Goal: Task Accomplishment & Management: Complete application form

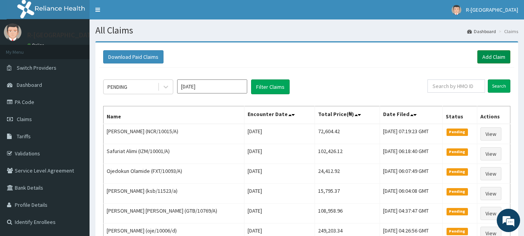
click at [490, 54] on link "Add Claim" at bounding box center [494, 56] width 33 height 13
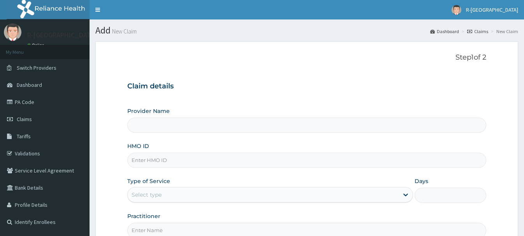
scroll to position [79, 0]
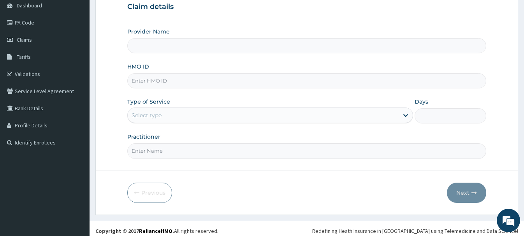
type input "R-Jolad Hospital Nigeria Limited(kupa)"
click at [139, 82] on input "HMO ID" at bounding box center [306, 80] width 359 height 15
paste input "HBN/10011/A"
type input "HBN/10011/A"
click at [141, 118] on div "Select type" at bounding box center [147, 115] width 30 height 8
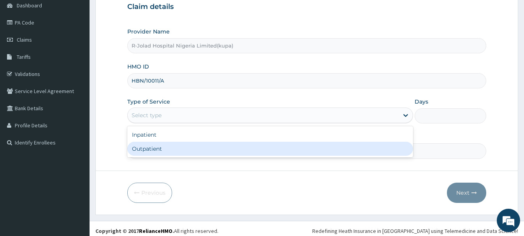
click at [141, 151] on div "Outpatient" at bounding box center [270, 149] width 286 height 14
type input "1"
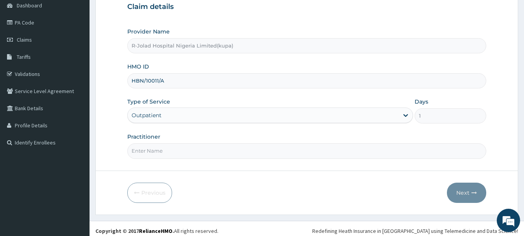
click at [147, 152] on input "Practitioner" at bounding box center [306, 150] width 359 height 15
paste input "Daniel Ayira"
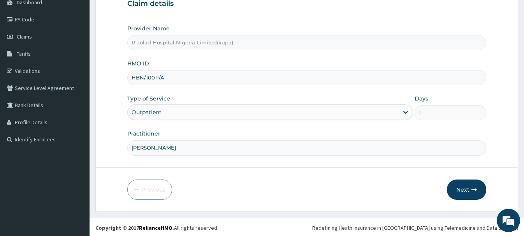
scroll to position [84, 0]
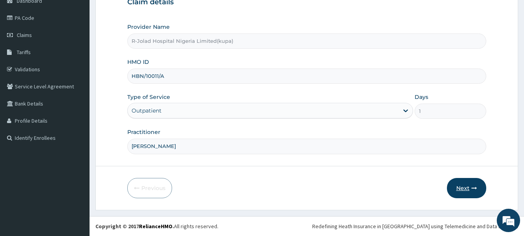
type input "Daniel Ayira"
click at [462, 185] on button "Next" at bounding box center [466, 188] width 39 height 20
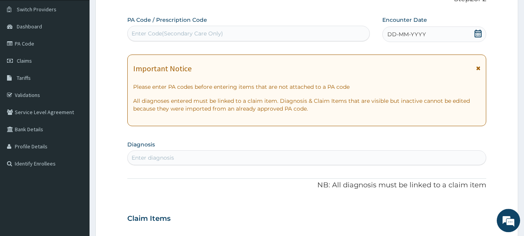
scroll to position [44, 0]
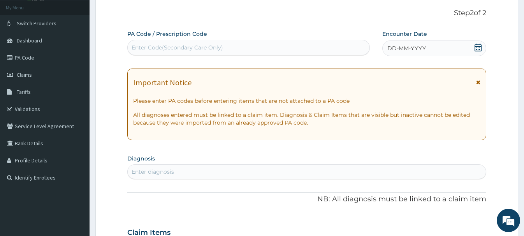
click at [478, 46] on icon at bounding box center [478, 48] width 8 height 8
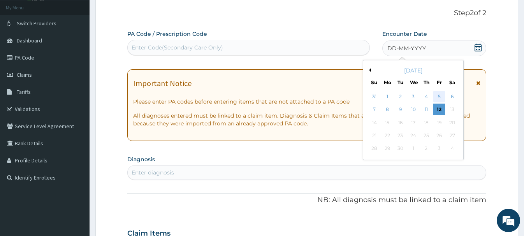
click at [439, 95] on div "5" at bounding box center [440, 97] width 12 height 12
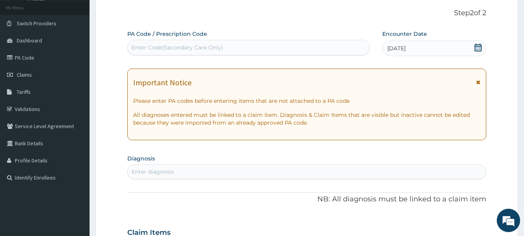
scroll to position [164, 0]
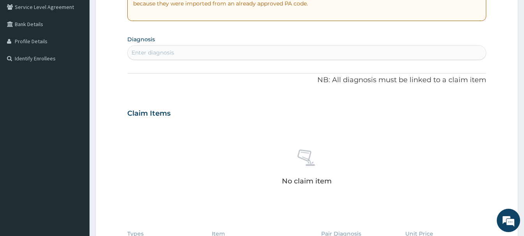
click at [139, 56] on div "Enter diagnosis" at bounding box center [153, 53] width 42 height 8
type input "ESSENT"
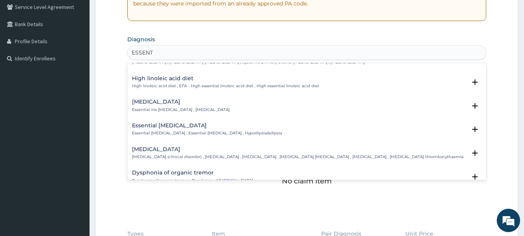
scroll to position [210, 0]
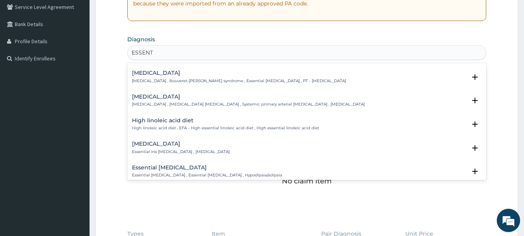
click at [174, 101] on div "Essential hypertension Essential hypertension , Idiopathic hypertension , Syste…" at bounding box center [248, 101] width 233 height 14
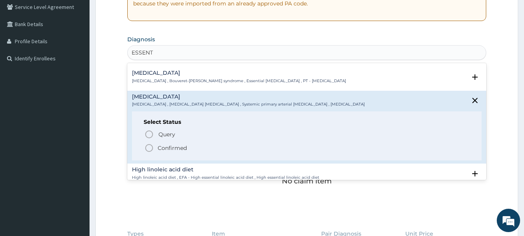
click at [153, 146] on icon "status option filled" at bounding box center [149, 147] width 9 height 9
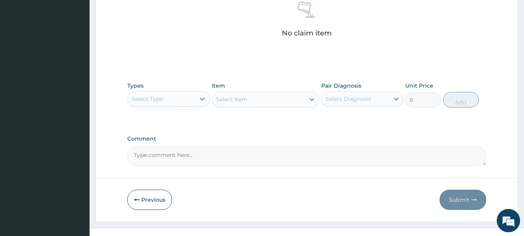
scroll to position [326, 0]
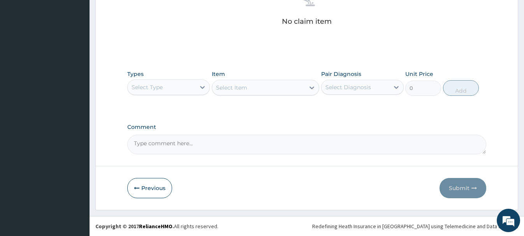
click at [154, 91] on div "Select Type" at bounding box center [162, 87] width 68 height 12
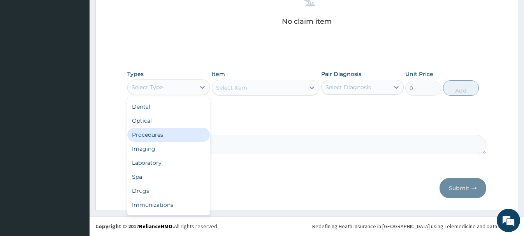
click at [144, 136] on div "Procedures" at bounding box center [168, 135] width 83 height 14
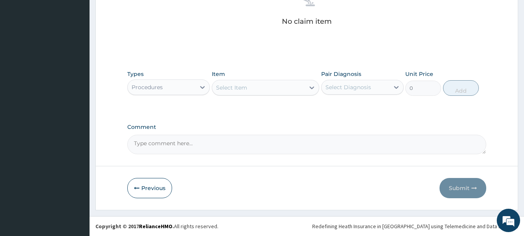
click at [224, 92] on div "Select Item" at bounding box center [258, 87] width 93 height 12
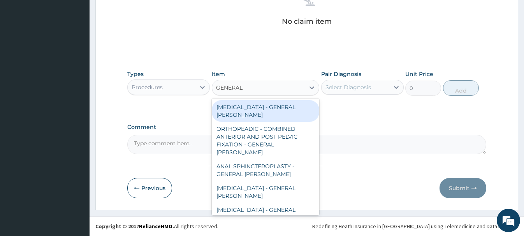
type input "GENERAL C"
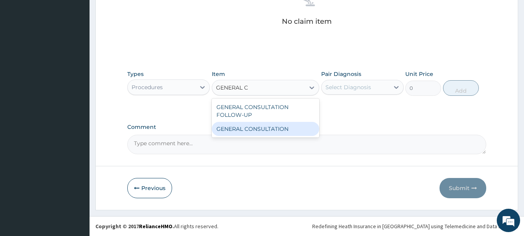
drag, startPoint x: 276, startPoint y: 128, endPoint x: 321, endPoint y: 125, distance: 45.7
click at [277, 128] on div "GENERAL CONSULTATION" at bounding box center [266, 129] width 108 height 14
type input "6750"
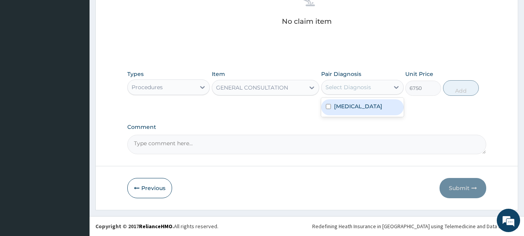
click at [368, 90] on div "Select Diagnosis" at bounding box center [349, 87] width 46 height 8
click at [363, 106] on label "Essential hypertension" at bounding box center [358, 106] width 48 height 8
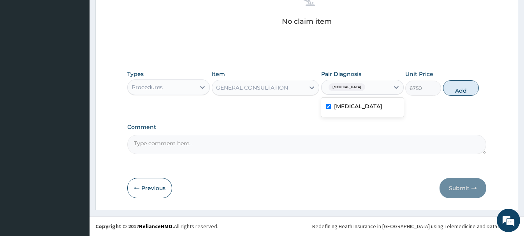
checkbox input "true"
click at [457, 91] on button "Add" at bounding box center [461, 88] width 36 height 16
type input "0"
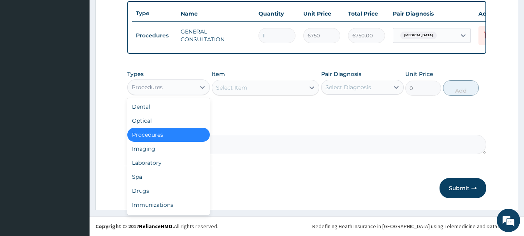
click at [149, 90] on div "Procedures" at bounding box center [147, 87] width 31 height 8
click at [144, 192] on div "Drugs" at bounding box center [168, 191] width 83 height 14
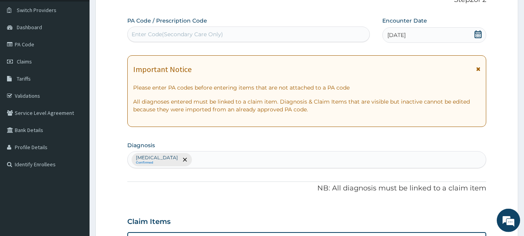
scroll to position [50, 0]
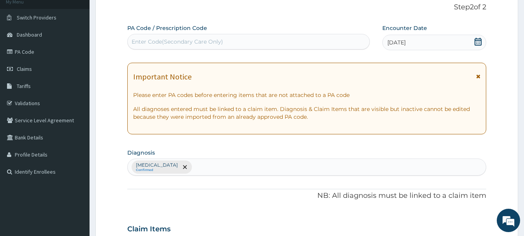
click at [145, 42] on div "Enter Code(Secondary Care Only)" at bounding box center [178, 42] width 92 height 8
paste input "PA/449039"
type input "PA/449039"
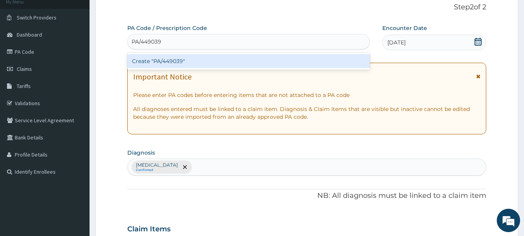
click at [174, 58] on div "Create "PA/449039"" at bounding box center [248, 61] width 243 height 14
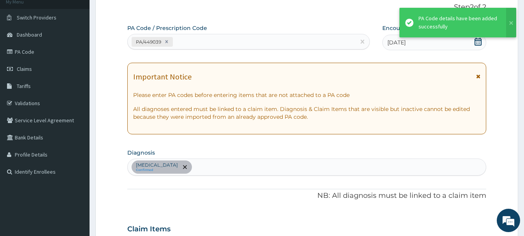
scroll to position [262, 0]
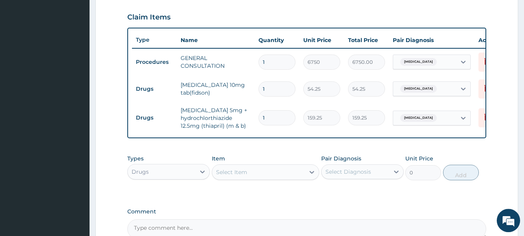
click at [267, 88] on input "1" at bounding box center [277, 88] width 37 height 15
type input "14"
type input "759.50"
type input "14"
click at [270, 123] on input "1" at bounding box center [277, 117] width 37 height 15
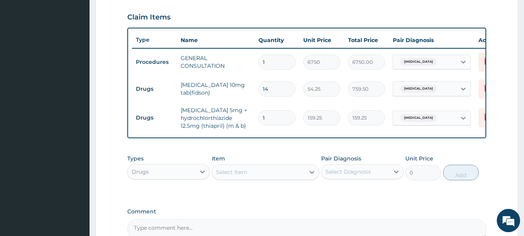
type input "14"
type input "2229.50"
type input "14"
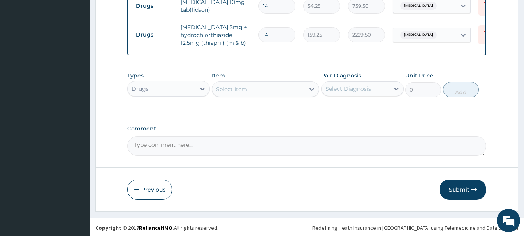
scroll to position [347, 0]
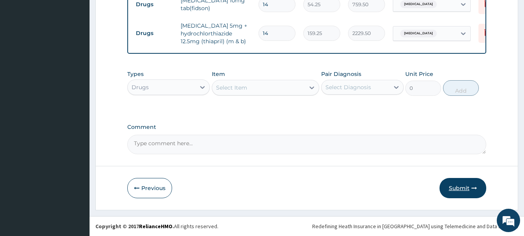
click at [460, 189] on button "Submit" at bounding box center [463, 188] width 47 height 20
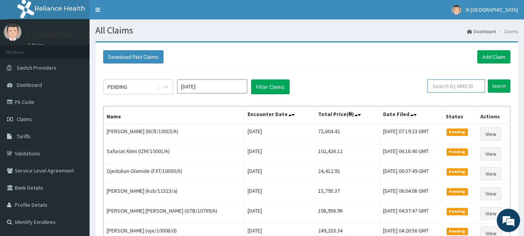
click at [441, 86] on input "text" at bounding box center [457, 85] width 58 height 13
paste input "IBL/10248/A"
type input "IBL/10248/A"
click at [501, 86] on input "Search" at bounding box center [499, 85] width 23 height 13
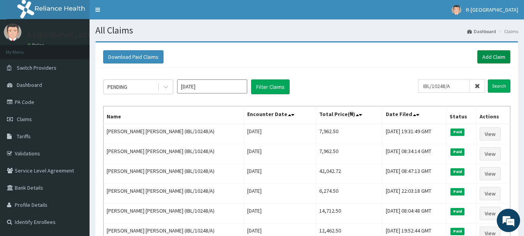
click at [496, 55] on link "Add Claim" at bounding box center [494, 56] width 33 height 13
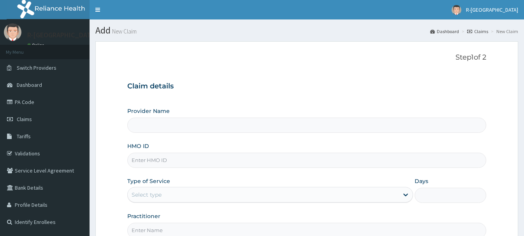
scroll to position [84, 0]
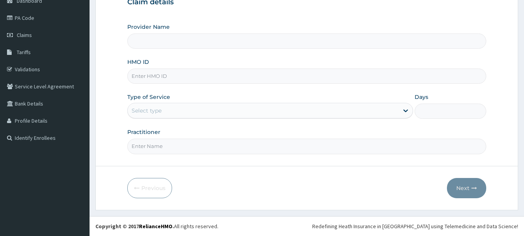
click at [144, 80] on input "HMO ID" at bounding box center [306, 76] width 359 height 15
paste input "IBL/10248/A"
type input "IBL/10248/A"
type input "R-Jolad Hospital Nigeria Limited(kupa)"
type input "IBL/10248/A"
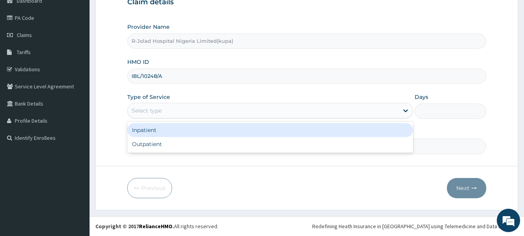
click at [138, 113] on div "Select type" at bounding box center [147, 111] width 30 height 8
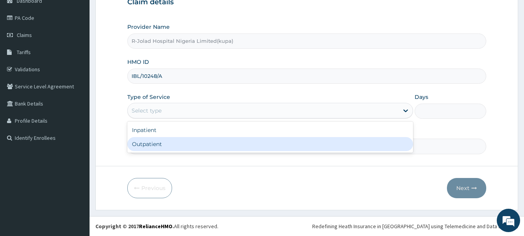
click at [138, 146] on div "Outpatient" at bounding box center [270, 144] width 286 height 14
type input "1"
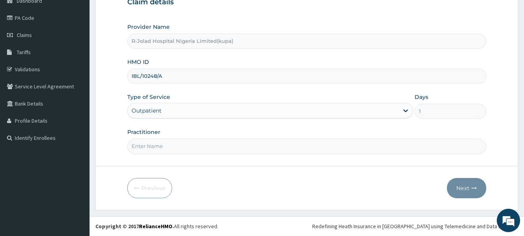
click at [136, 148] on input "Practitioner" at bounding box center [306, 146] width 359 height 15
paste input "Braxton Anaebo"
type input "Braxton Anaebo"
click at [460, 187] on button "Next" at bounding box center [466, 188] width 39 height 20
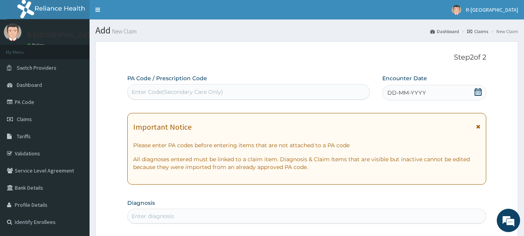
click at [476, 91] on icon at bounding box center [478, 92] width 7 height 8
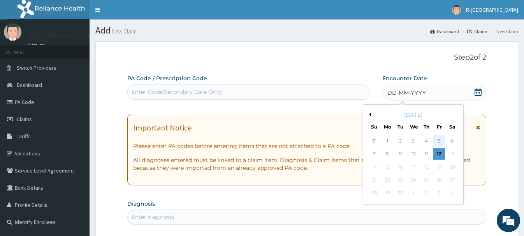
click at [441, 139] on div "5" at bounding box center [440, 141] width 12 height 12
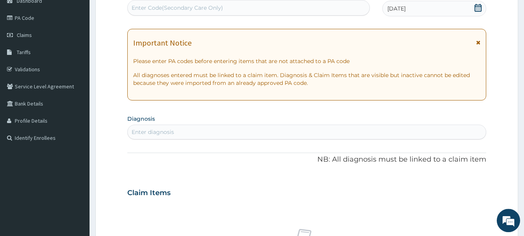
scroll to position [159, 0]
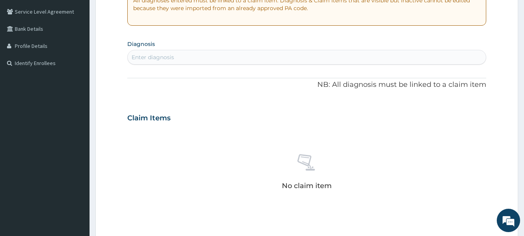
click at [144, 61] on div "Enter diagnosis" at bounding box center [307, 57] width 358 height 12
type input "ASTH"
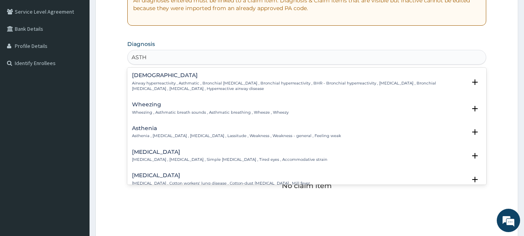
click at [142, 78] on h4 "Asthma" at bounding box center [299, 75] width 334 height 6
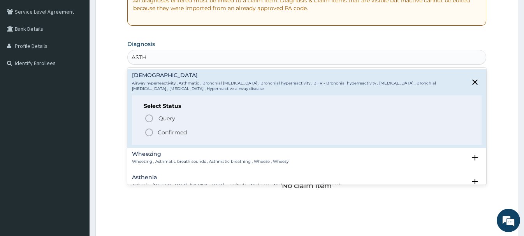
click at [151, 132] on icon "status option filled" at bounding box center [149, 132] width 9 height 9
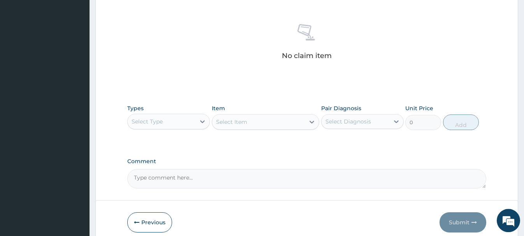
scroll to position [326, 0]
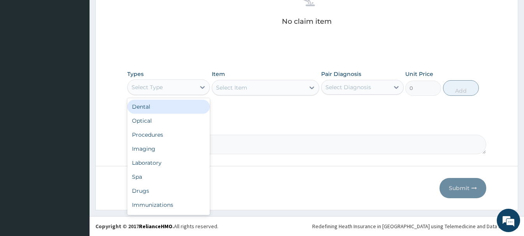
click at [166, 89] on div "Select Type" at bounding box center [162, 87] width 68 height 12
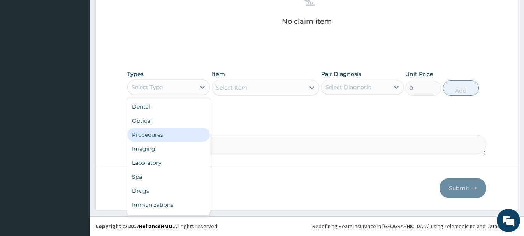
click at [144, 134] on div "Procedures" at bounding box center [168, 135] width 83 height 14
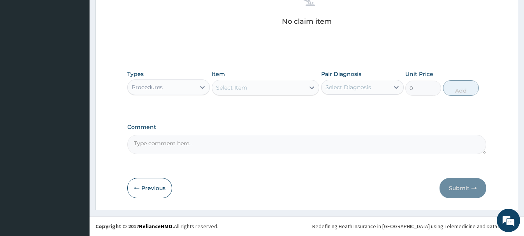
click at [223, 88] on div "Select Item" at bounding box center [231, 88] width 31 height 8
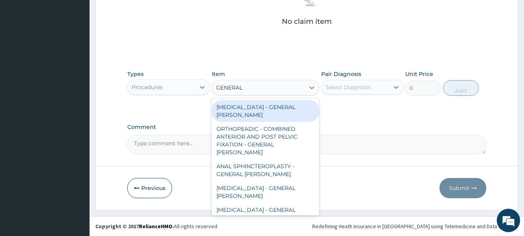
type input "GENERAL C"
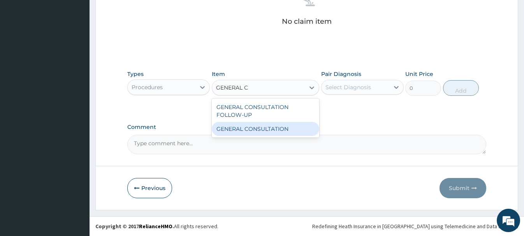
click at [275, 127] on div "GENERAL CONSULTATION" at bounding box center [266, 129] width 108 height 14
type input "6750"
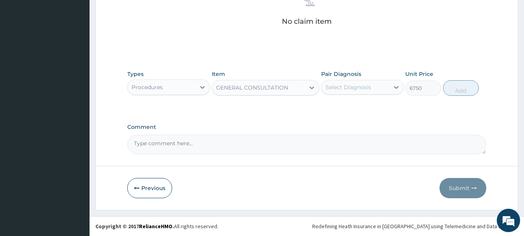
click at [353, 85] on div "Select Diagnosis" at bounding box center [349, 87] width 46 height 8
click at [349, 111] on div "Asthma" at bounding box center [362, 107] width 83 height 16
checkbox input "true"
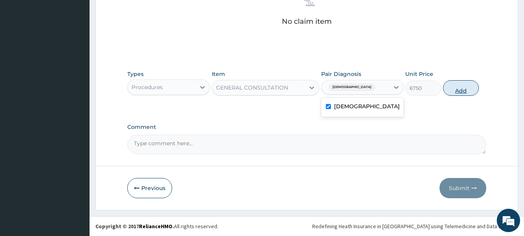
click at [459, 88] on button "Add" at bounding box center [461, 88] width 36 height 16
type input "0"
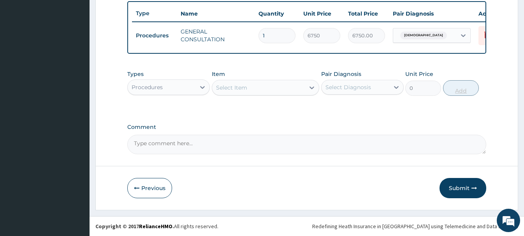
scroll to position [289, 0]
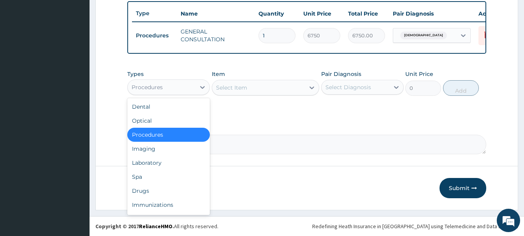
click at [147, 85] on div "Procedures" at bounding box center [147, 87] width 31 height 8
click at [135, 190] on div "Drugs" at bounding box center [168, 191] width 83 height 14
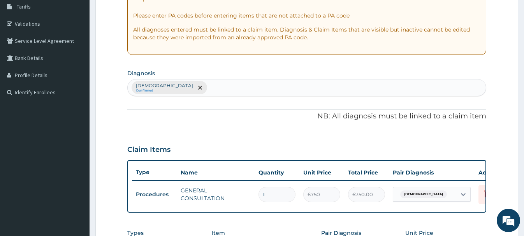
scroll to position [11, 0]
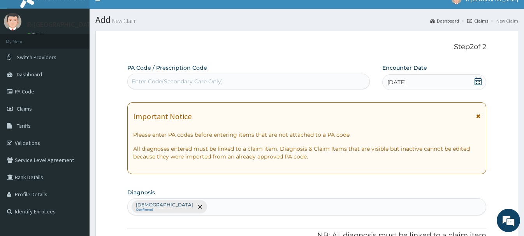
click at [150, 81] on div "Enter Code(Secondary Care Only)" at bounding box center [178, 82] width 92 height 8
paste input "PA/30969F"
type input "PA/30969F"
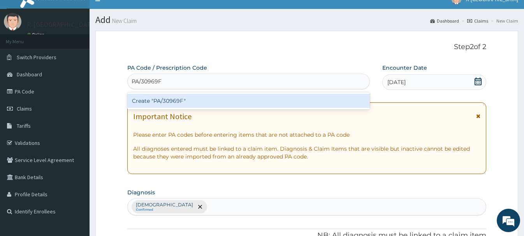
click at [178, 101] on div "Create "PA/30969F"" at bounding box center [248, 101] width 243 height 14
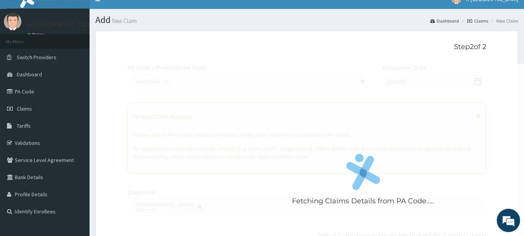
scroll to position [233, 0]
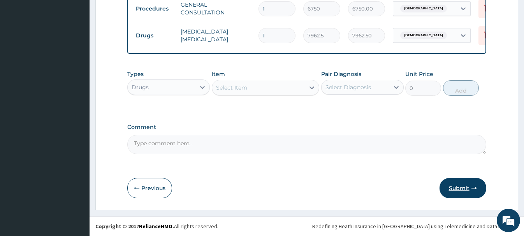
click at [462, 190] on button "Submit" at bounding box center [463, 188] width 47 height 20
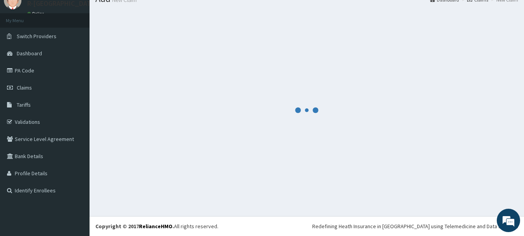
scroll to position [32, 0]
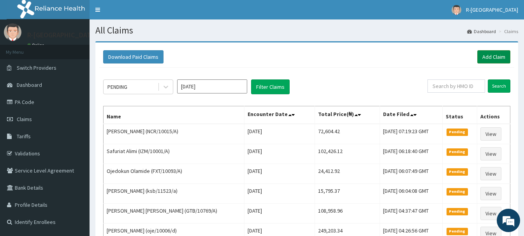
click at [485, 56] on link "Add Claim" at bounding box center [494, 56] width 33 height 13
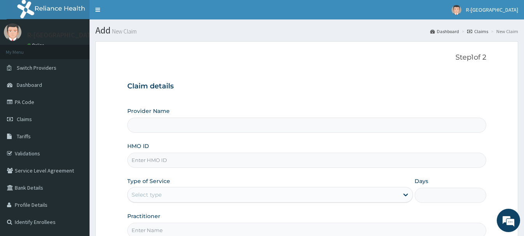
type input "kcc/10014/A"
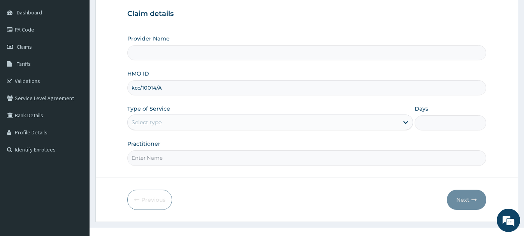
scroll to position [84, 0]
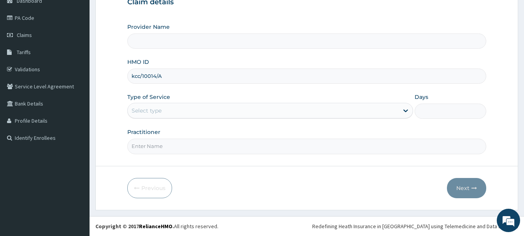
type input "R-Jolad Hospital Nigeria Limited(kupa)"
type input "kcc/10014/A"
click at [145, 108] on div "Select type" at bounding box center [147, 111] width 30 height 8
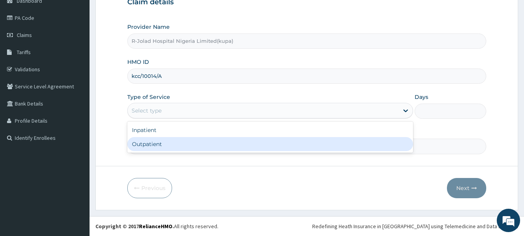
click at [144, 144] on div "Outpatient" at bounding box center [270, 144] width 286 height 14
type input "1"
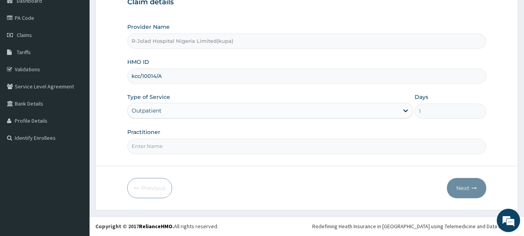
click at [146, 147] on input "Practitioner" at bounding box center [306, 146] width 359 height 15
click at [140, 147] on input "Practitioner" at bounding box center [306, 146] width 359 height 15
paste input "Braxton Anaebo"
type input "Braxton Anaebo"
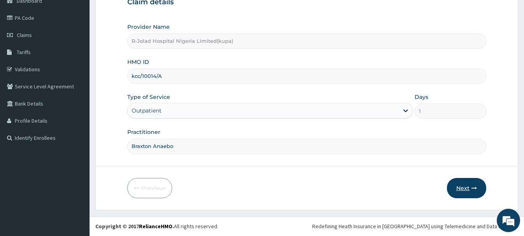
click at [455, 185] on button "Next" at bounding box center [466, 188] width 39 height 20
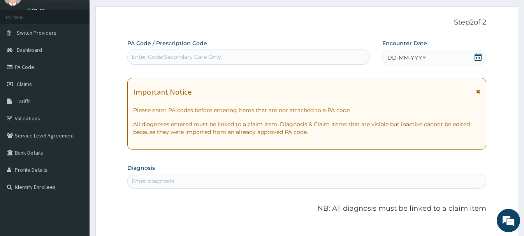
scroll to position [5, 0]
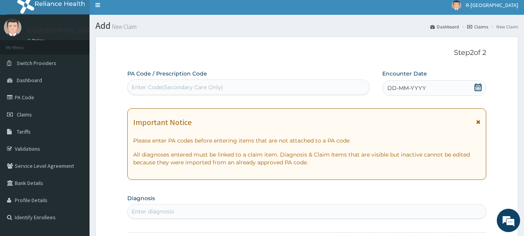
click at [142, 86] on div "Enter Code(Secondary Care Only)" at bounding box center [178, 87] width 92 height 8
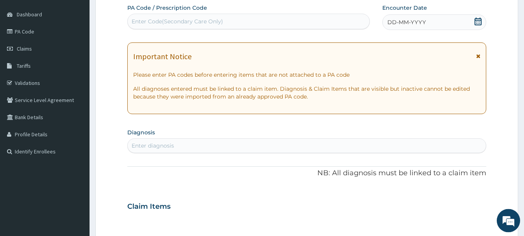
scroll to position [124, 0]
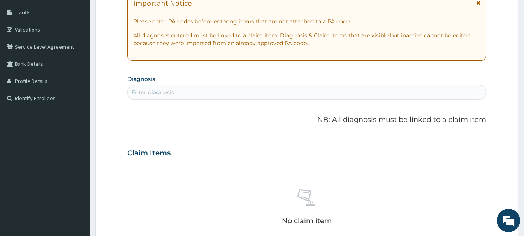
click at [151, 88] on div "Enter diagnosis" at bounding box center [307, 92] width 358 height 12
click at [145, 93] on div "Enter diagnosis" at bounding box center [153, 92] width 42 height 8
type input "NASO"
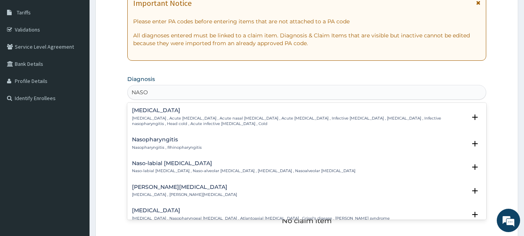
click at [141, 115] on div "Common cold Common cold , Acute coryza , Acute nasal catarrh , Acute rhinitis ,…" at bounding box center [299, 117] width 334 height 19
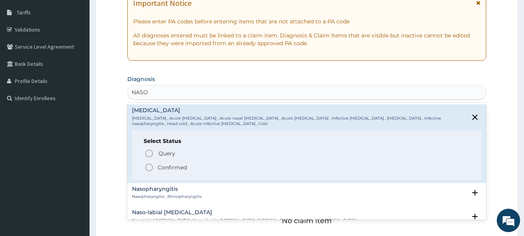
click at [150, 169] on icon "status option filled" at bounding box center [149, 167] width 9 height 9
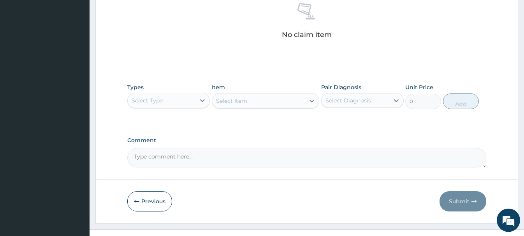
scroll to position [323, 0]
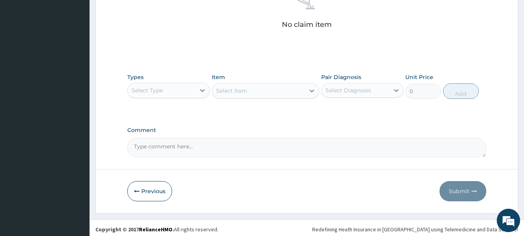
click at [160, 88] on div "Select Type" at bounding box center [147, 90] width 31 height 8
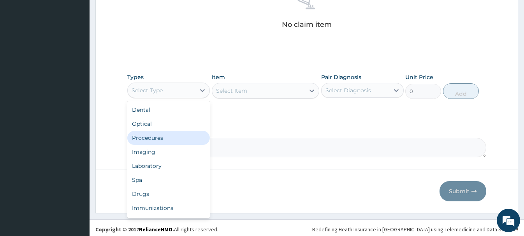
click at [144, 139] on div "Procedures" at bounding box center [168, 138] width 83 height 14
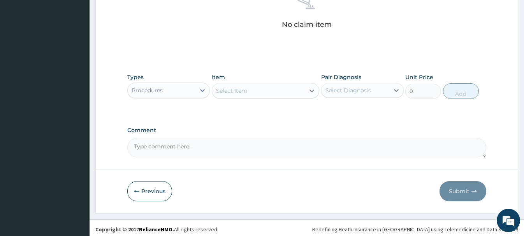
click at [245, 92] on div "Select Item" at bounding box center [231, 91] width 31 height 8
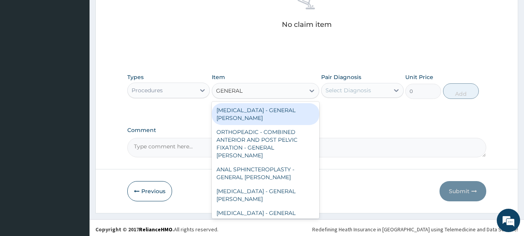
type input "GENERAL C"
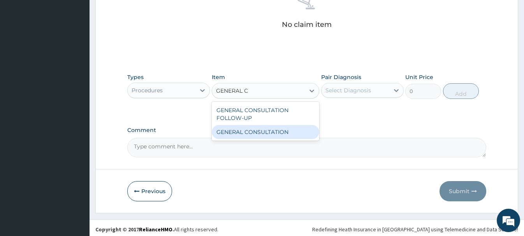
click at [279, 132] on div "GENERAL CONSULTATION" at bounding box center [266, 132] width 108 height 14
type input "6750"
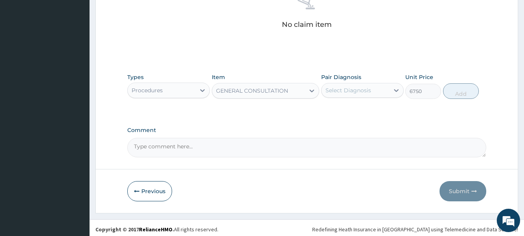
click at [344, 93] on div "Select Diagnosis" at bounding box center [349, 90] width 46 height 8
click at [365, 113] on label "Common cold" at bounding box center [358, 110] width 48 height 8
checkbox input "true"
click at [458, 90] on button "Add" at bounding box center [461, 91] width 36 height 16
type input "0"
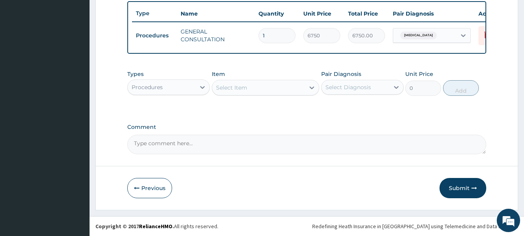
scroll to position [130, 0]
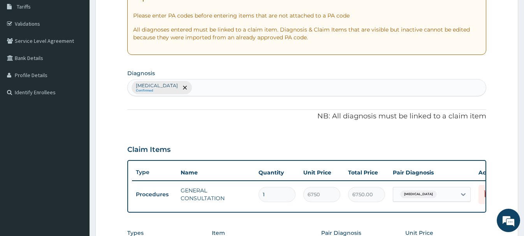
click at [197, 84] on div "Common cold Confirmed" at bounding box center [307, 87] width 358 height 16
type input "MALA"
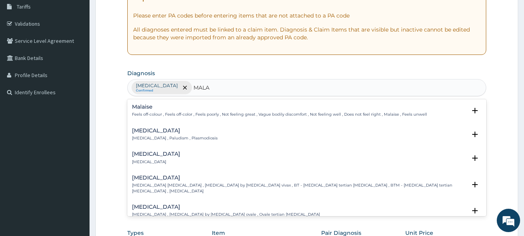
click at [145, 134] on h4 "Malaria" at bounding box center [175, 131] width 86 height 6
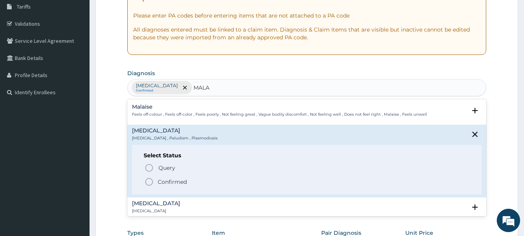
drag, startPoint x: 147, startPoint y: 180, endPoint x: 150, endPoint y: 169, distance: 10.8
click at [148, 179] on icon "status option filled" at bounding box center [149, 181] width 9 height 9
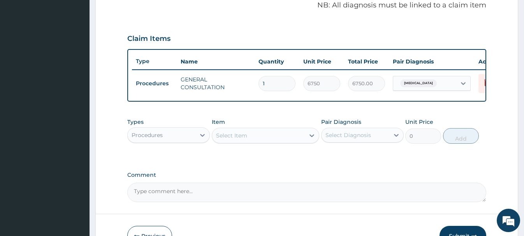
scroll to position [289, 0]
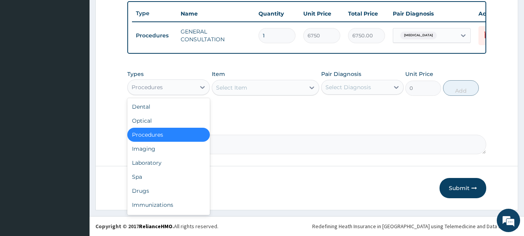
click at [164, 88] on div "Procedures" at bounding box center [162, 87] width 68 height 12
click at [150, 163] on div "Laboratory" at bounding box center [168, 163] width 83 height 14
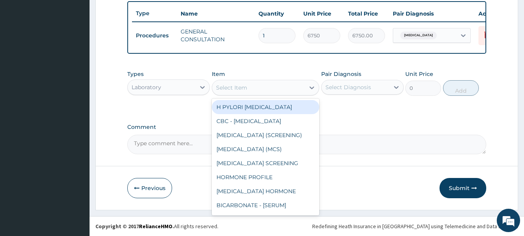
click at [236, 86] on div "Select Item" at bounding box center [231, 88] width 31 height 8
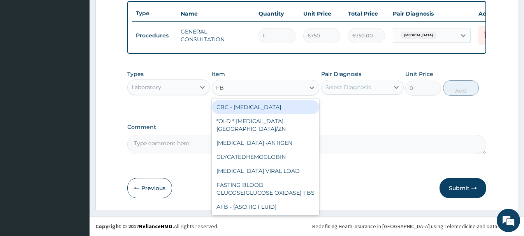
type input "FBC"
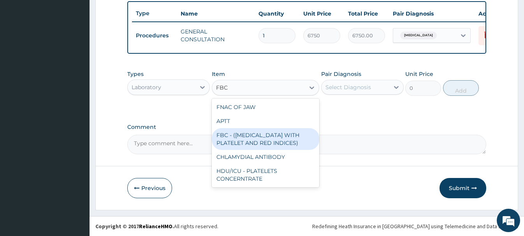
click at [273, 139] on div "FBC - (FULL BLOOD COUNT WITH PLATELET AND RED INDICES)" at bounding box center [266, 139] width 108 height 22
type input "5400"
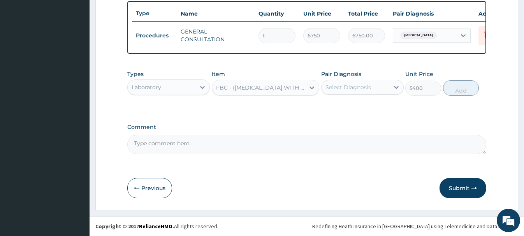
click at [352, 81] on div "Select Diagnosis" at bounding box center [356, 87] width 68 height 12
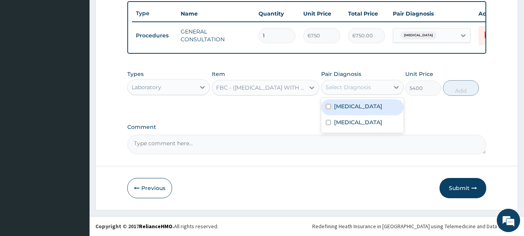
click at [361, 108] on label "Common cold" at bounding box center [358, 106] width 48 height 8
checkbox input "true"
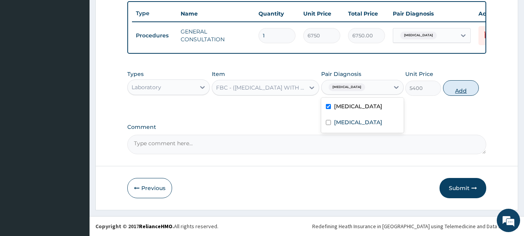
click at [466, 88] on button "Add" at bounding box center [461, 88] width 36 height 16
type input "0"
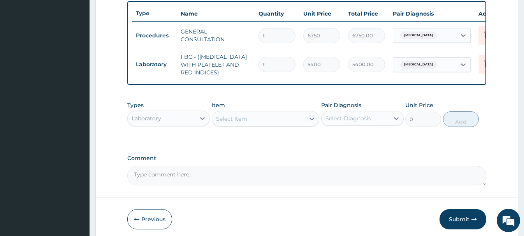
click at [229, 119] on div "Select Item" at bounding box center [231, 119] width 31 height 8
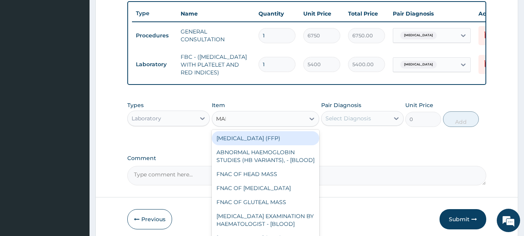
type input "MALA"
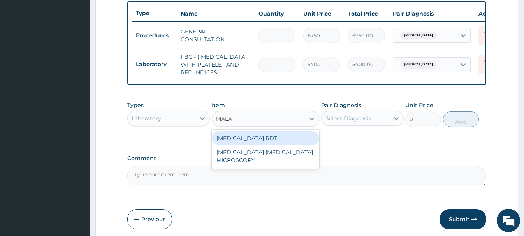
click at [271, 137] on div "MALARIA RDT" at bounding box center [266, 138] width 108 height 14
type input "2700"
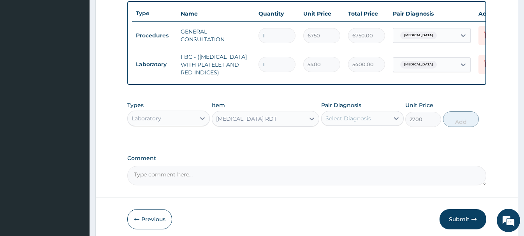
click at [345, 121] on div "Select Diagnosis" at bounding box center [349, 119] width 46 height 8
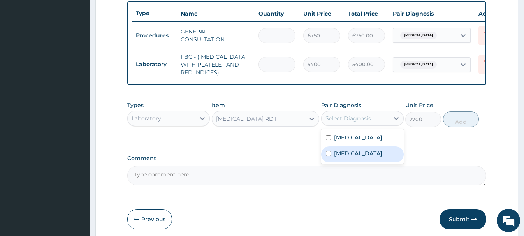
drag, startPoint x: 358, startPoint y: 155, endPoint x: 379, endPoint y: 150, distance: 21.7
click at [358, 155] on div "Malaria" at bounding box center [362, 154] width 83 height 16
checkbox input "true"
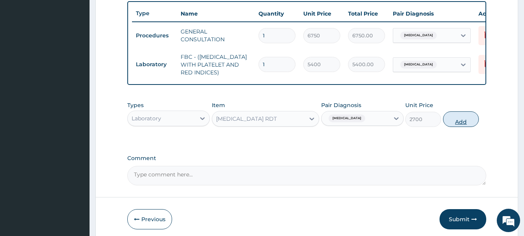
click at [452, 118] on button "Add" at bounding box center [461, 119] width 36 height 16
type input "0"
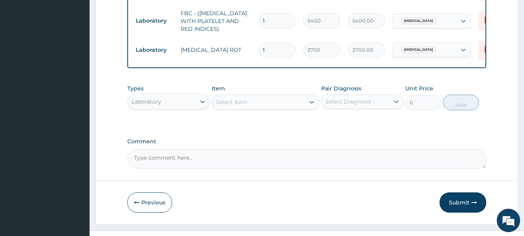
scroll to position [347, 0]
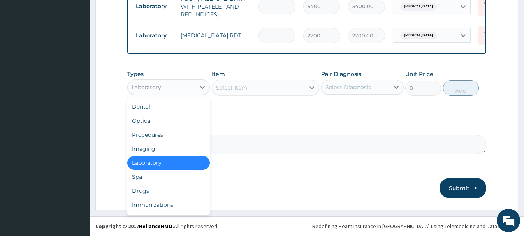
click at [162, 87] on div "Laboratory" at bounding box center [162, 87] width 68 height 12
click at [144, 194] on div "Drugs" at bounding box center [168, 191] width 83 height 14
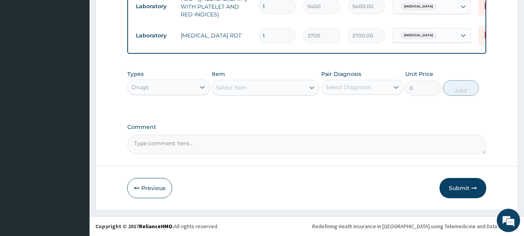
click at [228, 85] on div "Select Item" at bounding box center [231, 88] width 31 height 8
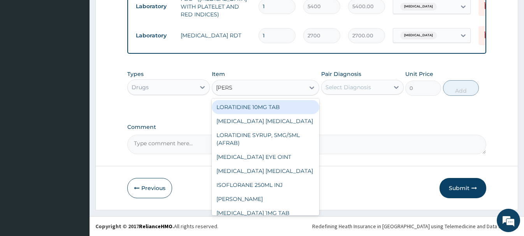
type input "LORAT"
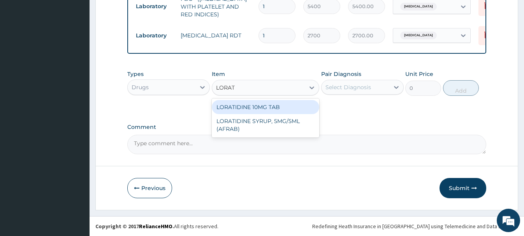
drag, startPoint x: 268, startPoint y: 106, endPoint x: 300, endPoint y: 101, distance: 31.5
click at [270, 106] on div "LORATIDINE 10MG TAB" at bounding box center [266, 107] width 108 height 14
type input "40.95000076293945"
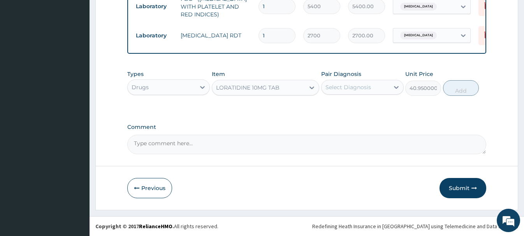
click at [347, 88] on div "Select Diagnosis" at bounding box center [349, 87] width 46 height 8
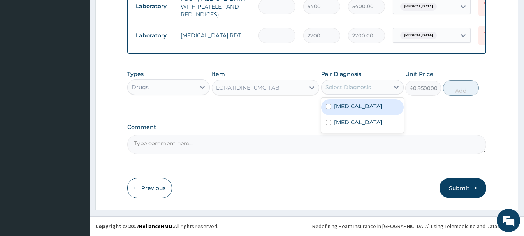
click at [366, 107] on label "Common cold" at bounding box center [358, 106] width 48 height 8
checkbox input "true"
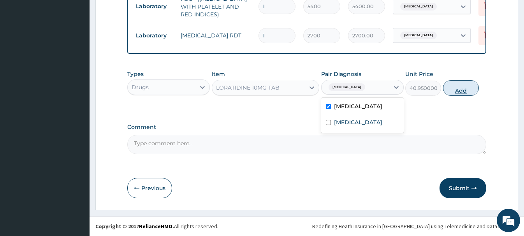
click at [467, 85] on button "Add" at bounding box center [461, 88] width 36 height 16
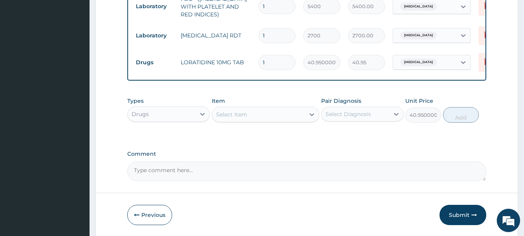
type input "0"
drag, startPoint x: 271, startPoint y: 61, endPoint x: 255, endPoint y: 65, distance: 16.7
click at [259, 65] on input "1" at bounding box center [277, 62] width 37 height 15
type input "6"
type input "245.70"
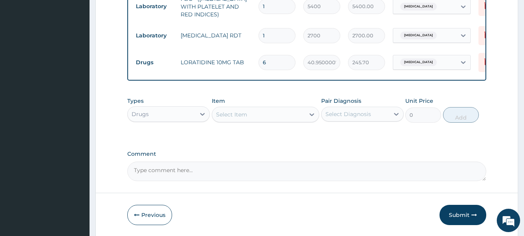
type input "6"
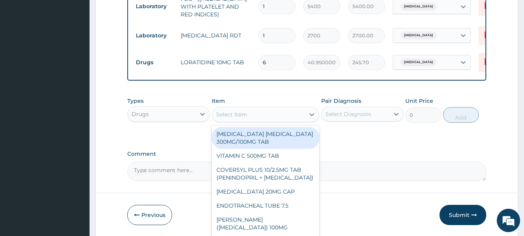
click at [225, 115] on div "Select Item" at bounding box center [231, 115] width 31 height 8
paste input "DICLOFENAC 100MG TA"
type input "DICLOFENAC 100MG TA"
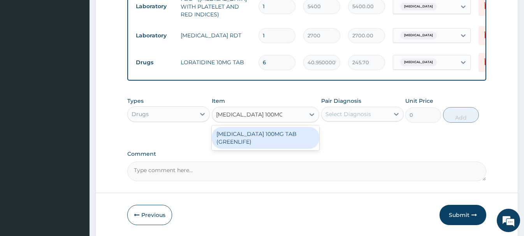
drag, startPoint x: 256, startPoint y: 141, endPoint x: 269, endPoint y: 139, distance: 13.1
click at [256, 141] on div "DICLOFENAC 100MG TAB (GREENLIFE)" at bounding box center [266, 138] width 108 height 22
type input "85.75"
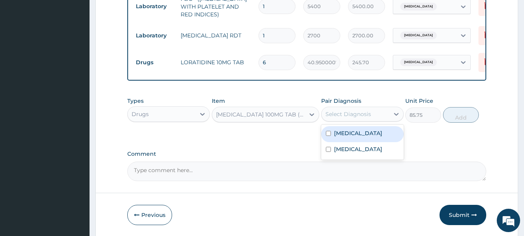
click at [366, 109] on div "Select Diagnosis" at bounding box center [356, 114] width 68 height 12
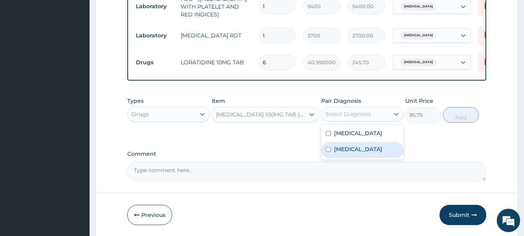
click at [361, 150] on div "Malaria" at bounding box center [362, 150] width 83 height 16
checkbox input "true"
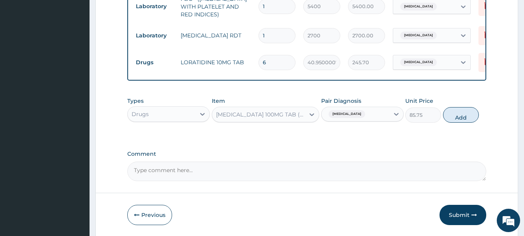
click at [461, 107] on div "Types Drugs Item DICLOFENAC 100MG TAB (GREENLIFE) Pair Diagnosis Malaria Unit P…" at bounding box center [306, 109] width 359 height 33
click at [462, 115] on button "Add" at bounding box center [461, 115] width 36 height 16
type input "0"
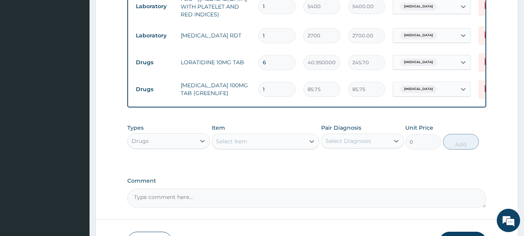
click at [223, 142] on div "Select Item" at bounding box center [231, 141] width 31 height 8
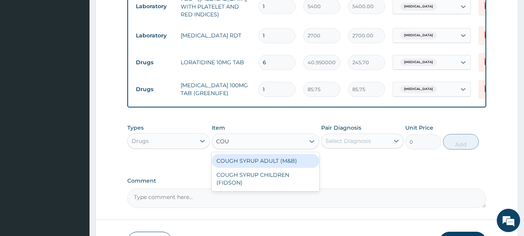
type input "COUGH"
click at [295, 162] on div "COUGH SYRUP ADULT (M&B)" at bounding box center [266, 161] width 108 height 14
type input "1312.5"
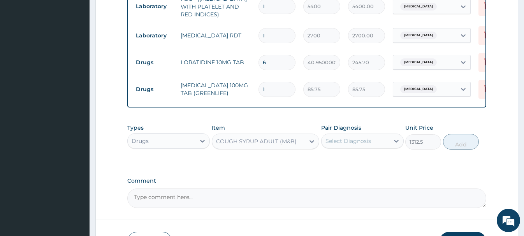
click at [340, 140] on div "Select Diagnosis" at bounding box center [349, 141] width 46 height 8
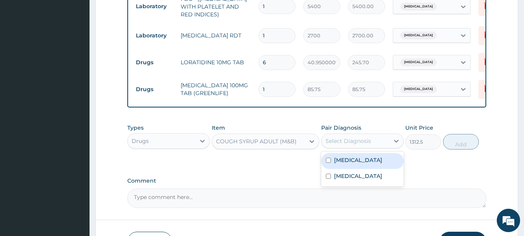
click at [356, 161] on label "Common cold" at bounding box center [358, 160] width 48 height 8
checkbox input "true"
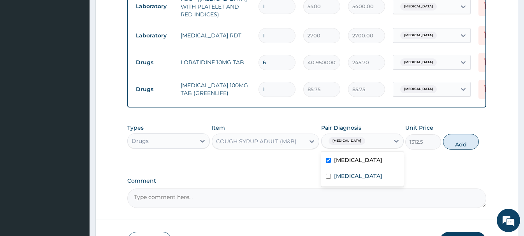
drag, startPoint x: 460, startPoint y: 144, endPoint x: 453, endPoint y: 146, distance: 7.3
click at [460, 144] on button "Add" at bounding box center [461, 142] width 36 height 16
type input "0"
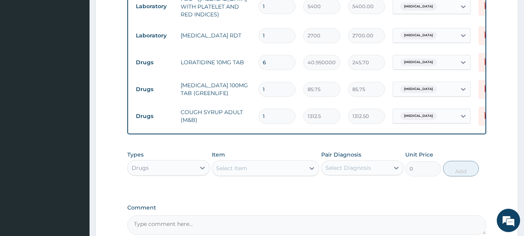
drag, startPoint x: 264, startPoint y: 89, endPoint x: 257, endPoint y: 91, distance: 7.3
click at [259, 91] on input "1" at bounding box center [277, 89] width 37 height 15
type input "6"
type input "514.50"
type input "6"
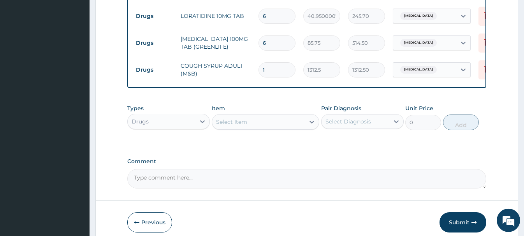
scroll to position [426, 0]
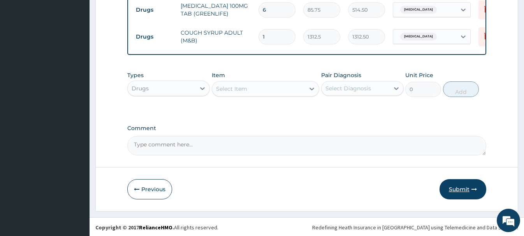
drag, startPoint x: 461, startPoint y: 189, endPoint x: 466, endPoint y: 192, distance: 6.7
click at [461, 189] on button "Submit" at bounding box center [463, 189] width 47 height 20
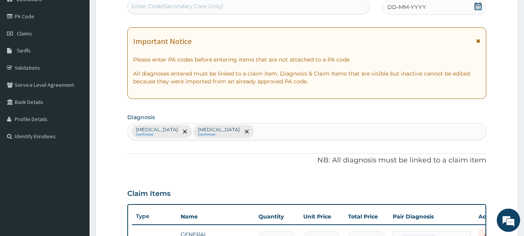
scroll to position [29, 0]
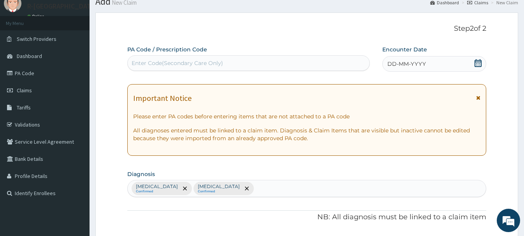
click at [478, 63] on icon at bounding box center [478, 63] width 8 height 8
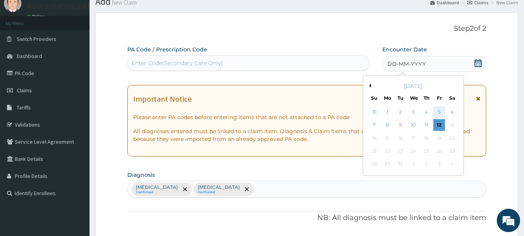
click at [439, 112] on div "5" at bounding box center [440, 112] width 12 height 12
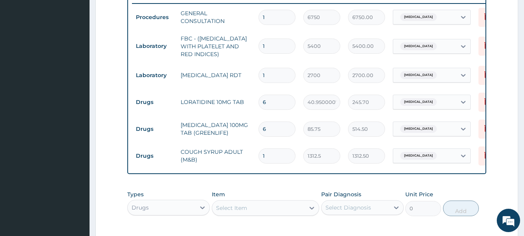
scroll to position [426, 0]
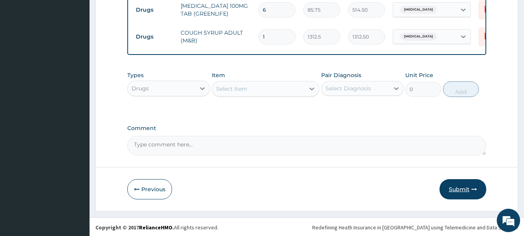
click at [465, 189] on button "Submit" at bounding box center [463, 189] width 47 height 20
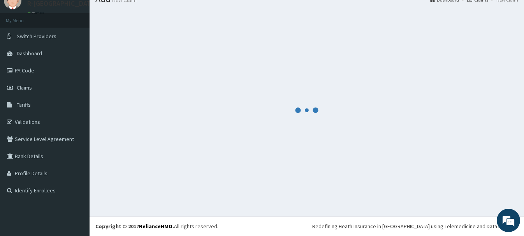
scroll to position [32, 0]
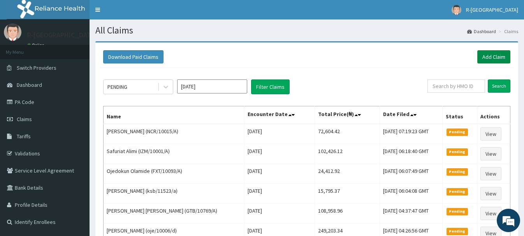
click at [492, 54] on link "Add Claim" at bounding box center [494, 56] width 33 height 13
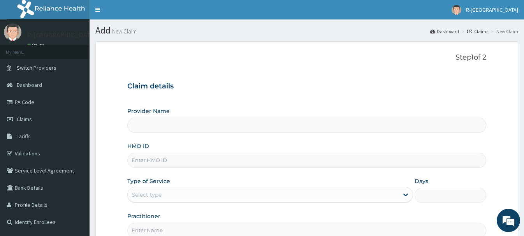
paste input "kcc/10014/A)"
type input "kcc/10014/A)"
type input "R-Jolad Hospital Nigeria Limited(kupa)"
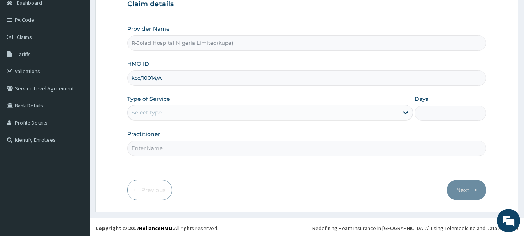
scroll to position [84, 0]
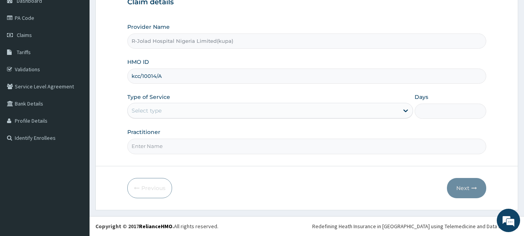
type input "kcc/10014/A"
click at [139, 111] on div "Select type" at bounding box center [147, 111] width 30 height 8
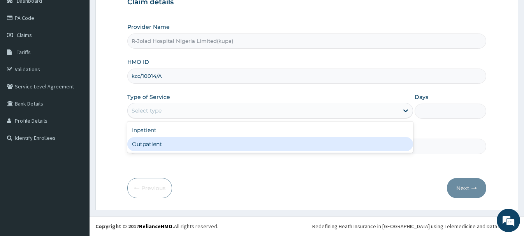
click at [144, 145] on div "Outpatient" at bounding box center [270, 144] width 286 height 14
type input "1"
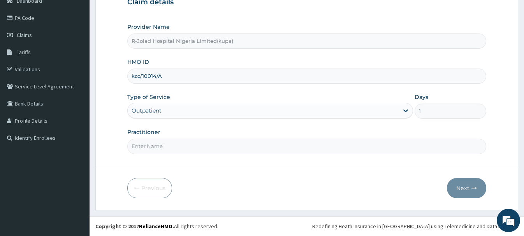
click at [146, 152] on input "Practitioner" at bounding box center [306, 146] width 359 height 15
paste input "[PERSON_NAME]"
type input "[PERSON_NAME]"
click at [470, 189] on button "Next" at bounding box center [466, 188] width 39 height 20
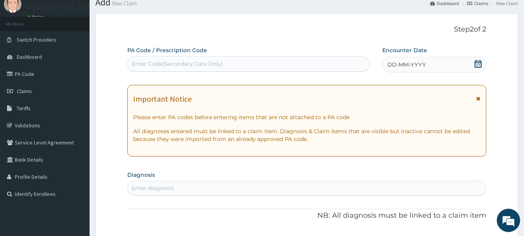
scroll to position [5, 0]
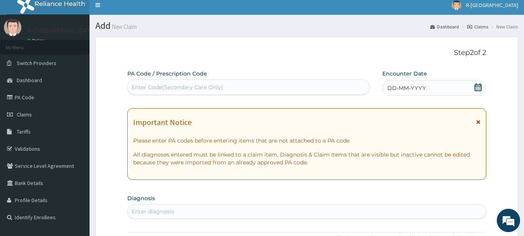
click at [480, 88] on icon at bounding box center [478, 87] width 8 height 8
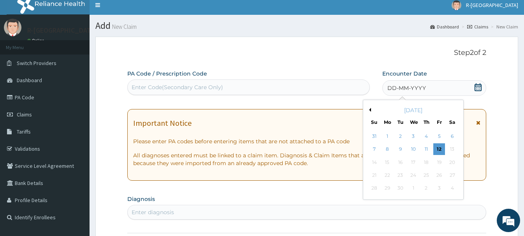
drag, startPoint x: 414, startPoint y: 148, endPoint x: 360, endPoint y: 136, distance: 56.3
click at [415, 148] on div "10" at bounding box center [413, 150] width 12 height 12
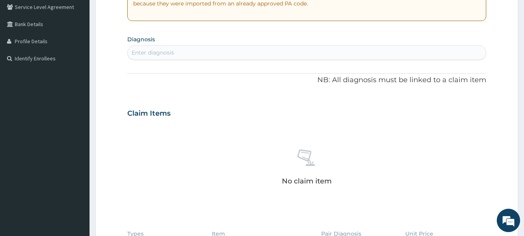
click at [143, 54] on div "Enter diagnosis" at bounding box center [153, 53] width 42 height 8
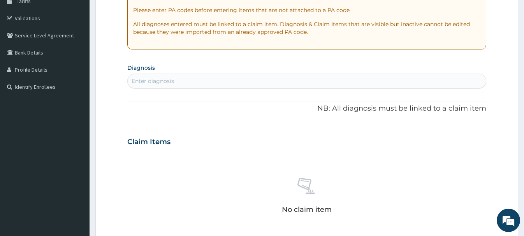
scroll to position [124, 0]
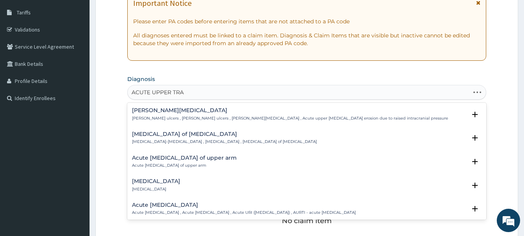
type input "ACUTE UPPER TRAC"
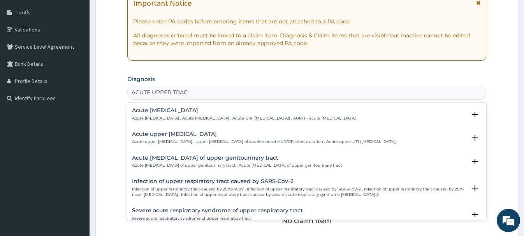
click at [173, 112] on h4 "Acute upper respiratory infection" at bounding box center [244, 111] width 224 height 6
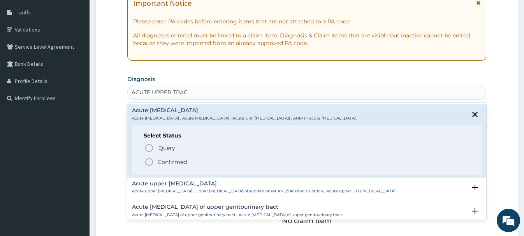
click at [151, 159] on circle "status option filled" at bounding box center [149, 162] width 7 height 7
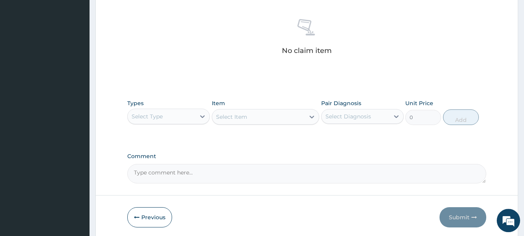
scroll to position [323, 0]
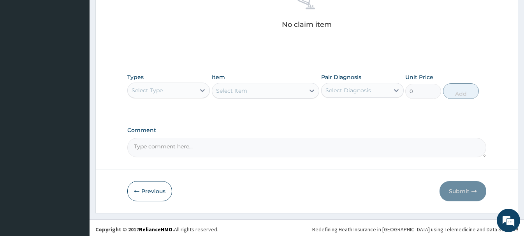
click at [167, 92] on div "Select Type" at bounding box center [162, 90] width 68 height 12
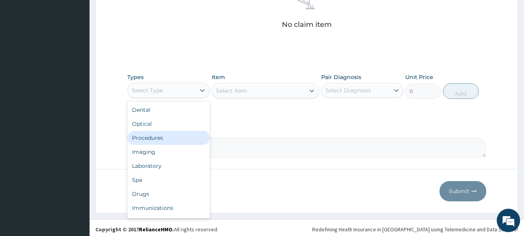
click at [147, 139] on div "Procedures" at bounding box center [168, 138] width 83 height 14
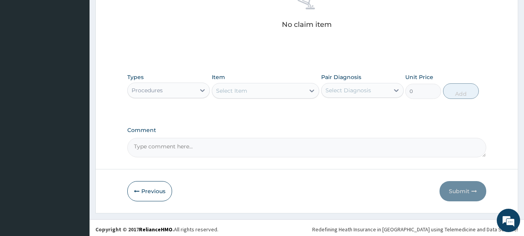
click at [232, 92] on div "Select Item" at bounding box center [231, 91] width 31 height 8
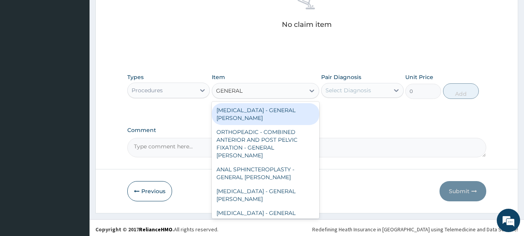
type input "GENERAL C"
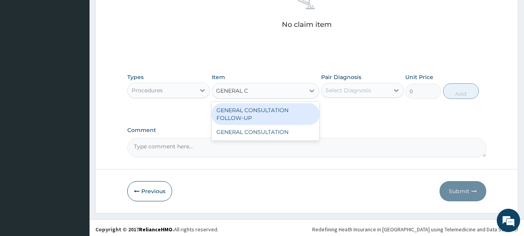
click at [266, 111] on div "GENERAL CONSULTATION FOLLOW-UP" at bounding box center [266, 114] width 108 height 22
type input "4500"
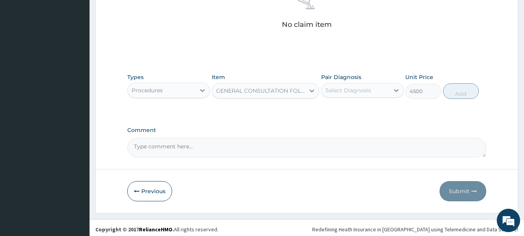
click at [343, 95] on div "Select Diagnosis" at bounding box center [356, 90] width 68 height 12
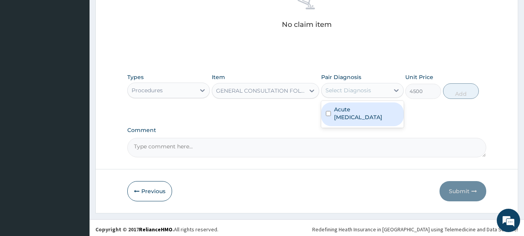
click at [350, 113] on label "Acute upper respiratory infection" at bounding box center [366, 114] width 65 height 16
checkbox input "true"
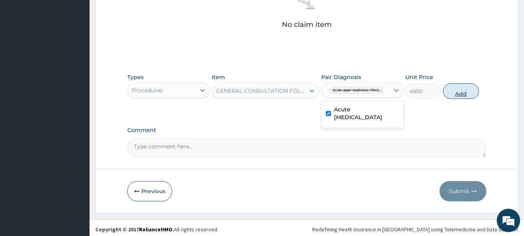
click at [462, 87] on button "Add" at bounding box center [461, 91] width 36 height 16
type input "0"
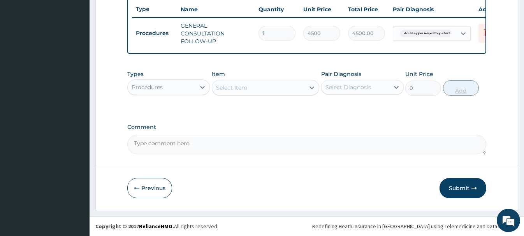
scroll to position [293, 0]
click at [165, 88] on div "Procedures" at bounding box center [162, 87] width 68 height 12
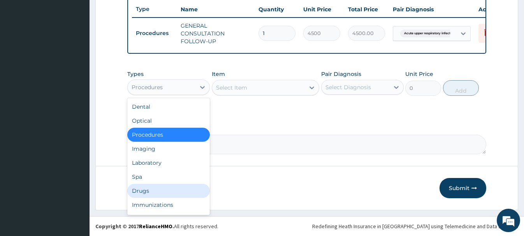
click at [141, 191] on div "Drugs" at bounding box center [168, 191] width 83 height 14
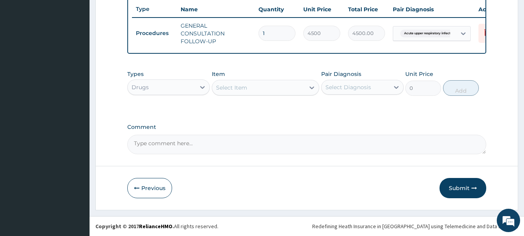
click at [234, 90] on div "Select Item" at bounding box center [231, 88] width 31 height 8
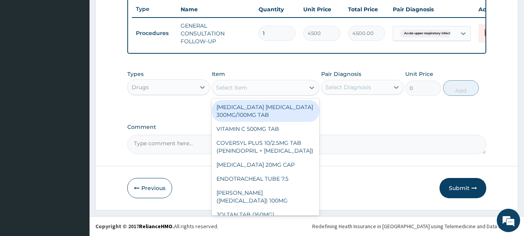
paste input "ERYTHROMYCIN 500MG TAB"
type input "ERYTHROMYCIN 500MG TAB"
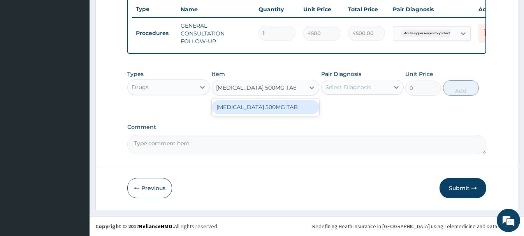
click at [283, 104] on div "ERYTHROMYCIN 500MG TAB" at bounding box center [266, 107] width 108 height 14
type input "341.25"
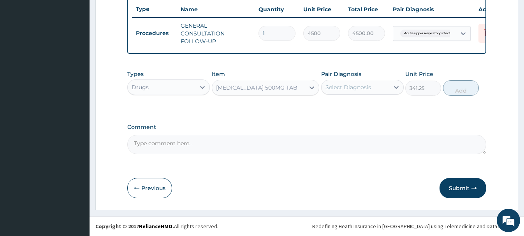
click at [347, 91] on div "Select Diagnosis" at bounding box center [349, 87] width 46 height 8
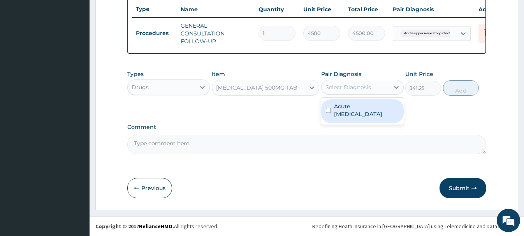
drag, startPoint x: 353, startPoint y: 109, endPoint x: 411, endPoint y: 99, distance: 58.5
click at [360, 107] on label "Acute upper respiratory infection" at bounding box center [366, 110] width 65 height 16
checkbox input "true"
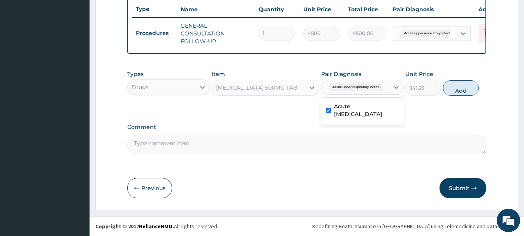
drag, startPoint x: 469, startPoint y: 88, endPoint x: 428, endPoint y: 95, distance: 42.3
click at [469, 88] on button "Add" at bounding box center [461, 88] width 36 height 16
type input "0"
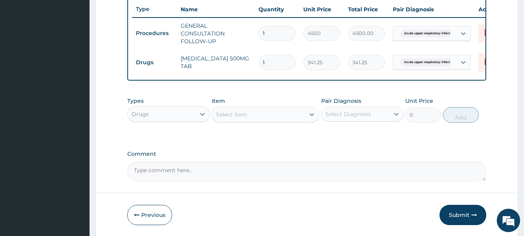
type input "15"
type input "5118.75"
type input "15"
click at [227, 118] on div "Select Item" at bounding box center [231, 115] width 31 height 8
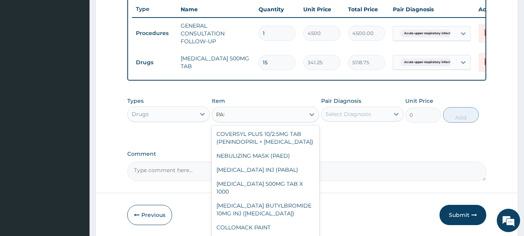
type input "PARA"
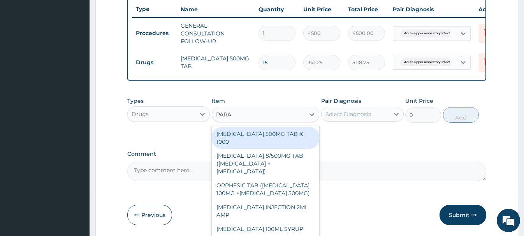
click at [258, 134] on div "PARACETAMOL 500MG TAB X 1000" at bounding box center [266, 138] width 108 height 22
type input "22.39999961853027"
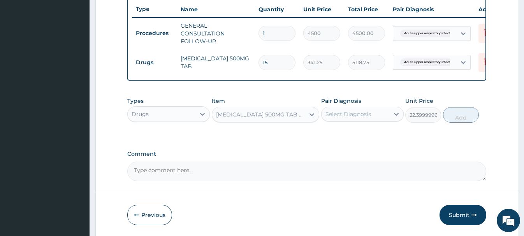
click at [344, 113] on div "Select Diagnosis" at bounding box center [349, 114] width 46 height 8
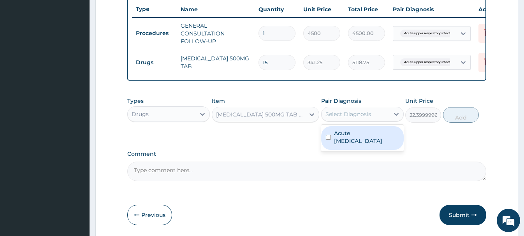
click at [355, 140] on label "Acute upper respiratory infection" at bounding box center [366, 137] width 65 height 16
checkbox input "true"
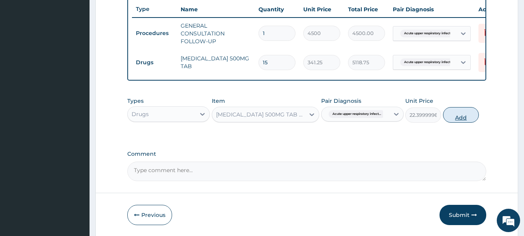
click at [452, 115] on button "Add" at bounding box center [461, 115] width 36 height 16
type input "0"
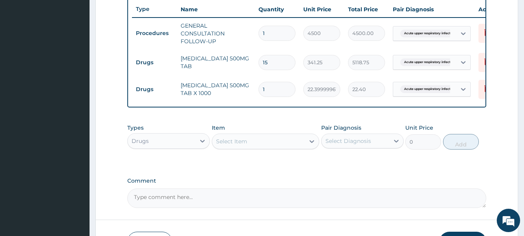
type input "18"
type input "403.20"
type input "18"
click at [215, 137] on div "Select Item" at bounding box center [258, 141] width 93 height 12
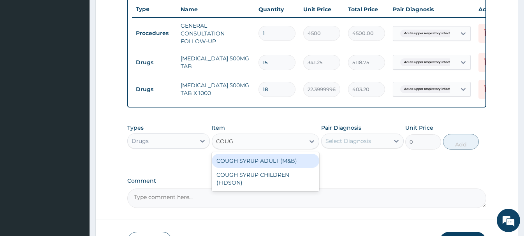
type input "COUGH"
click at [271, 157] on div "COUGH SYRUP ADULT (M&B)" at bounding box center [266, 161] width 108 height 14
type input "1312.5"
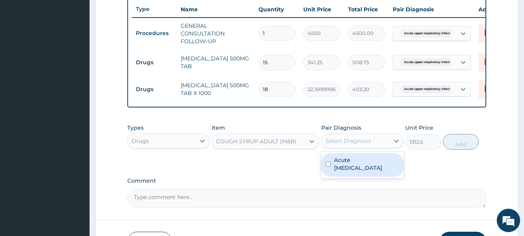
click at [349, 141] on div "Select Diagnosis" at bounding box center [349, 141] width 46 height 8
click at [354, 165] on label "Acute upper respiratory infection" at bounding box center [366, 164] width 65 height 16
checkbox input "true"
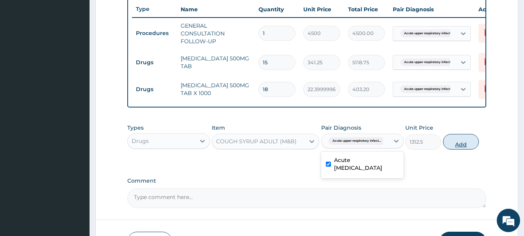
drag, startPoint x: 465, startPoint y: 140, endPoint x: 458, endPoint y: 140, distance: 7.4
click at [465, 140] on button "Add" at bounding box center [461, 142] width 36 height 16
type input "0"
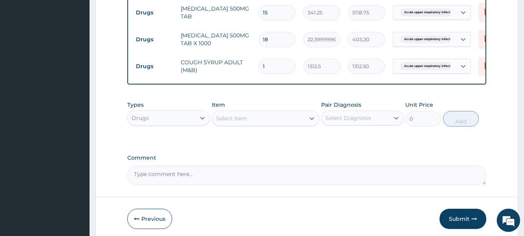
scroll to position [374, 0]
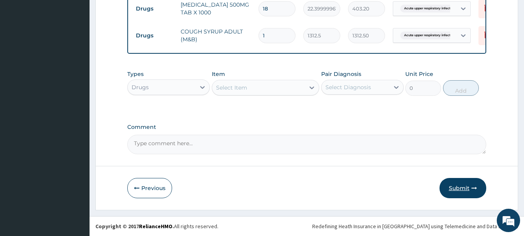
click at [462, 190] on button "Submit" at bounding box center [463, 188] width 47 height 20
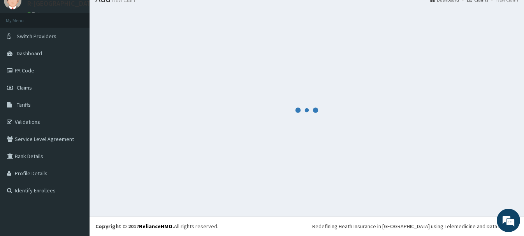
scroll to position [32, 0]
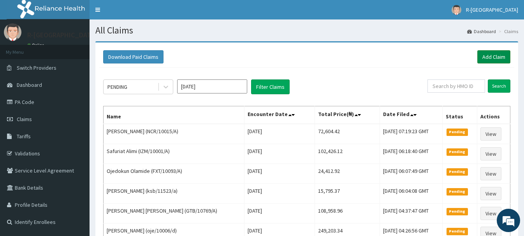
click at [487, 56] on link "Add Claim" at bounding box center [494, 56] width 33 height 13
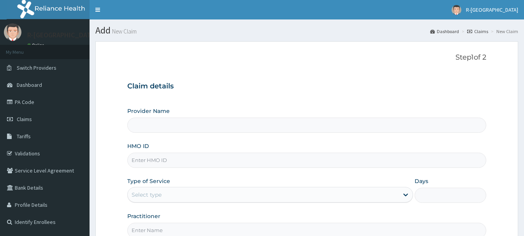
scroll to position [84, 0]
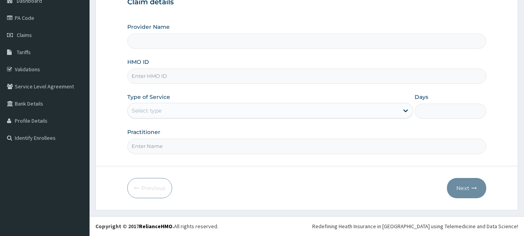
type input "ETZ/10004/A"
type input "R-Jolad Hospital Nigeria Limited(kupa)"
type input "ETZ/10004/A"
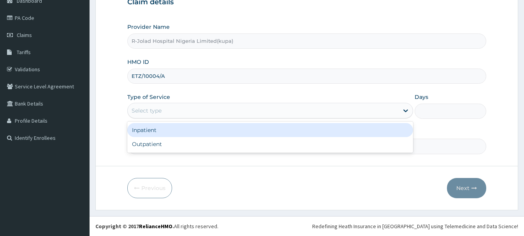
click at [147, 111] on div "Select type" at bounding box center [147, 111] width 30 height 8
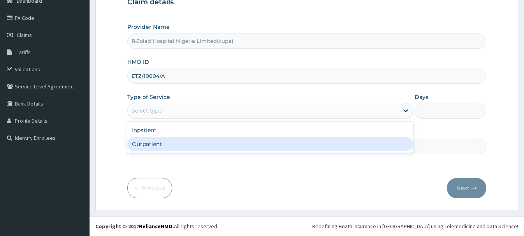
click at [146, 143] on div "Outpatient" at bounding box center [270, 144] width 286 height 14
type input "1"
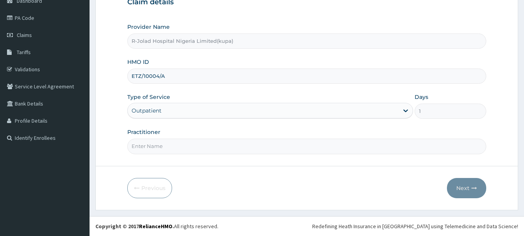
click at [144, 148] on input "Practitioner" at bounding box center [306, 146] width 359 height 15
paste input "Ubong Udo"
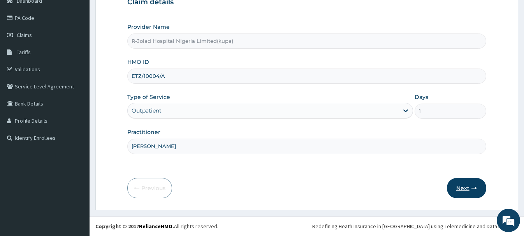
type input "Ubong Udo"
click at [469, 189] on button "Next" at bounding box center [466, 188] width 39 height 20
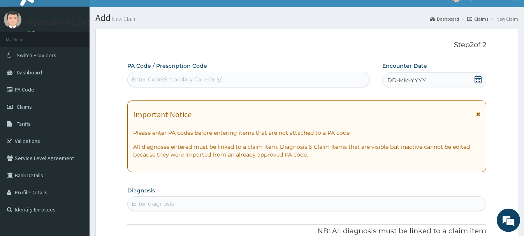
scroll to position [5, 0]
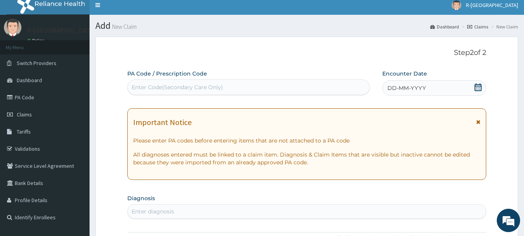
click at [141, 88] on div "Enter Code(Secondary Care Only)" at bounding box center [178, 87] width 92 height 8
paste input "PA/D24F05"
type input "PA/D24F05"
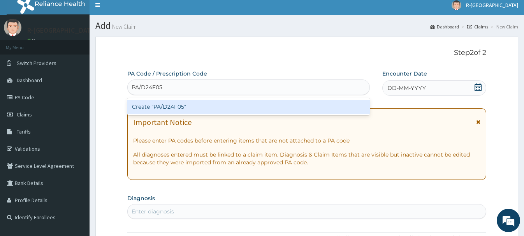
click at [177, 109] on div "Create "PA/D24F05"" at bounding box center [248, 107] width 243 height 14
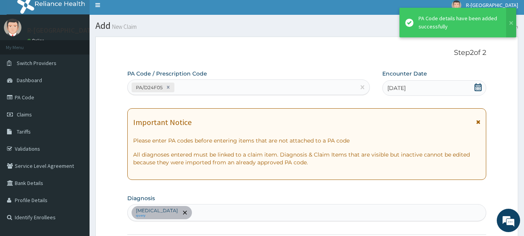
scroll to position [206, 0]
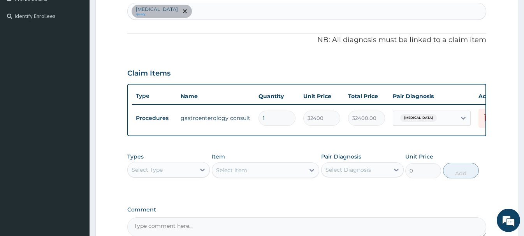
click at [148, 171] on div "Select Type" at bounding box center [147, 170] width 31 height 8
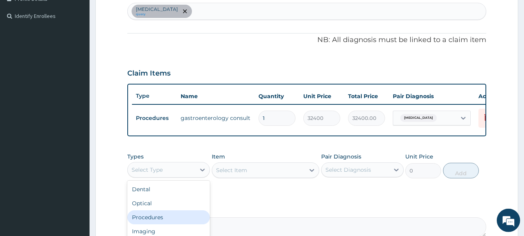
click at [151, 217] on div "Procedures" at bounding box center [168, 217] width 83 height 14
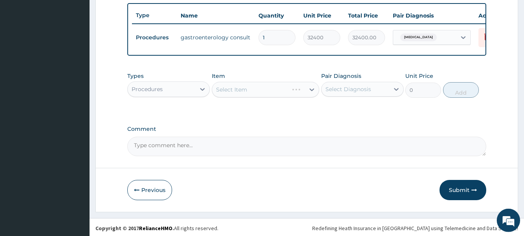
scroll to position [289, 0]
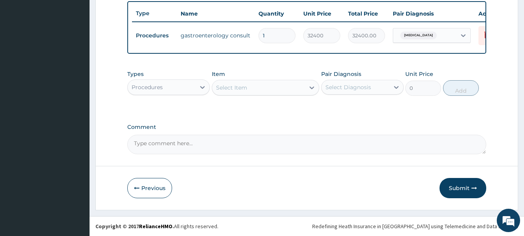
click at [234, 90] on div "Select Item" at bounding box center [231, 88] width 31 height 8
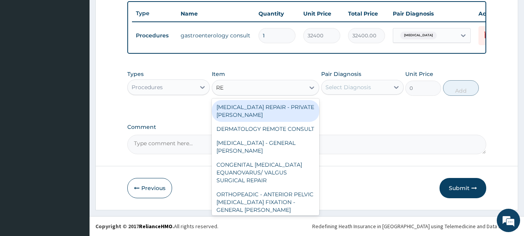
type input "REG"
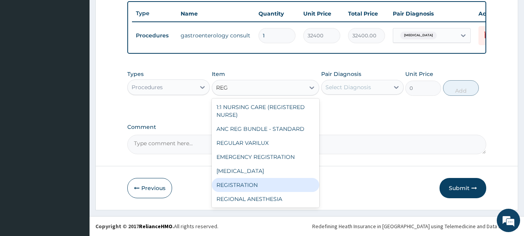
drag, startPoint x: 238, startPoint y: 185, endPoint x: 246, endPoint y: 177, distance: 11.6
click at [238, 185] on div "REGISTRATION" at bounding box center [266, 185] width 108 height 14
type input "6750"
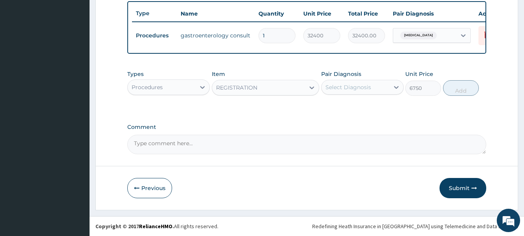
click at [354, 83] on div "Select Diagnosis" at bounding box center [349, 87] width 46 height 8
drag, startPoint x: 358, startPoint y: 106, endPoint x: 367, endPoint y: 106, distance: 8.6
click at [360, 106] on label "Gastroenteritis" at bounding box center [358, 106] width 48 height 8
checkbox input "true"
click at [458, 86] on button "Add" at bounding box center [461, 88] width 36 height 16
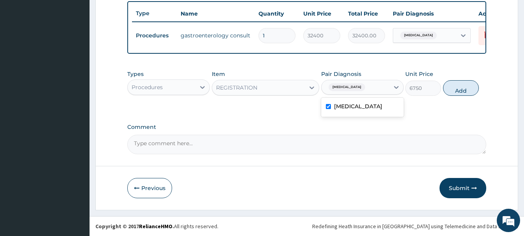
type input "0"
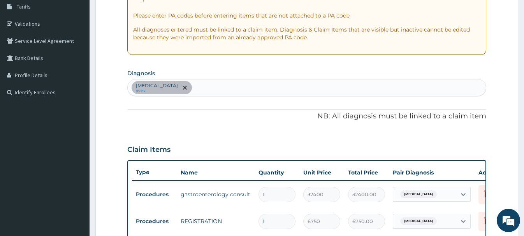
scroll to position [11, 0]
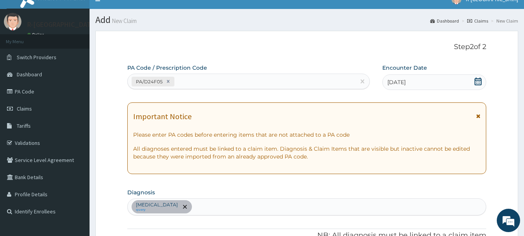
click at [190, 79] on div "PA/D24F05" at bounding box center [242, 81] width 228 height 13
paste input "PA/801220"
type input "PA/801220"
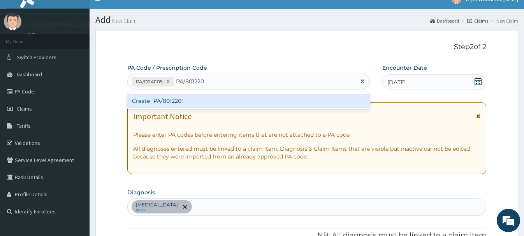
click at [178, 100] on div "Create "PA/801220"" at bounding box center [248, 101] width 243 height 14
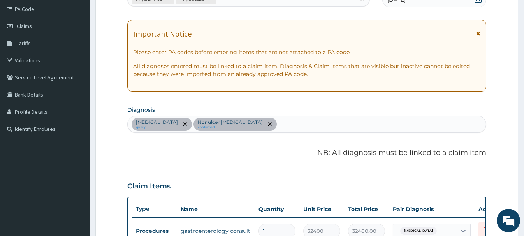
scroll to position [69, 0]
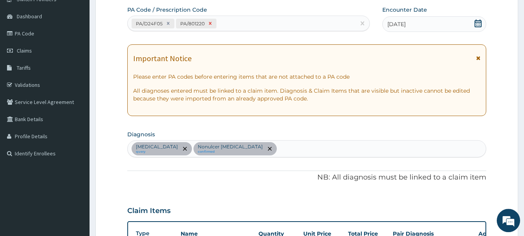
click at [209, 23] on icon at bounding box center [210, 23] width 3 height 3
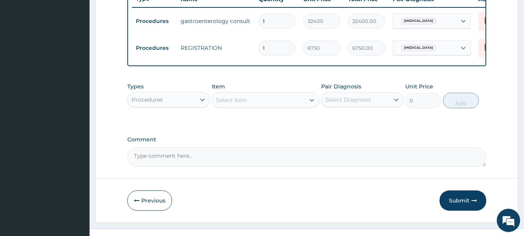
scroll to position [316, 0]
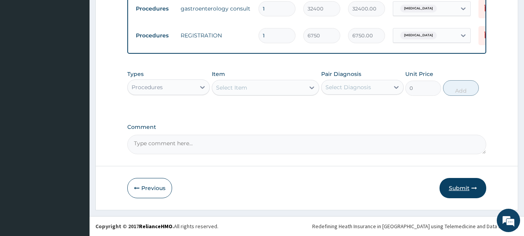
click at [459, 188] on button "Submit" at bounding box center [463, 188] width 47 height 20
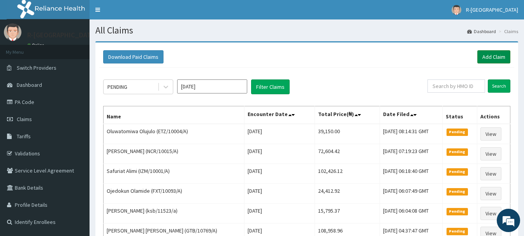
click at [489, 58] on link "Add Claim" at bounding box center [494, 56] width 33 height 13
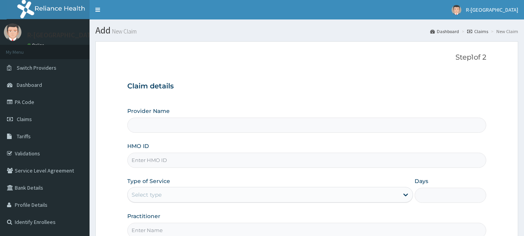
scroll to position [84, 0]
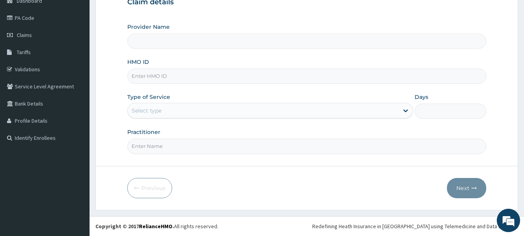
click at [138, 77] on input "HMO ID" at bounding box center [306, 76] width 359 height 15
type input "R-Jolad Hospital Nigeria Limited(kupa)"
paste input "jns/10002/b"
type input "jns/10002/b"
drag, startPoint x: 146, startPoint y: 109, endPoint x: 148, endPoint y: 114, distance: 5.3
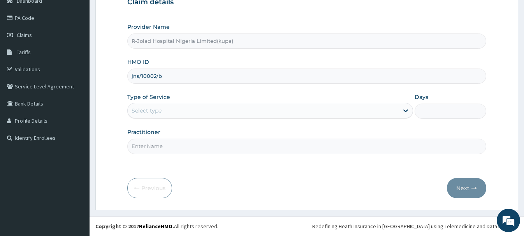
click at [146, 109] on div "Select type" at bounding box center [147, 111] width 30 height 8
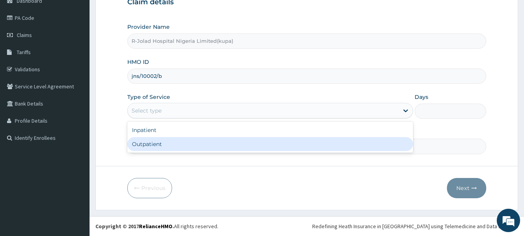
click at [150, 145] on div "Outpatient" at bounding box center [270, 144] width 286 height 14
type input "1"
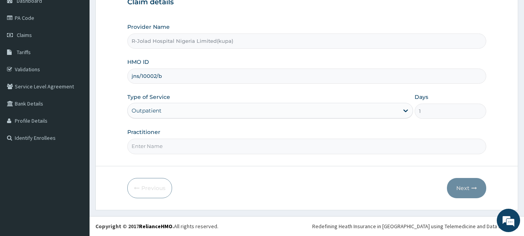
click at [146, 144] on input "Practitioner" at bounding box center [306, 146] width 359 height 15
drag, startPoint x: 168, startPoint y: 78, endPoint x: 124, endPoint y: 79, distance: 43.6
click at [127, 79] on input "jns/10002/b" at bounding box center [306, 76] width 359 height 15
paste input "Marcus Mbakwe"
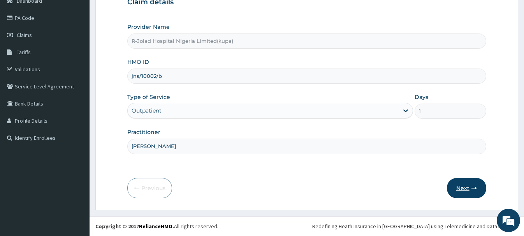
type input "Marcus Mbakwe"
click at [470, 189] on button "Next" at bounding box center [466, 188] width 39 height 20
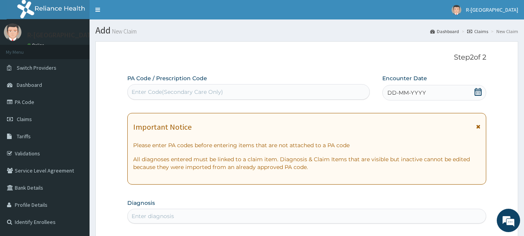
click at [149, 90] on div "Enter Code(Secondary Care Only)" at bounding box center [178, 92] width 92 height 8
paste input "PA/006619"
type input "PA/006619"
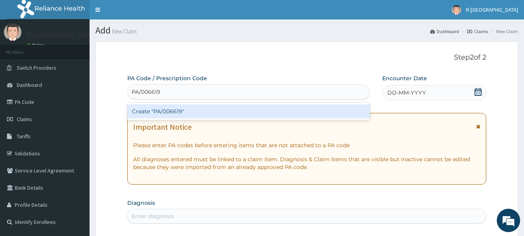
click at [172, 109] on div "Create "PA/006619"" at bounding box center [248, 111] width 243 height 14
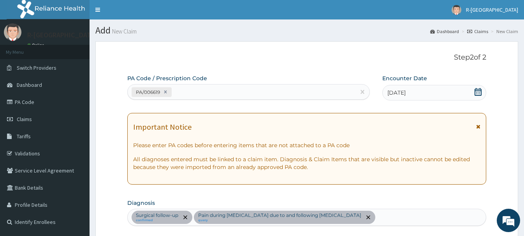
click at [189, 90] on div "PA/006619" at bounding box center [242, 92] width 228 height 13
paste input "PA/1FC1D2"
type input "PA/1FC1D2"
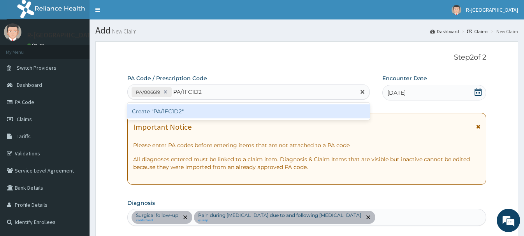
click at [161, 111] on div "Create "PA/1FC1D2"" at bounding box center [248, 111] width 243 height 14
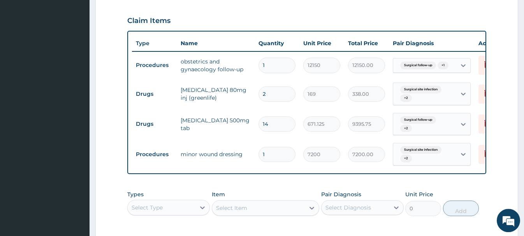
scroll to position [393, 0]
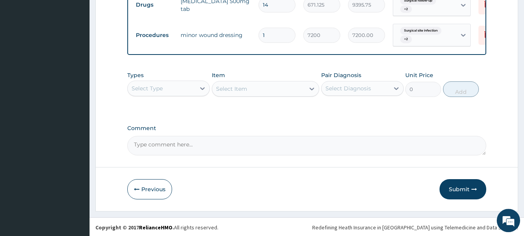
click at [153, 89] on div "Select Type" at bounding box center [147, 89] width 31 height 8
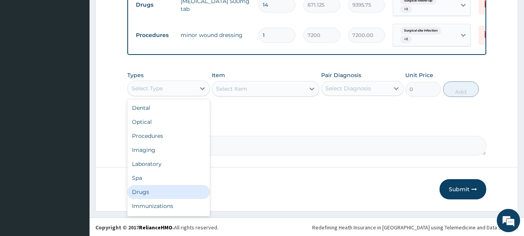
click at [141, 199] on div "Drugs" at bounding box center [168, 192] width 83 height 14
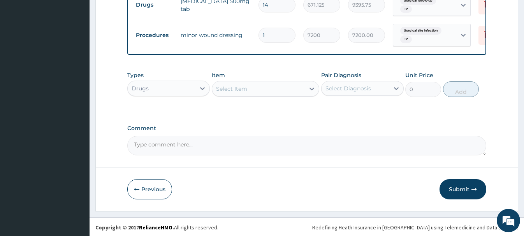
click at [237, 93] on div "Select Item" at bounding box center [231, 89] width 31 height 8
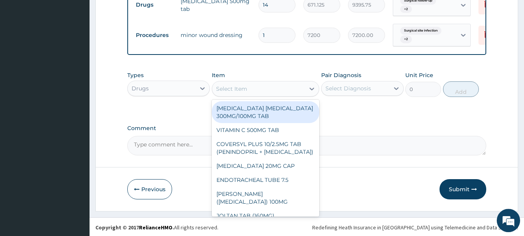
paste input "NEEDLE & SYRINGE 5ML"
type input "NEEDLE & SYRINGE 5ML"
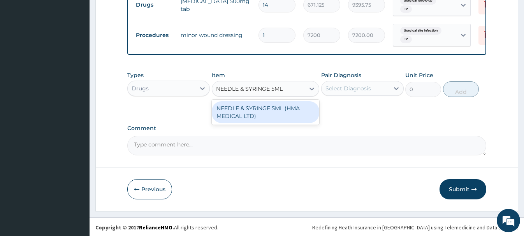
click at [266, 117] on div "NEEDLE & SYRINGE 5ML (HMA MEDICAL LTD)" at bounding box center [266, 112] width 108 height 22
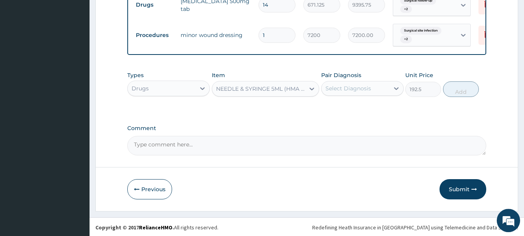
type input "192.5"
click at [330, 92] on div "Select Diagnosis" at bounding box center [349, 89] width 46 height 8
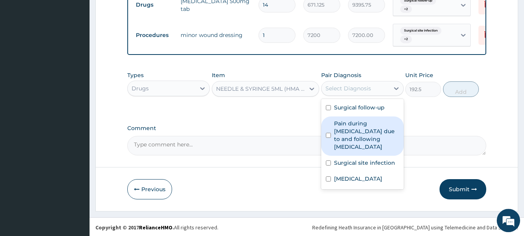
click at [351, 136] on label "Pain during postpartum period due to and following caesarean section" at bounding box center [366, 135] width 65 height 31
checkbox input "true"
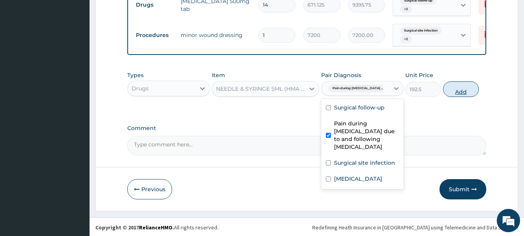
click at [463, 86] on button "Add" at bounding box center [461, 89] width 36 height 16
type input "0"
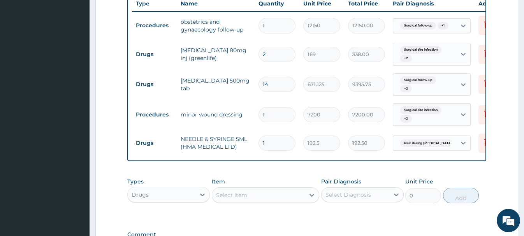
scroll to position [424, 0]
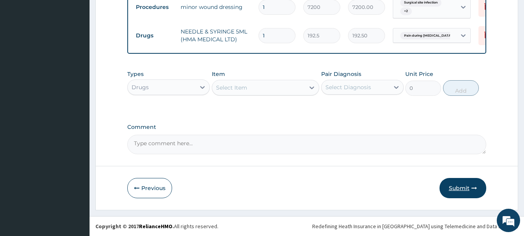
click at [458, 189] on button "Submit" at bounding box center [463, 188] width 47 height 20
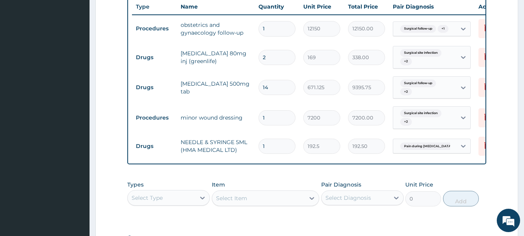
scroll to position [350, 0]
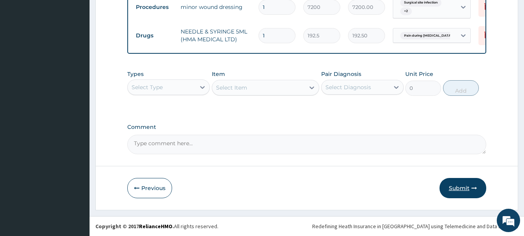
click at [458, 188] on button "Submit" at bounding box center [463, 188] width 47 height 20
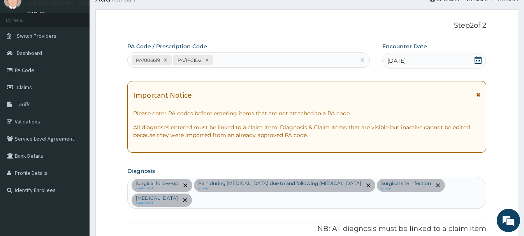
click at [280, 28] on p "Step 2 of 2" at bounding box center [306, 25] width 359 height 9
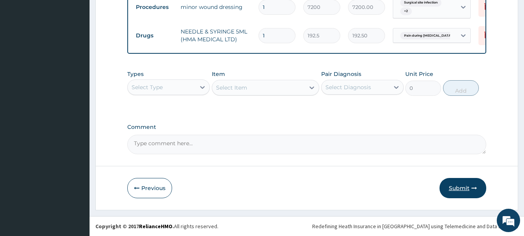
click at [459, 189] on button "Submit" at bounding box center [463, 188] width 47 height 20
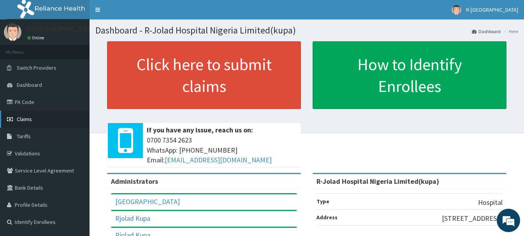
click at [30, 121] on span "Claims" at bounding box center [24, 119] width 15 height 7
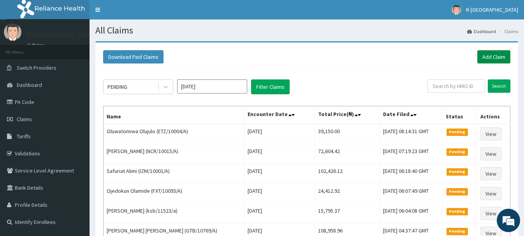
click at [491, 57] on link "Add Claim" at bounding box center [494, 56] width 33 height 13
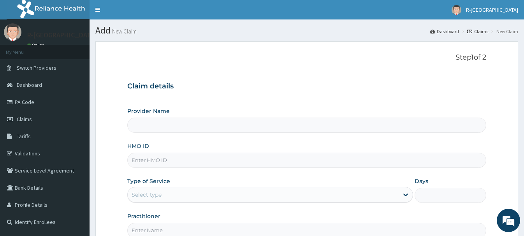
type input "R-Jolad Hospital Nigeria Limited(kupa)"
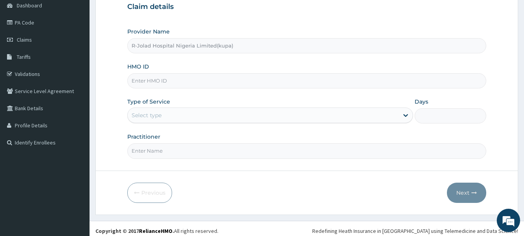
paste input "PTL/10009/B"
type input "PTL/10009/B"
click at [143, 116] on div "Select type" at bounding box center [147, 115] width 30 height 8
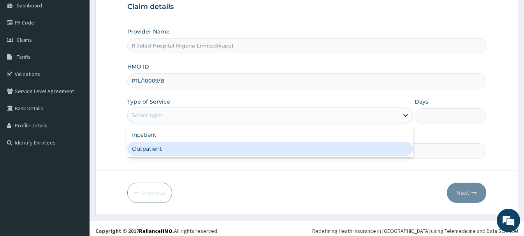
click at [146, 152] on div "Outpatient" at bounding box center [270, 149] width 286 height 14
type input "1"
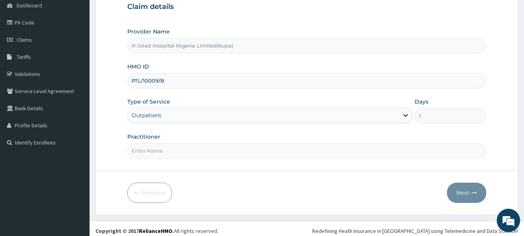
click at [139, 157] on input "Practitioner" at bounding box center [306, 150] width 359 height 15
paste input "Braxton Anaebo"
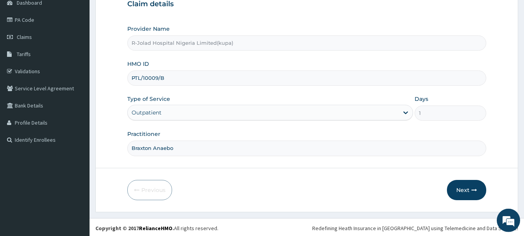
scroll to position [84, 0]
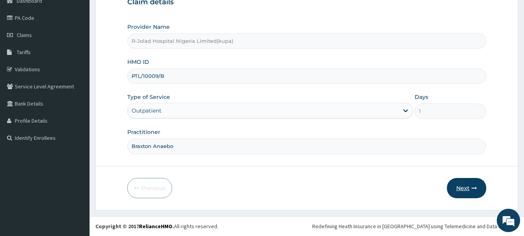
type input "Braxton Anaebo"
click at [467, 192] on button "Next" at bounding box center [466, 188] width 39 height 20
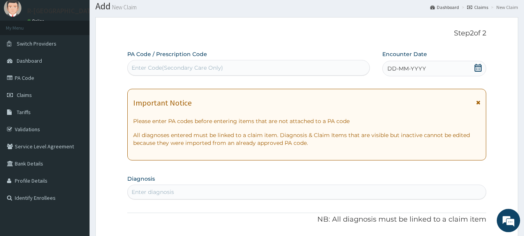
scroll to position [5, 0]
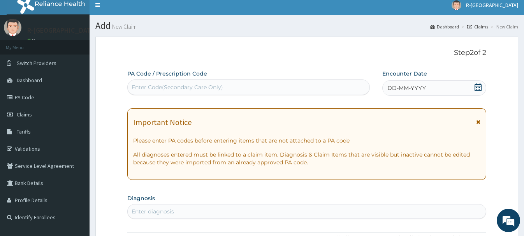
click at [476, 86] on icon at bounding box center [478, 87] width 7 height 8
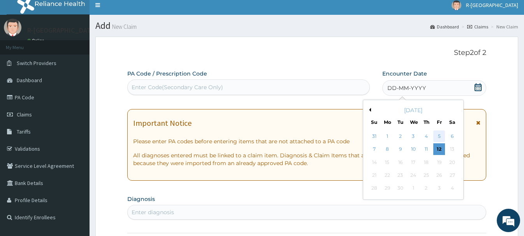
click at [439, 135] on div "5" at bounding box center [440, 136] width 12 height 12
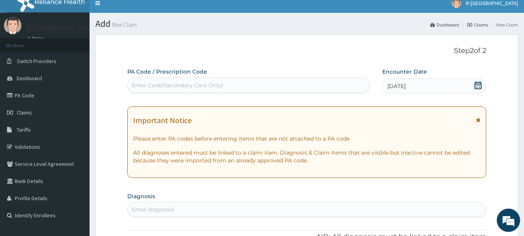
scroll to position [84, 0]
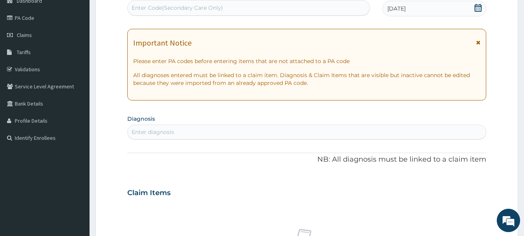
click at [148, 134] on div "Enter diagnosis" at bounding box center [153, 132] width 42 height 8
click at [141, 131] on div "Enter diagnosis" at bounding box center [153, 132] width 42 height 8
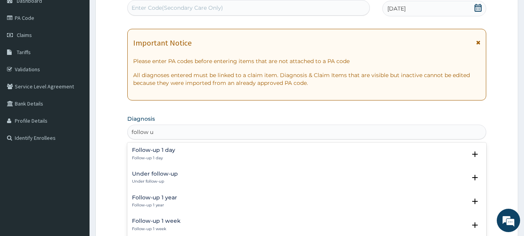
type input "follow up"
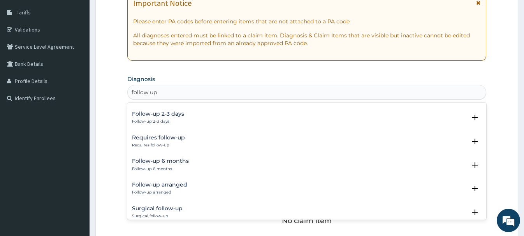
scroll to position [252, 0]
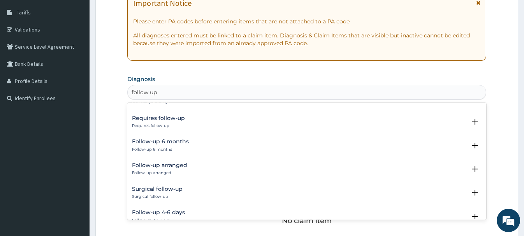
click at [154, 192] on h4 "Surgical follow-up" at bounding box center [157, 189] width 51 height 6
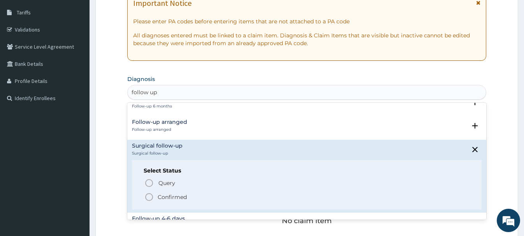
scroll to position [337, 0]
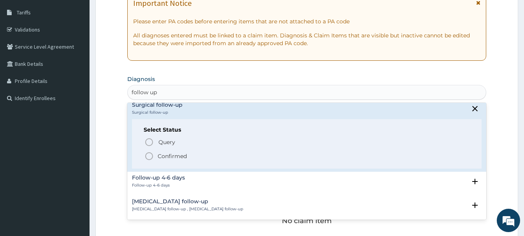
click at [150, 157] on icon "status option filled" at bounding box center [149, 156] width 9 height 9
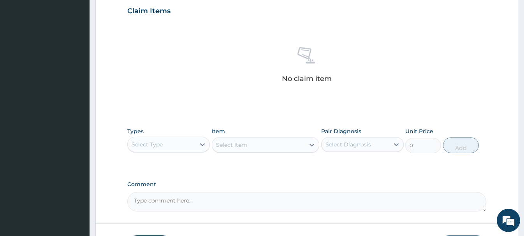
scroll to position [283, 0]
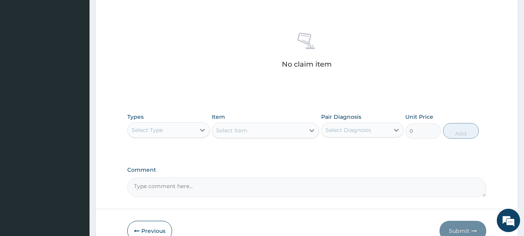
click at [165, 128] on div "Select Type" at bounding box center [162, 130] width 68 height 12
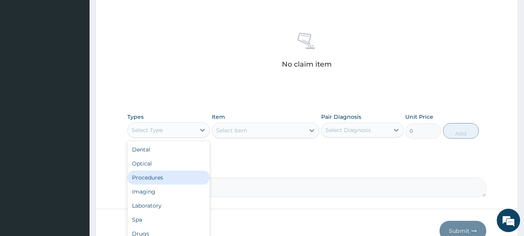
click at [160, 176] on div "Procedures" at bounding box center [168, 178] width 83 height 14
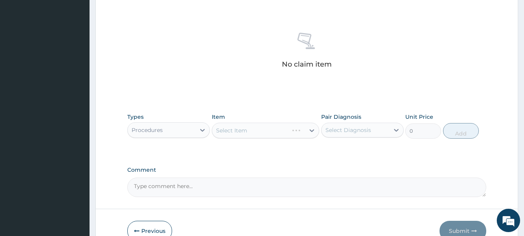
click at [230, 136] on div "Select Item" at bounding box center [266, 131] width 108 height 16
click at [246, 132] on div "Select Item" at bounding box center [266, 131] width 108 height 16
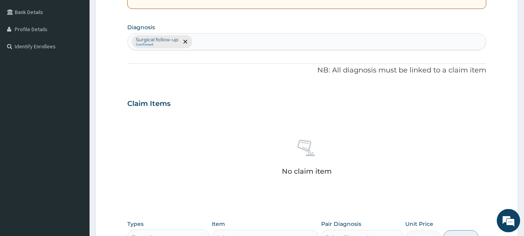
scroll to position [286, 0]
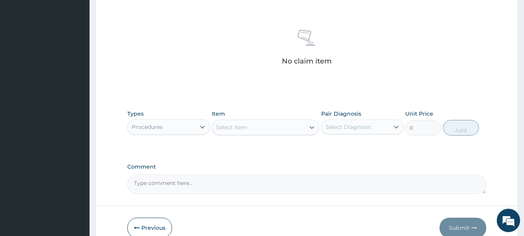
click at [247, 130] on div "Select Item" at bounding box center [231, 127] width 31 height 8
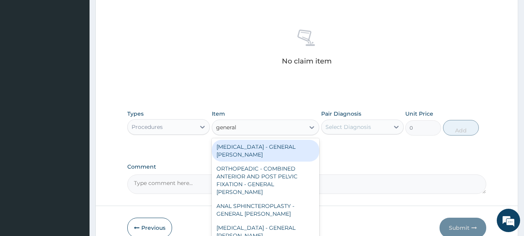
type input "general c"
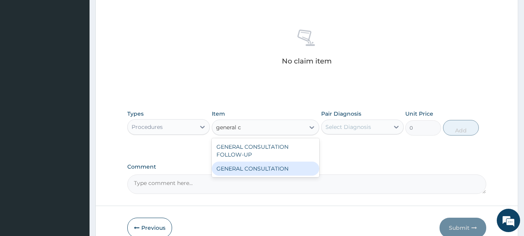
drag, startPoint x: 266, startPoint y: 169, endPoint x: 301, endPoint y: 164, distance: 34.9
click at [267, 169] on div "GENERAL CONSULTATION" at bounding box center [266, 169] width 108 height 14
type input "6750"
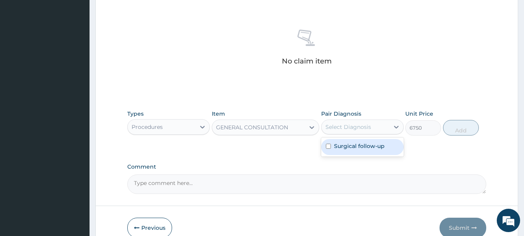
click at [356, 130] on div "Select Diagnosis" at bounding box center [349, 127] width 46 height 8
click at [360, 146] on label "Surgical follow-up" at bounding box center [359, 146] width 51 height 8
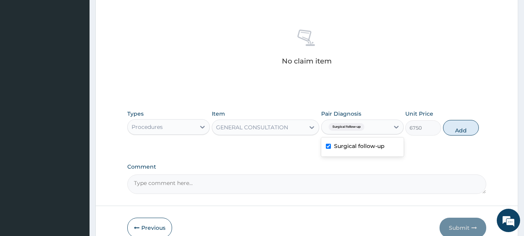
checkbox input "true"
click at [452, 127] on button "Add" at bounding box center [461, 128] width 36 height 16
type input "0"
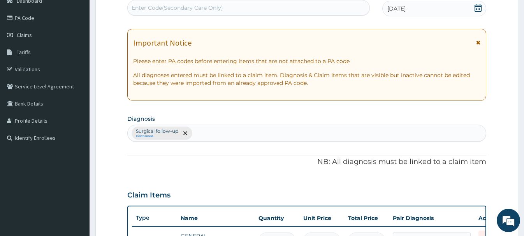
scroll to position [8, 0]
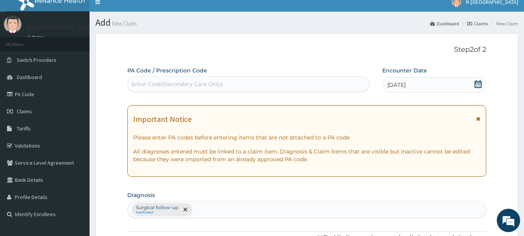
click at [142, 84] on div "Enter Code(Secondary Care Only)" at bounding box center [178, 84] width 92 height 8
paste input "PA/1972D6"
type input "PA/1972D6"
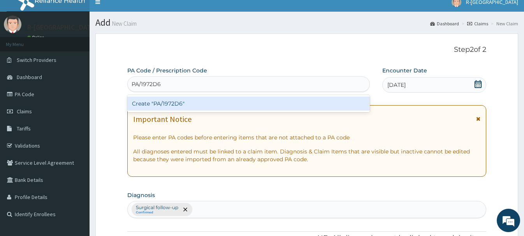
click at [174, 102] on div "Create "PA/1972D6"" at bounding box center [248, 104] width 243 height 14
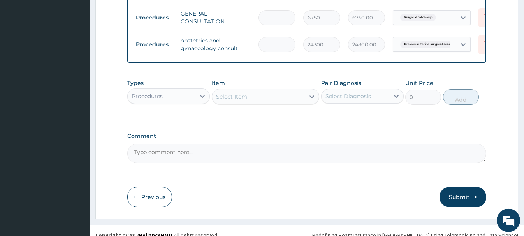
scroll to position [312, 0]
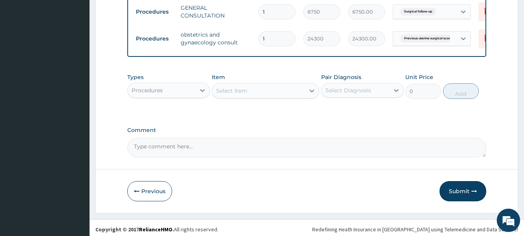
click at [148, 88] on div "Procedures" at bounding box center [147, 90] width 31 height 8
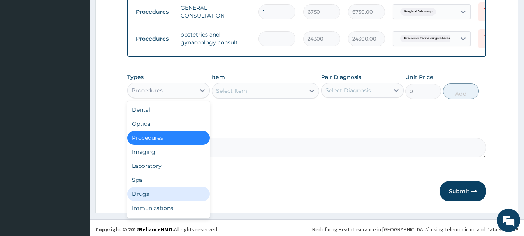
click at [141, 199] on div "Drugs" at bounding box center [168, 194] width 83 height 14
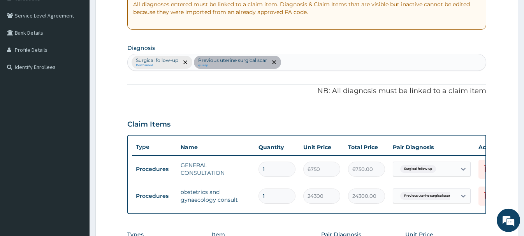
scroll to position [153, 0]
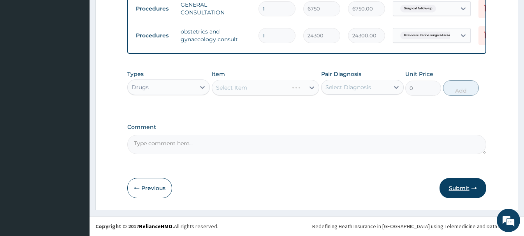
click at [462, 191] on button "Submit" at bounding box center [463, 188] width 47 height 20
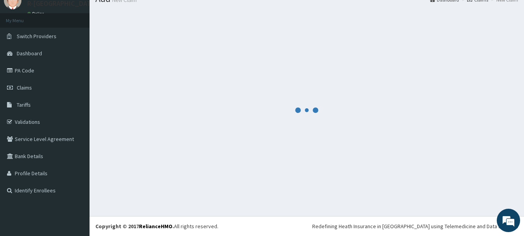
scroll to position [32, 0]
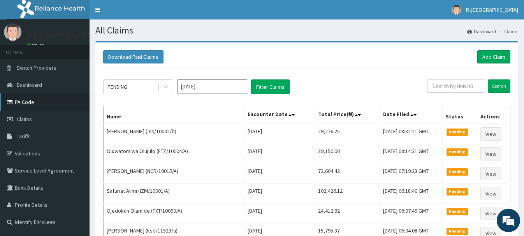
click at [28, 106] on link "PA Code" at bounding box center [45, 101] width 90 height 17
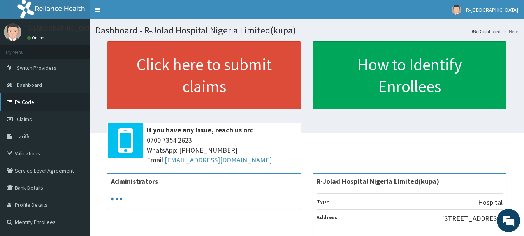
click at [26, 101] on link "PA Code" at bounding box center [45, 101] width 90 height 17
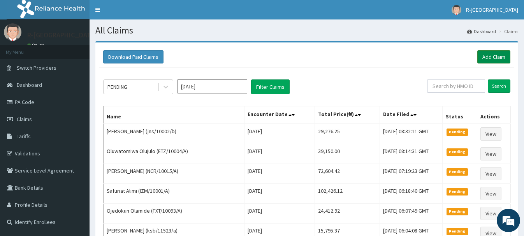
click at [489, 54] on link "Add Claim" at bounding box center [494, 56] width 33 height 13
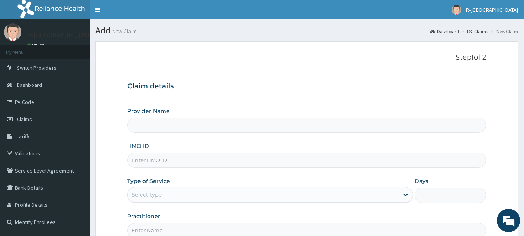
scroll to position [84, 0]
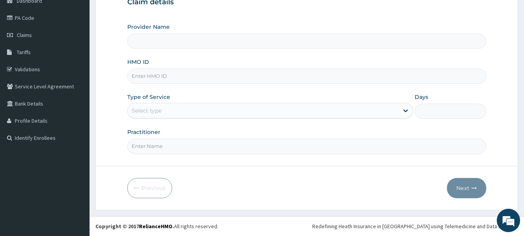
type input "R-Jolad Hospital Nigeria Limited(kupa)"
click at [139, 75] on input "HMO ID" at bounding box center [306, 76] width 359 height 15
paste input "ENP/10429/C"
type input "ENP/10429/C"
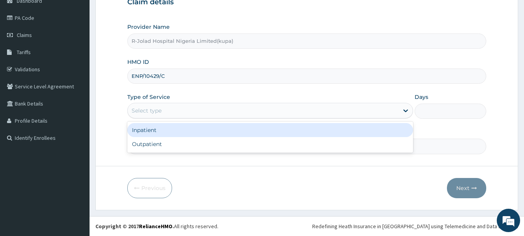
click at [143, 113] on div "Select type" at bounding box center [147, 111] width 30 height 8
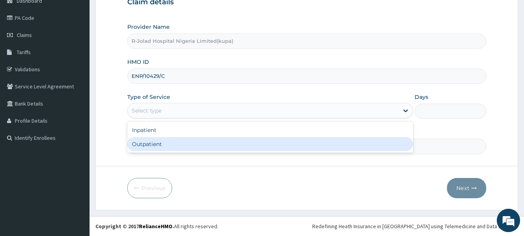
click at [143, 144] on div "Outpatient" at bounding box center [270, 144] width 286 height 14
type input "1"
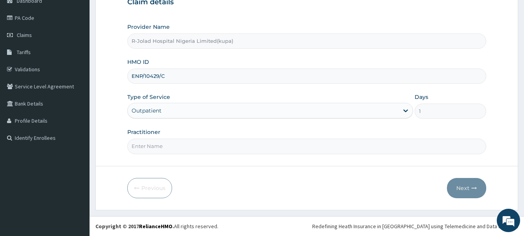
click at [146, 149] on input "Practitioner" at bounding box center [306, 146] width 359 height 15
paste input "Joy Atikpo"
type input "Joy Atikpo"
click at [468, 190] on button "Next" at bounding box center [466, 188] width 39 height 20
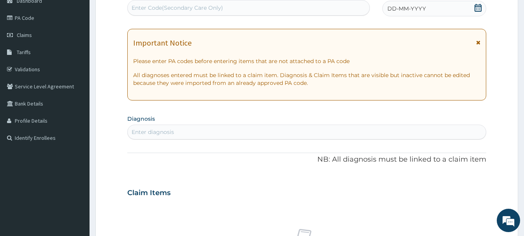
click at [475, 5] on icon at bounding box center [478, 8] width 8 height 8
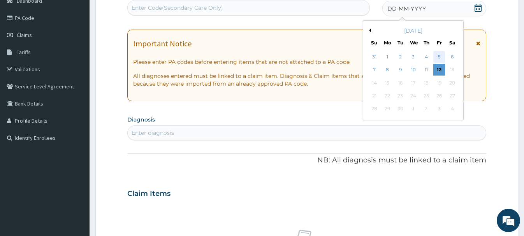
click at [439, 57] on div "5" at bounding box center [440, 57] width 12 height 12
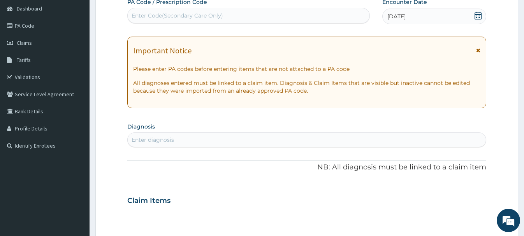
scroll to position [79, 0]
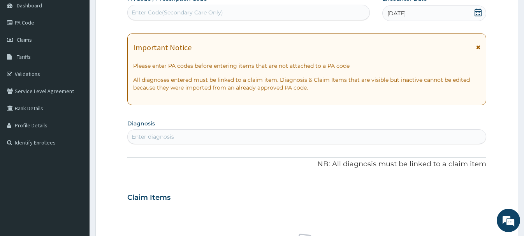
click at [143, 140] on div "Enter diagnosis" at bounding box center [153, 137] width 42 height 8
type input "metatar"
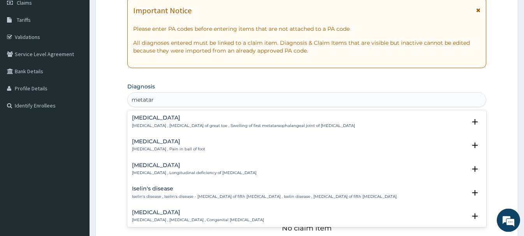
scroll to position [159, 0]
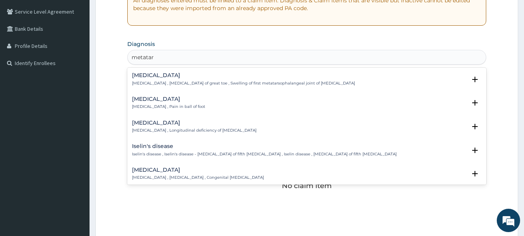
click at [148, 99] on h4 "Metatarsalgia" at bounding box center [168, 99] width 73 height 6
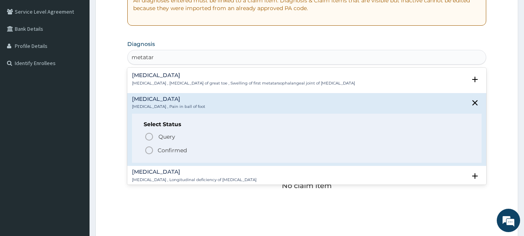
drag, startPoint x: 151, startPoint y: 151, endPoint x: 155, endPoint y: 145, distance: 7.8
click at [151, 151] on icon "status option filled" at bounding box center [149, 150] width 9 height 9
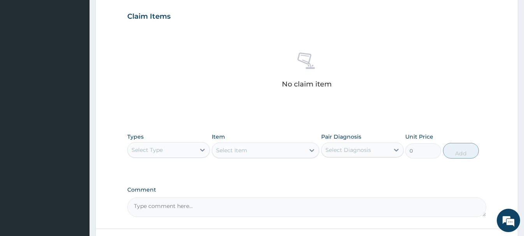
scroll to position [278, 0]
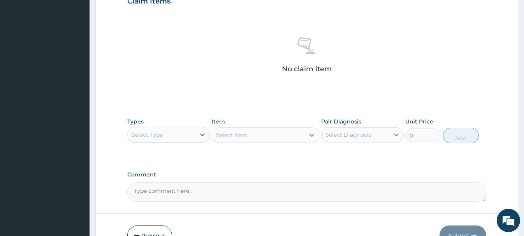
click at [169, 132] on div "Select Type" at bounding box center [162, 135] width 68 height 12
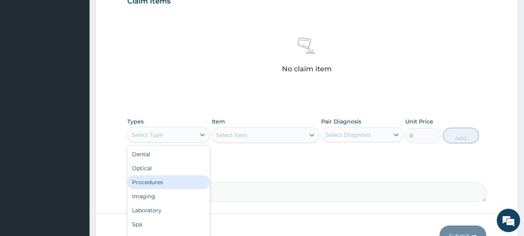
click at [145, 182] on div "Procedures" at bounding box center [168, 182] width 83 height 14
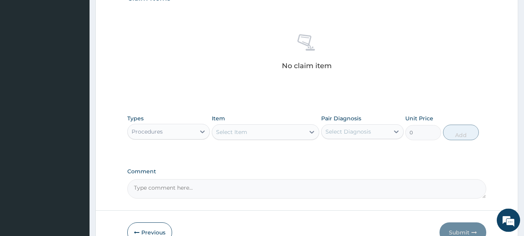
scroll to position [318, 0]
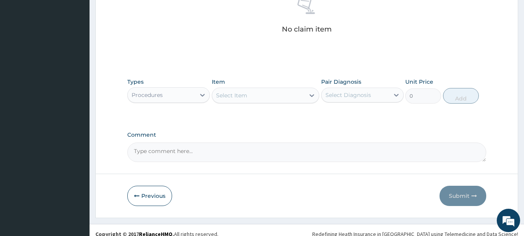
click at [246, 93] on div "Select Item" at bounding box center [231, 96] width 31 height 8
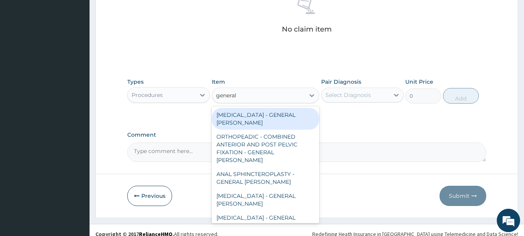
type input "general c"
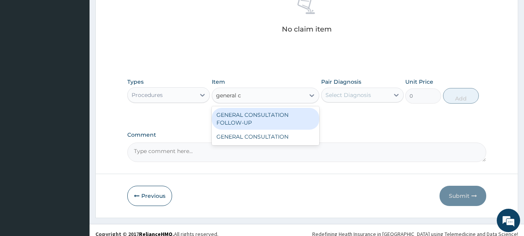
click at [256, 118] on div "GENERAL CONSULTATION FOLLOW-UP" at bounding box center [266, 119] width 108 height 22
type input "4500"
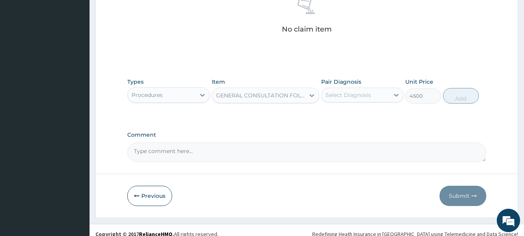
click at [338, 97] on div "Select Diagnosis" at bounding box center [349, 95] width 46 height 8
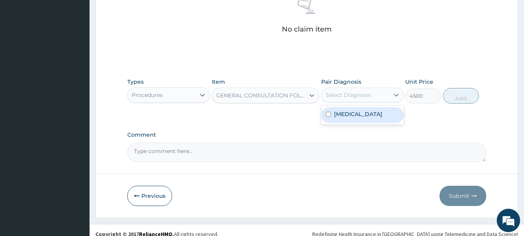
click at [358, 110] on div "Metatarsalgia" at bounding box center [362, 115] width 83 height 16
checkbox input "true"
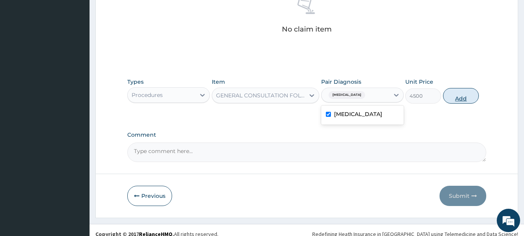
click at [453, 97] on button "Add" at bounding box center [461, 96] width 36 height 16
type input "0"
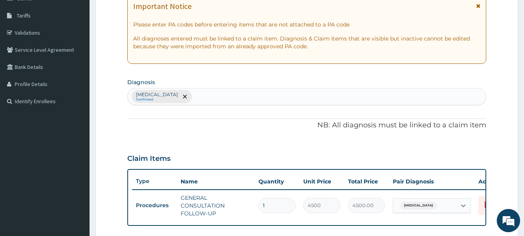
scroll to position [54, 0]
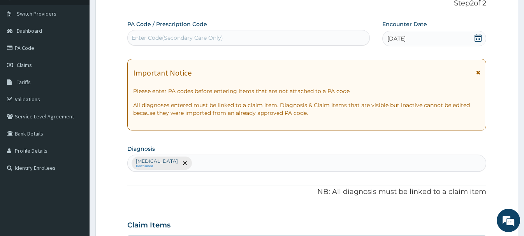
click at [144, 41] on div "Enter Code(Secondary Care Only)" at bounding box center [178, 38] width 92 height 8
paste input "PA/7C6A08"
type input "PA/7C6A08"
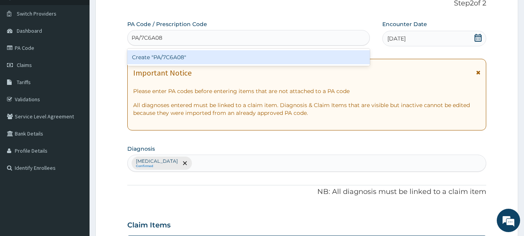
click at [171, 60] on div "Create "PA/7C6A08"" at bounding box center [248, 57] width 243 height 14
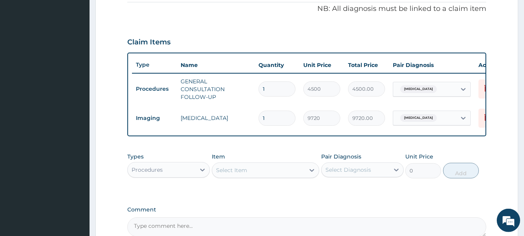
scroll to position [320, 0]
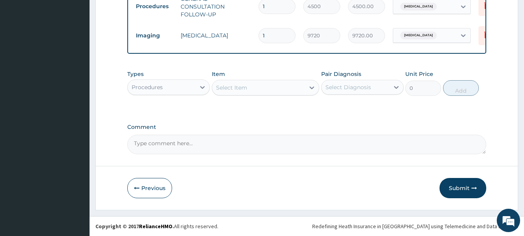
click at [145, 88] on div "Procedures" at bounding box center [147, 87] width 31 height 8
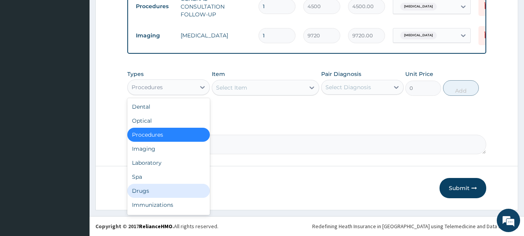
click at [149, 190] on div "Drugs" at bounding box center [168, 191] width 83 height 14
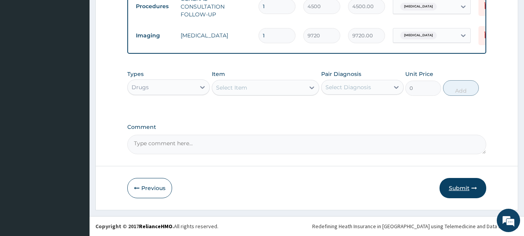
click at [465, 187] on button "Submit" at bounding box center [463, 188] width 47 height 20
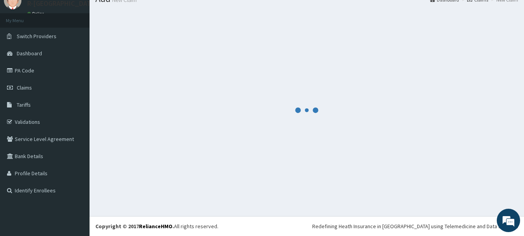
scroll to position [32, 0]
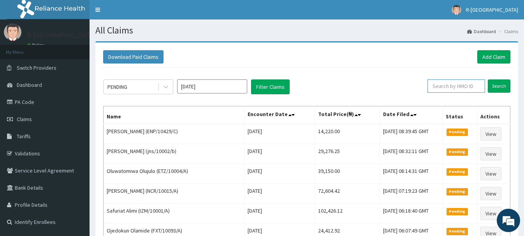
click at [439, 86] on input "text" at bounding box center [457, 85] width 58 height 13
paste input "ENP/10429/C"
type input "ENP/10429/C"
click at [503, 88] on input "Search" at bounding box center [499, 85] width 23 height 13
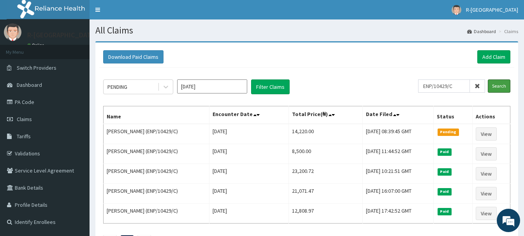
scroll to position [40, 0]
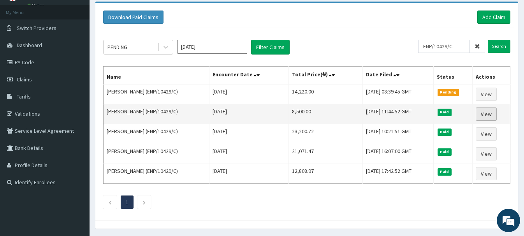
click at [488, 116] on link "View" at bounding box center [486, 114] width 21 height 13
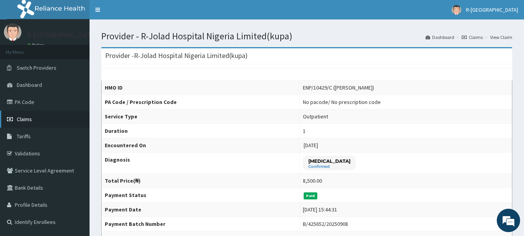
drag, startPoint x: 26, startPoint y: 120, endPoint x: 33, endPoint y: 121, distance: 7.8
click at [26, 120] on span "Claims" at bounding box center [24, 119] width 15 height 7
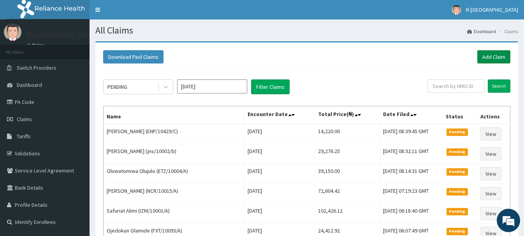
click at [492, 55] on link "Add Claim" at bounding box center [494, 56] width 33 height 13
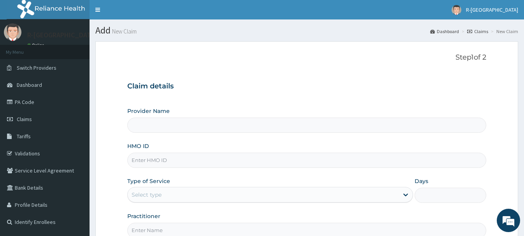
scroll to position [79, 0]
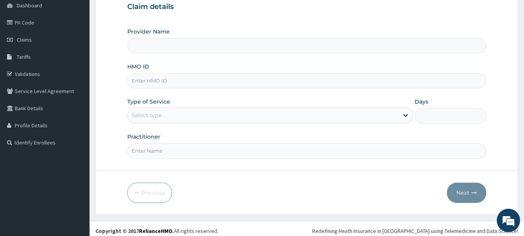
type input "R-Jolad Hospital Nigeria Limited(kupa)"
type input "CHL/11421/C"
click at [138, 113] on div "Select type" at bounding box center [147, 115] width 30 height 8
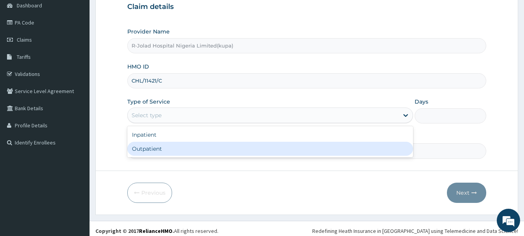
click at [146, 152] on div "Outpatient" at bounding box center [270, 149] width 286 height 14
type input "1"
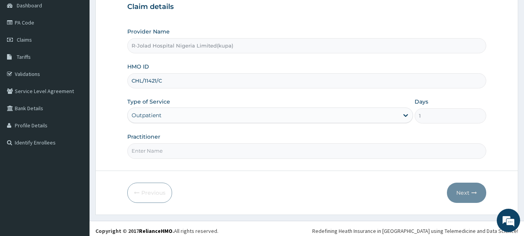
scroll to position [84, 0]
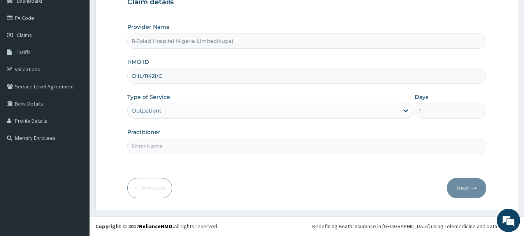
click at [151, 150] on input "Practitioner" at bounding box center [306, 146] width 359 height 15
paste input "Daniel Ayira"
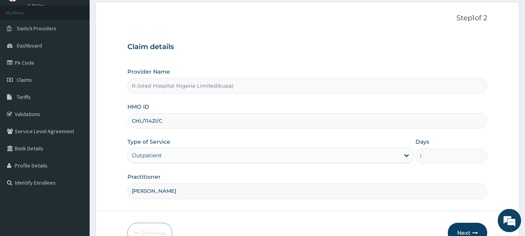
scroll to position [84, 0]
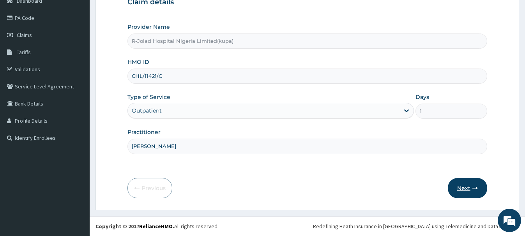
type input "Daniel Ayira"
click at [465, 183] on button "Next" at bounding box center [467, 188] width 39 height 20
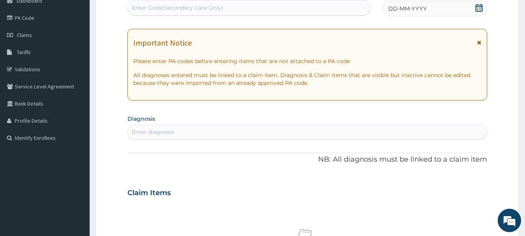
click at [477, 5] on icon at bounding box center [478, 8] width 7 height 8
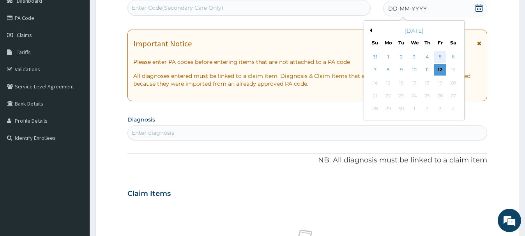
click at [439, 56] on div "5" at bounding box center [440, 57] width 12 height 12
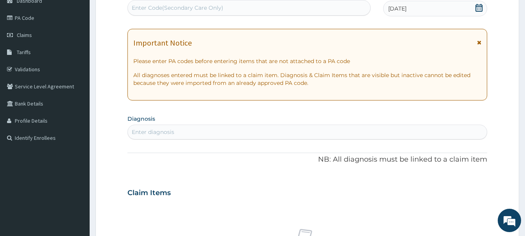
click at [150, 131] on div "Enter diagnosis" at bounding box center [153, 132] width 42 height 8
click at [137, 133] on input "acte bronc" at bounding box center [147, 132] width 30 height 8
type input "acute bronc"
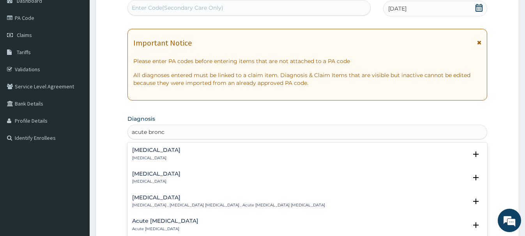
click at [152, 153] on h4 "Acute bronchitis" at bounding box center [156, 150] width 48 height 6
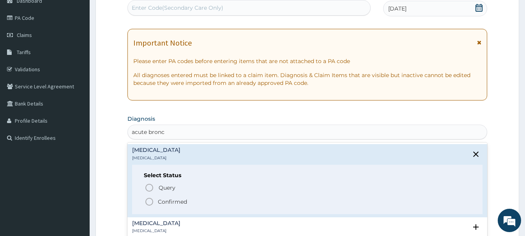
click at [151, 200] on icon "status option filled" at bounding box center [149, 201] width 9 height 9
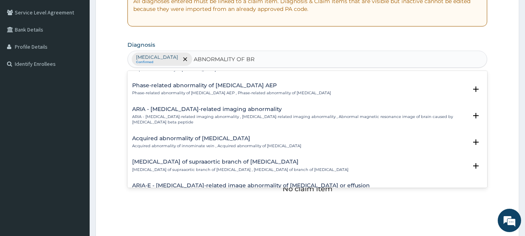
scroll to position [0, 0]
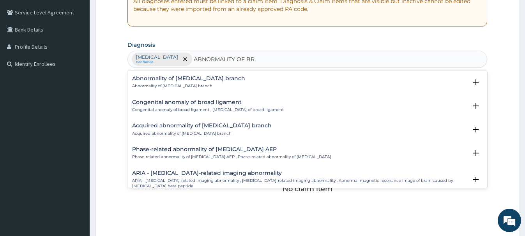
type input "ABNORMALITY OF BR"
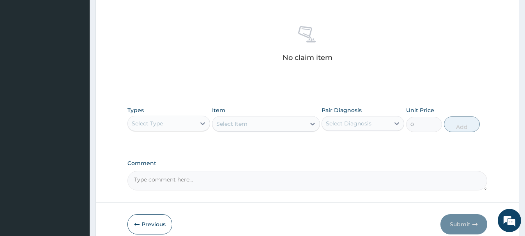
scroll to position [291, 0]
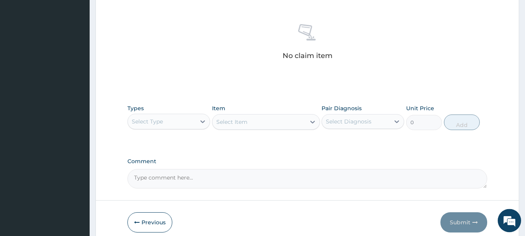
click at [176, 127] on div "Select Type" at bounding box center [162, 121] width 68 height 12
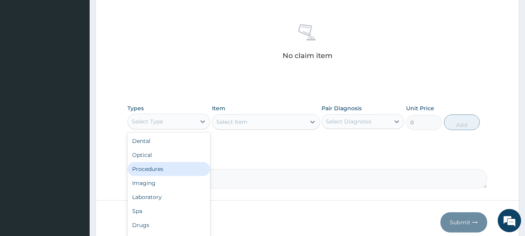
click at [153, 167] on div "Procedures" at bounding box center [168, 169] width 83 height 14
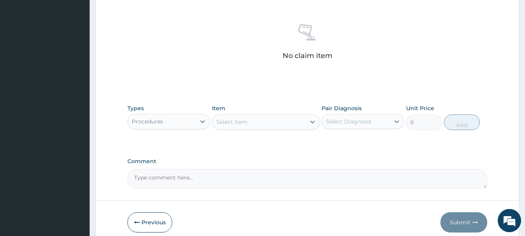
click at [230, 125] on div "Select Item" at bounding box center [231, 122] width 31 height 8
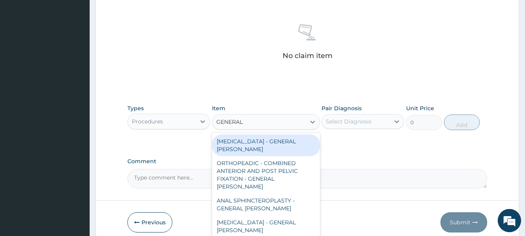
type input "GENERAL C"
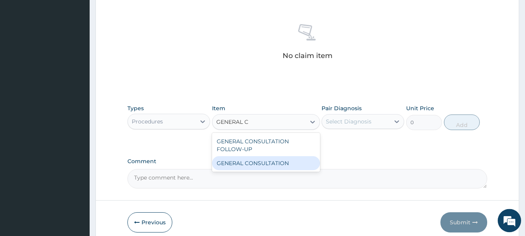
click at [275, 160] on div "GENERAL CONSULTATION" at bounding box center [266, 163] width 108 height 14
type input "6750"
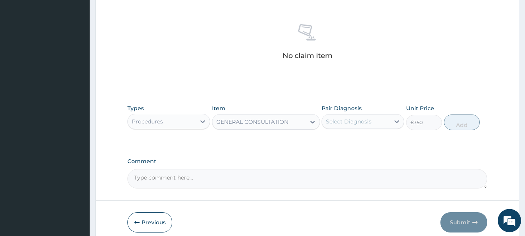
click at [349, 123] on div "Select Diagnosis" at bounding box center [349, 122] width 46 height 8
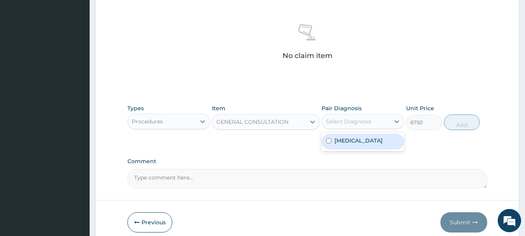
click at [354, 137] on label "Acute bronchitis" at bounding box center [358, 141] width 48 height 8
checkbox input "true"
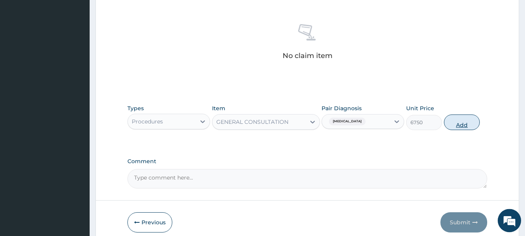
click at [455, 122] on button "Add" at bounding box center [462, 123] width 36 height 16
type input "0"
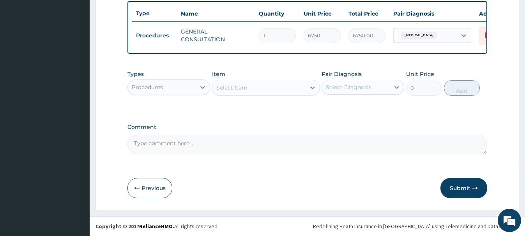
click at [155, 89] on div "Procedures" at bounding box center [147, 87] width 31 height 8
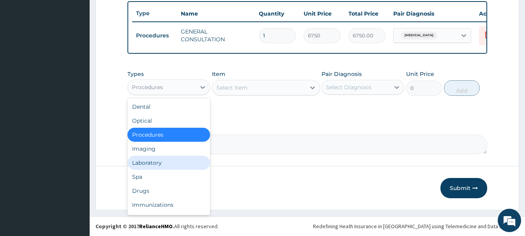
click at [152, 164] on div "Laboratory" at bounding box center [168, 163] width 83 height 14
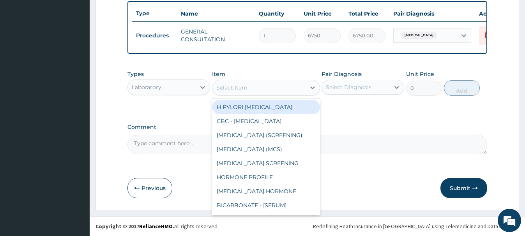
click at [231, 92] on div "Select Item" at bounding box center [258, 87] width 93 height 12
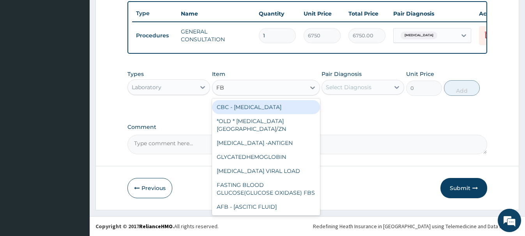
type input "FBC"
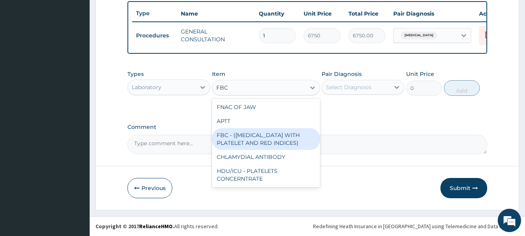
click at [281, 134] on div "FBC - (FULL BLOOD COUNT WITH PLATELET AND RED INDICES)" at bounding box center [266, 139] width 108 height 22
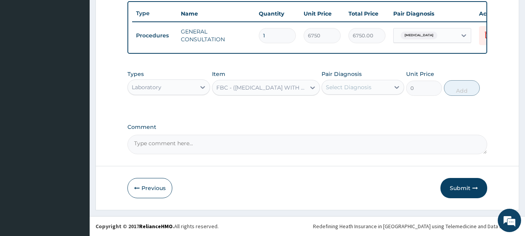
type input "5400"
click at [343, 91] on div "Select Diagnosis" at bounding box center [349, 87] width 46 height 8
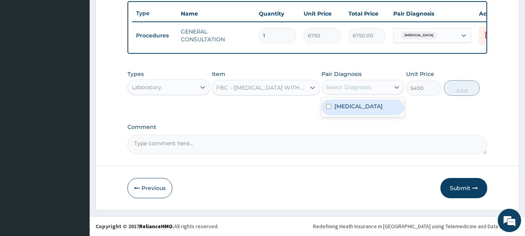
click at [354, 107] on label "Acute bronchitis" at bounding box center [358, 106] width 48 height 8
checkbox input "true"
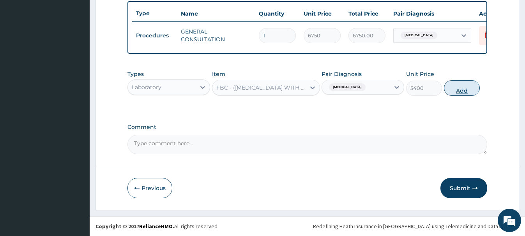
click at [456, 88] on button "Add" at bounding box center [462, 88] width 36 height 16
type input "0"
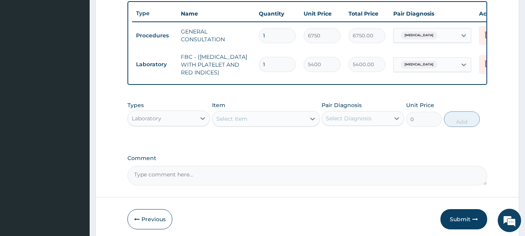
click at [166, 119] on div "Laboratory" at bounding box center [162, 118] width 68 height 12
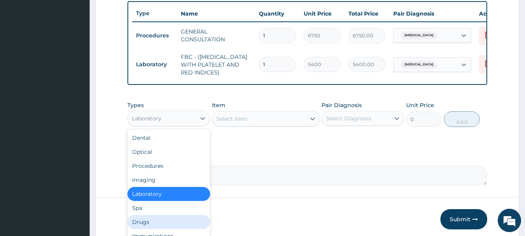
click at [139, 220] on div "Drugs" at bounding box center [168, 222] width 83 height 14
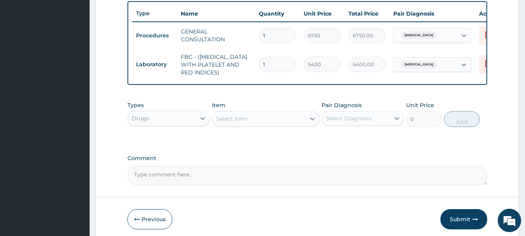
click at [213, 120] on div "Select Item" at bounding box center [258, 119] width 93 height 12
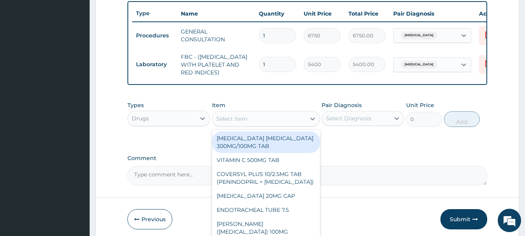
paste input "AZITHROMYCIN 200MG/5ML SUSP"
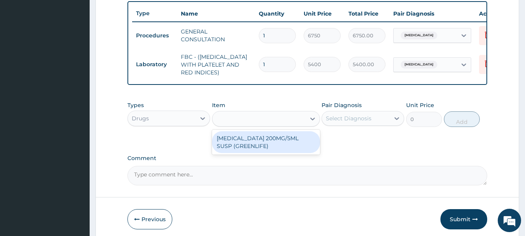
type input "AZITHROMYCIN 200MG/5ML SUSP"
click at [263, 143] on div "AZITHROMYCIN 200MG/5ML SUSP (GREENLIFE)" at bounding box center [266, 142] width 108 height 22
type input "3753.75"
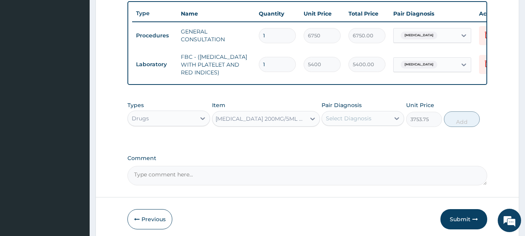
scroll to position [0, 1]
click at [352, 121] on div "Select Diagnosis" at bounding box center [349, 119] width 46 height 8
click at [356, 138] on label "Acute bronchitis" at bounding box center [358, 138] width 48 height 8
checkbox input "true"
click at [457, 120] on button "Add" at bounding box center [462, 119] width 36 height 16
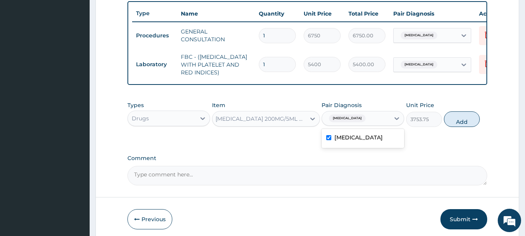
type input "0"
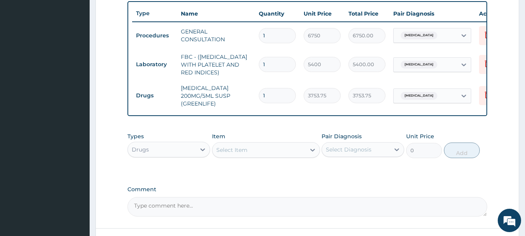
scroll to position [0, 0]
click at [230, 148] on div "Select Item" at bounding box center [231, 150] width 31 height 8
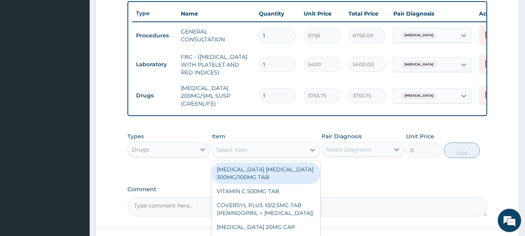
paste input "BLOOD TONIC 200ML"
type input "BLOOD TONIC 200ML"
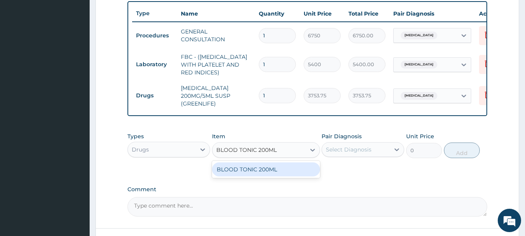
click at [280, 171] on div "BLOOD TONIC 200ML" at bounding box center [266, 169] width 108 height 14
type input "5005"
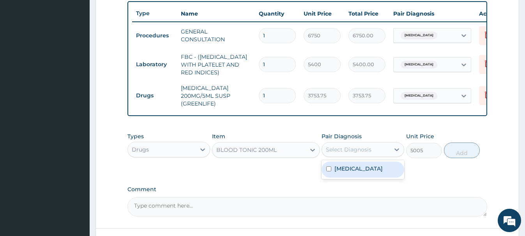
click at [339, 151] on div "Select Diagnosis" at bounding box center [349, 150] width 46 height 8
click at [361, 166] on label "Acute bronchitis" at bounding box center [358, 169] width 48 height 8
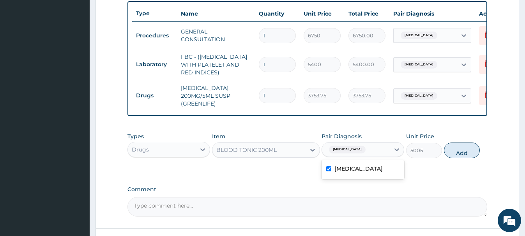
checkbox input "true"
click at [456, 150] on button "Add" at bounding box center [462, 151] width 36 height 16
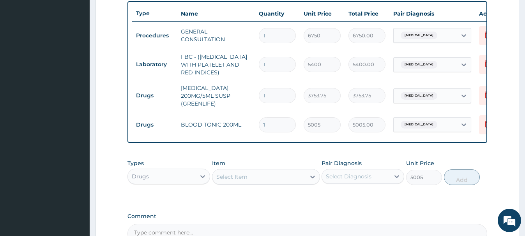
type input "0"
click at [463, 127] on icon at bounding box center [464, 125] width 8 height 8
click at [368, 149] on div "PA Code / Prescription Code Enter Code(Secondary Care Only) Encounter Date 05-0…" at bounding box center [306, 15] width 359 height 458
drag, startPoint x: 436, startPoint y: 142, endPoint x: 448, endPoint y: 140, distance: 11.4
click at [461, 141] on div "Type Name Quantity Unit Price Total Price Pair Diagnosis Actions Procedures GEN…" at bounding box center [306, 72] width 359 height 142
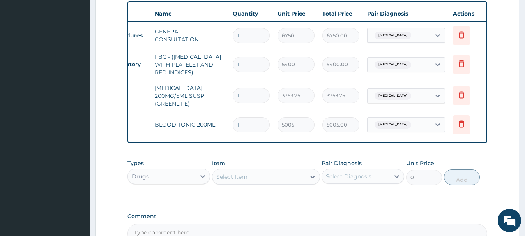
scroll to position [0, 32]
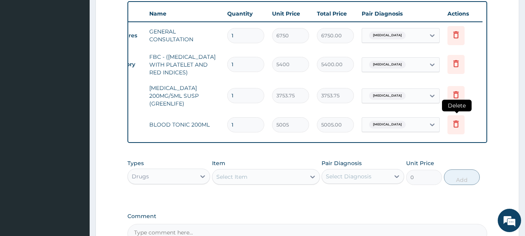
click at [458, 127] on icon at bounding box center [455, 123] width 9 height 9
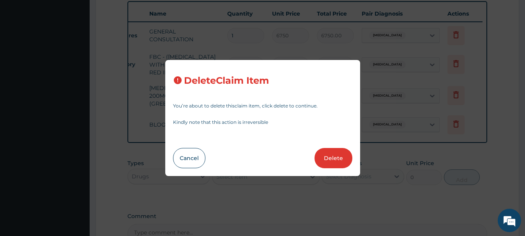
drag, startPoint x: 341, startPoint y: 158, endPoint x: 324, endPoint y: 145, distance: 21.9
click at [341, 158] on button "Delete" at bounding box center [333, 158] width 38 height 20
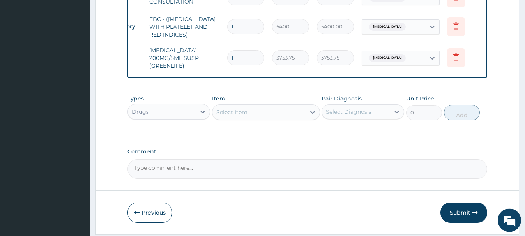
scroll to position [351, 0]
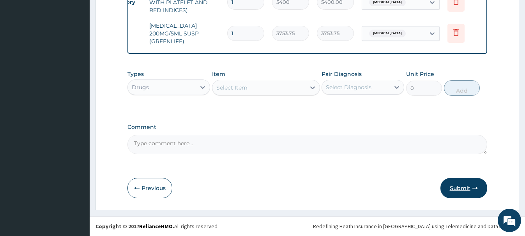
click at [465, 188] on button "Submit" at bounding box center [463, 188] width 47 height 20
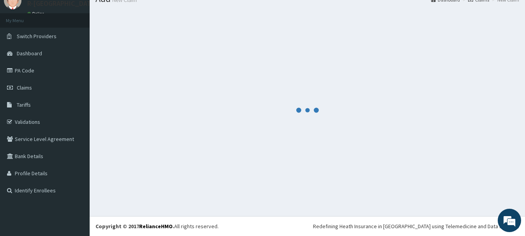
scroll to position [32, 0]
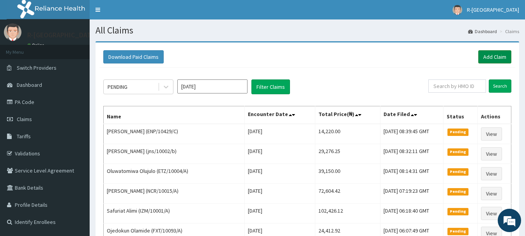
click at [482, 58] on link "Add Claim" at bounding box center [494, 56] width 33 height 13
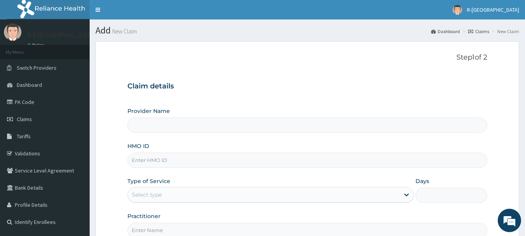
type input "R-Jolad Hospital Nigeria Limited(kupa)"
type input "PA/B92BA7"
click at [136, 192] on div "Select type" at bounding box center [147, 195] width 30 height 8
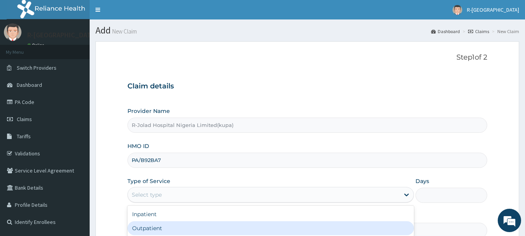
drag, startPoint x: 149, startPoint y: 229, endPoint x: 138, endPoint y: 220, distance: 14.4
click at [150, 229] on div "Outpatient" at bounding box center [270, 228] width 286 height 14
type input "1"
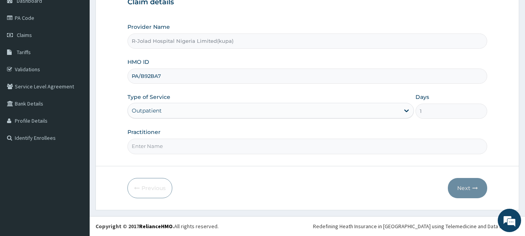
paste input "Marcus Mbakwe"
type input "Marcus Mbakwe"
click at [457, 186] on button "Next" at bounding box center [467, 188] width 39 height 20
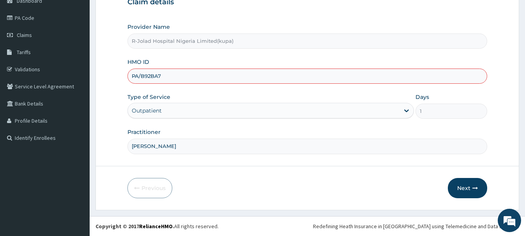
click at [169, 77] on input "PA/B92BA7" at bounding box center [306, 76] width 359 height 15
type input "P"
paste input "PRN/10148/B"
type input "PRN/10148/B"
click at [461, 187] on button "Next" at bounding box center [467, 188] width 39 height 20
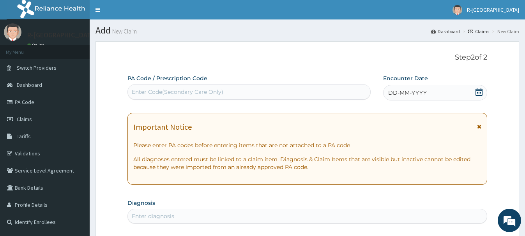
click at [143, 90] on div "Enter Code(Secondary Care Only)" at bounding box center [178, 92] width 92 height 8
paste input "PA/B92BA7"
type input "PA/B92BA7"
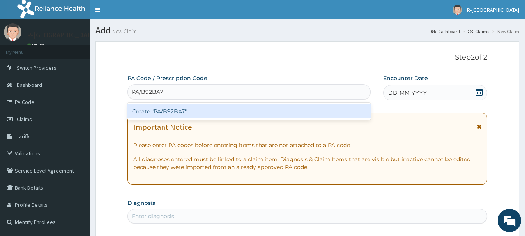
click at [162, 113] on div "Create "PA/B92BA7"" at bounding box center [248, 111] width 243 height 14
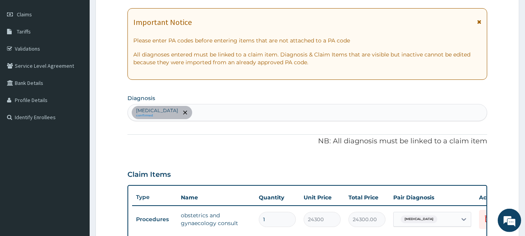
scroll to position [65, 0]
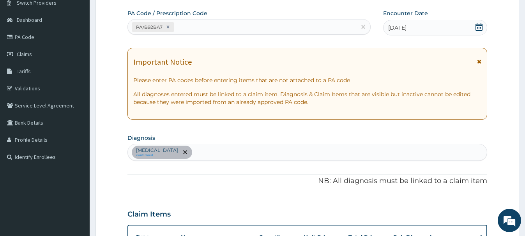
click at [180, 28] on div "PA/B92BA7" at bounding box center [242, 27] width 228 height 13
paste input "PA/AF7216"
type input "PA/AF7216"
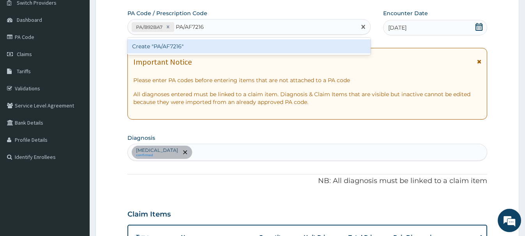
click at [172, 47] on div "Create "PA/AF7216"" at bounding box center [248, 46] width 243 height 14
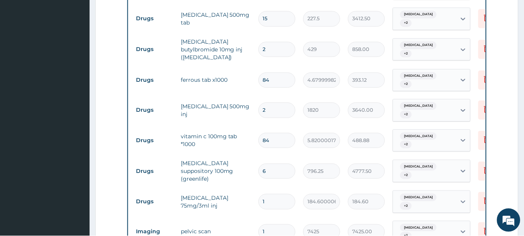
scroll to position [426, 0]
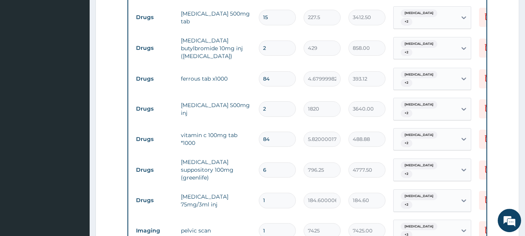
drag, startPoint x: 167, startPoint y: 99, endPoint x: 175, endPoint y: 115, distance: 18.6
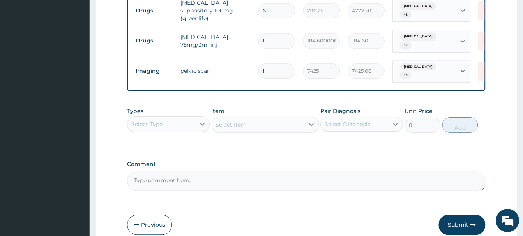
scroll to position [583, 0]
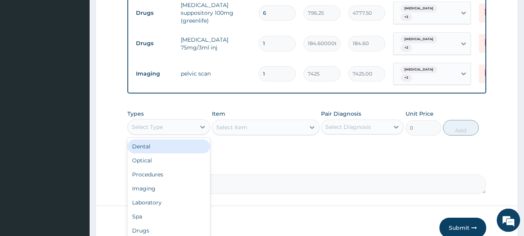
click at [150, 123] on div "Select Type" at bounding box center [147, 127] width 31 height 8
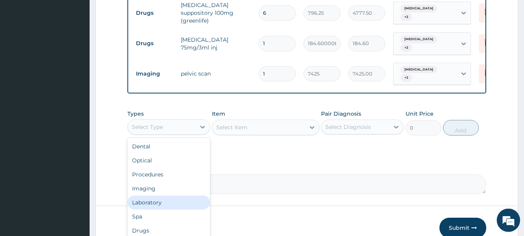
click at [150, 196] on div "Laboratory" at bounding box center [168, 203] width 83 height 14
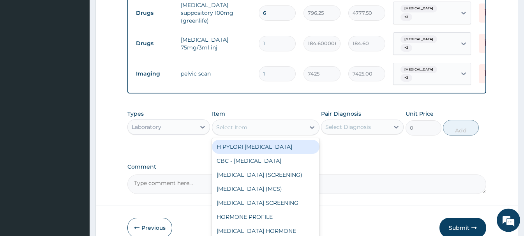
click at [224, 121] on div "Select Item" at bounding box center [258, 127] width 93 height 12
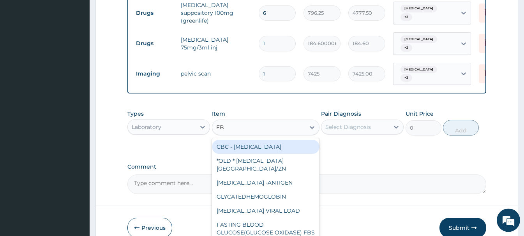
type input "FBC"
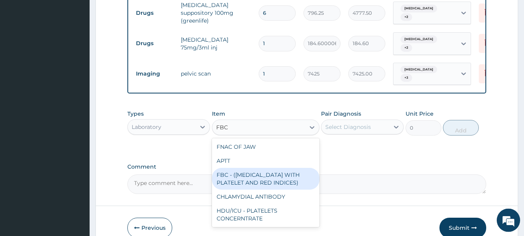
drag, startPoint x: 263, startPoint y: 143, endPoint x: 251, endPoint y: 145, distance: 12.6
click at [264, 168] on div "FBC - (FULL BLOOD COUNT WITH PLATELET AND RED INDICES)" at bounding box center [266, 179] width 108 height 22
type input "5400"
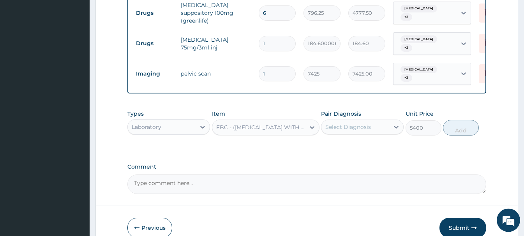
click at [342, 123] on div "Select Diagnosis" at bounding box center [348, 127] width 46 height 8
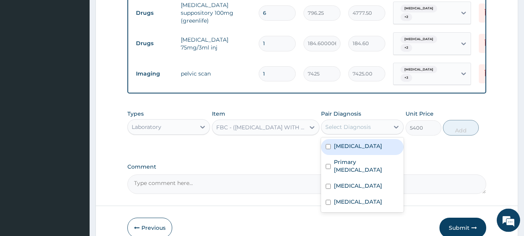
click at [349, 142] on label "Leiomyoma" at bounding box center [358, 146] width 48 height 8
checkbox input "true"
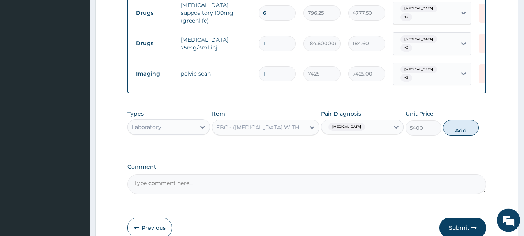
click at [455, 120] on button "Add" at bounding box center [461, 128] width 36 height 16
type input "0"
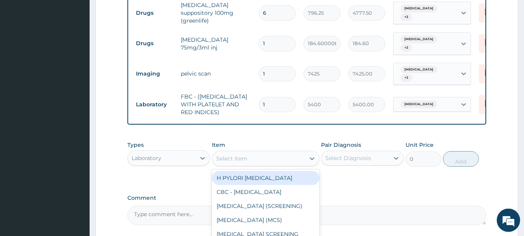
click at [236, 155] on div "Select Item" at bounding box center [231, 159] width 31 height 8
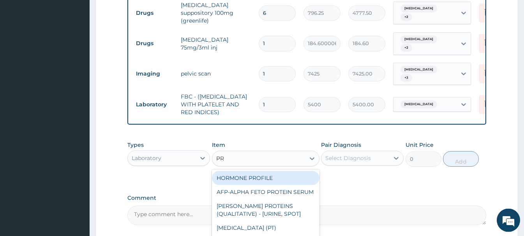
type input "PRE"
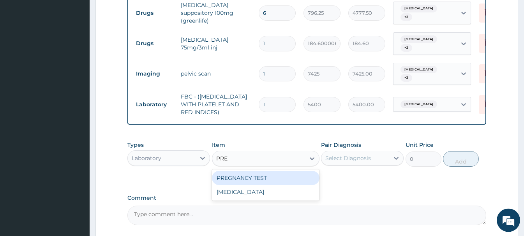
click at [268, 171] on div "PREGNANCY TEST" at bounding box center [266, 178] width 108 height 14
type input "2700"
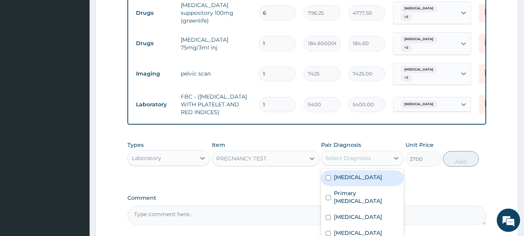
click at [350, 154] on div "Select Diagnosis" at bounding box center [348, 158] width 46 height 8
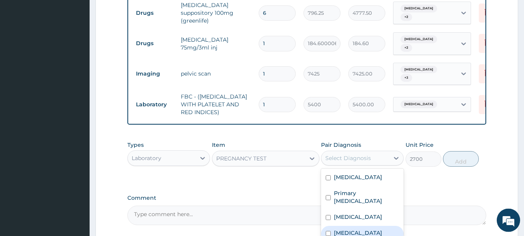
click at [357, 229] on label "Abnormal uterine bleeding" at bounding box center [358, 233] width 48 height 8
checkbox input "true"
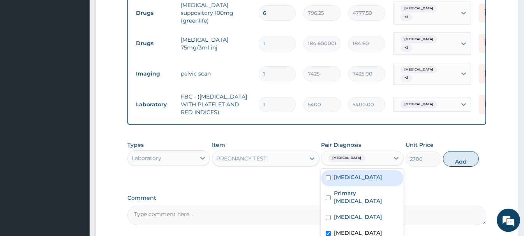
click at [351, 173] on label "Leiomyoma" at bounding box center [358, 177] width 48 height 8
checkbox input "true"
click at [455, 151] on button "Add" at bounding box center [461, 159] width 36 height 16
type input "0"
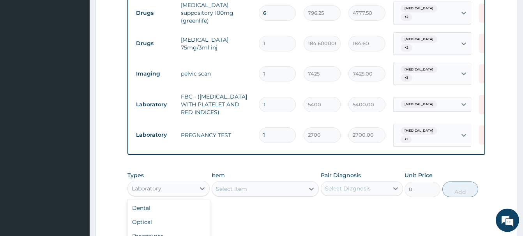
click at [162, 182] on div "Laboratory" at bounding box center [161, 188] width 67 height 12
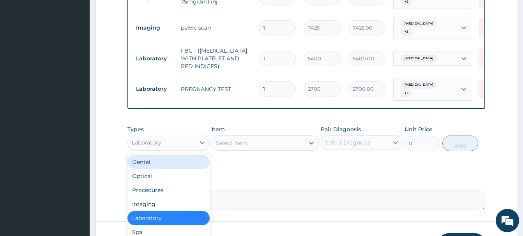
scroll to position [656, 0]
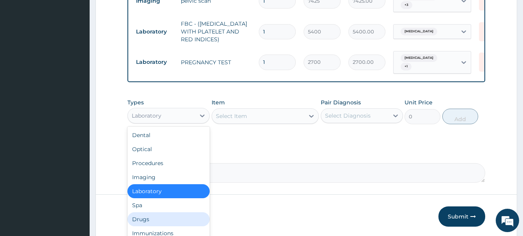
click at [144, 212] on div "Drugs" at bounding box center [168, 219] width 82 height 14
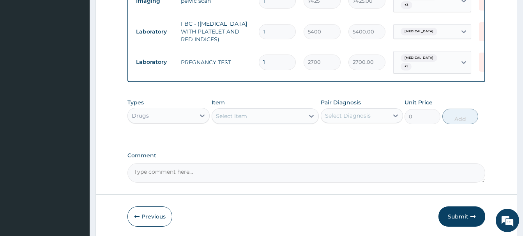
click at [227, 108] on div "Select Item" at bounding box center [265, 116] width 107 height 16
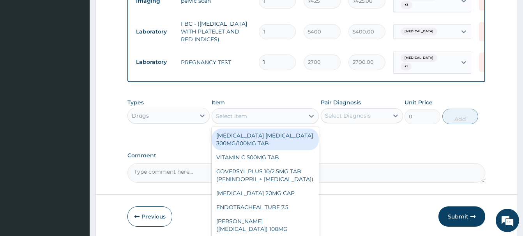
paste input "NEEDLE & SYRINGE 10M"
type input "NEEDLE & SYRINGE 10M"
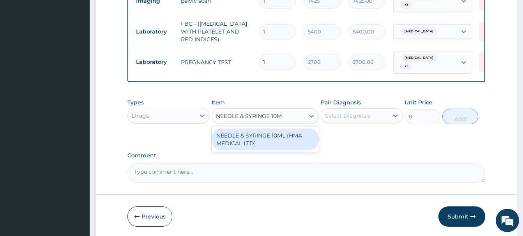
click at [253, 129] on div "NEEDLE & SYRINGE 10ML (HMA MEDICAL LTD)" at bounding box center [265, 140] width 107 height 22
type input "262.5"
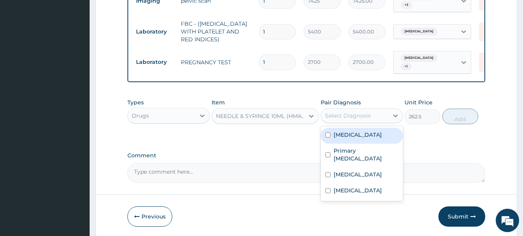
click at [353, 112] on div "Select Diagnosis" at bounding box center [348, 116] width 46 height 8
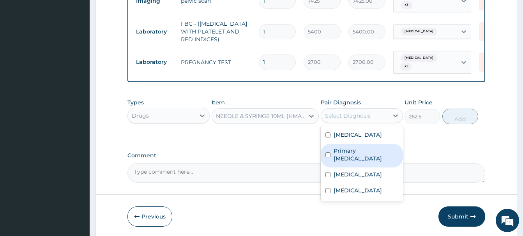
click at [348, 147] on label "Primary infertility" at bounding box center [365, 155] width 65 height 16
checkbox input "true"
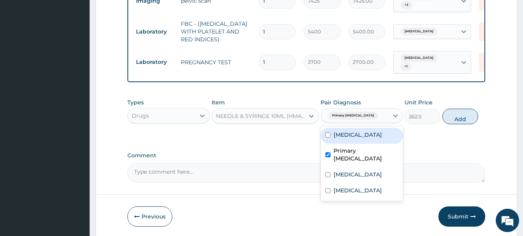
click at [352, 131] on label "Leiomyoma" at bounding box center [357, 135] width 48 height 8
checkbox input "true"
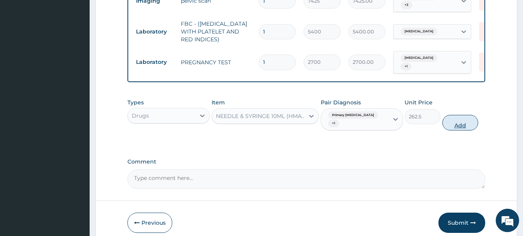
click at [448, 115] on button "Add" at bounding box center [460, 123] width 36 height 16
type input "0"
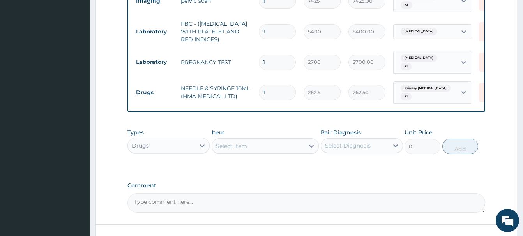
drag, startPoint x: 259, startPoint y: 65, endPoint x: 252, endPoint y: 66, distance: 6.3
click at [259, 85] on input "1" at bounding box center [277, 92] width 37 height 15
type input "3"
type input "787.50"
type input "3"
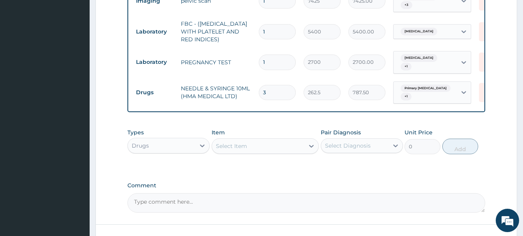
click at [229, 142] on div "Select Item" at bounding box center [231, 146] width 31 height 8
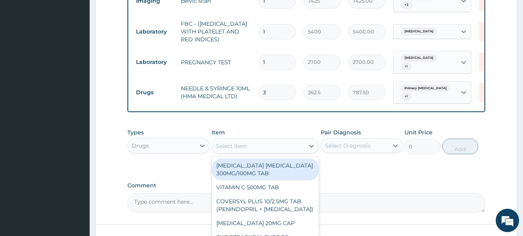
paste input "DICLOFENAC 75MG/3ML INJ"
type input "DICLOFENAC 75MG/3ML INJ"
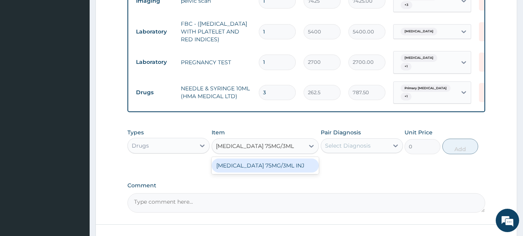
click at [276, 159] on div "DICLOFENAC 75MG/3ML INJ" at bounding box center [265, 166] width 107 height 14
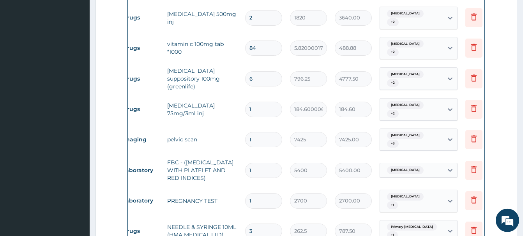
scroll to position [0, 14]
click at [475, 73] on icon at bounding box center [473, 77] width 9 height 9
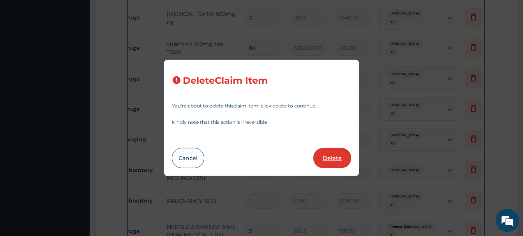
click at [334, 162] on button "Delete" at bounding box center [332, 158] width 38 height 20
type input "1"
type input "184.6000061035156"
type input "184.60"
type input "7425"
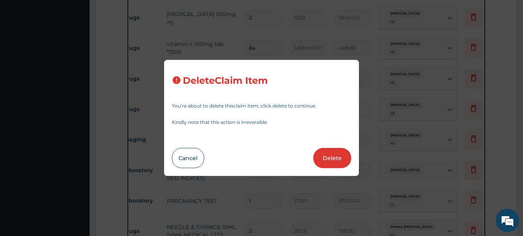
type input "7425.00"
type input "5400"
type input "5400.00"
type input "2700"
type input "2700.00"
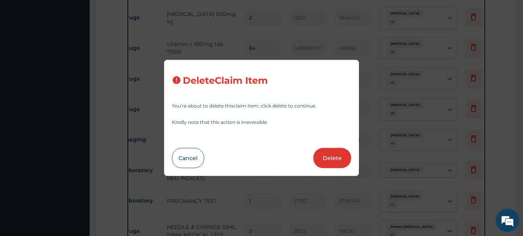
type input "3"
type input "262.5"
type input "787.50"
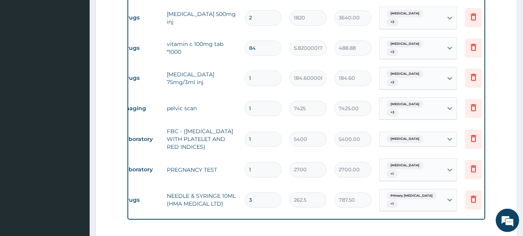
paste input "PARACETAMOL 30"
type input "PARACETAMOL"
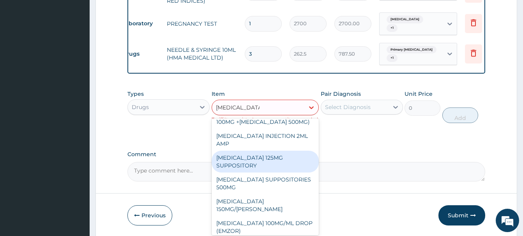
scroll to position [65, 0]
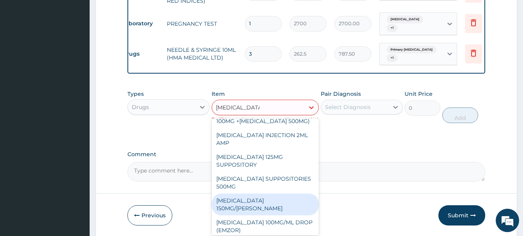
click at [278, 194] on div "PARACETAMOL 150MG/ML VIAL" at bounding box center [265, 205] width 107 height 22
type input "1365"
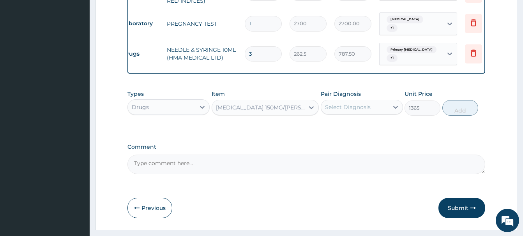
scroll to position [656, 0]
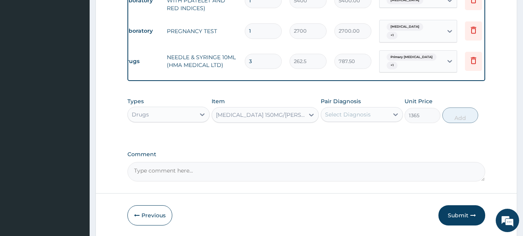
click at [347, 111] on div "Select Diagnosis" at bounding box center [348, 115] width 46 height 8
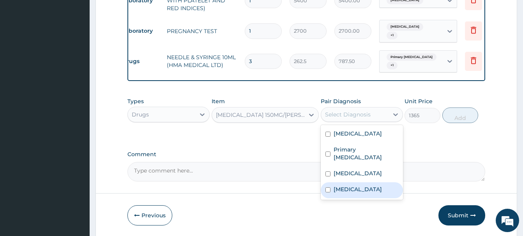
click at [347, 185] on label "Abnormal uterine bleeding" at bounding box center [357, 189] width 48 height 8
checkbox input "true"
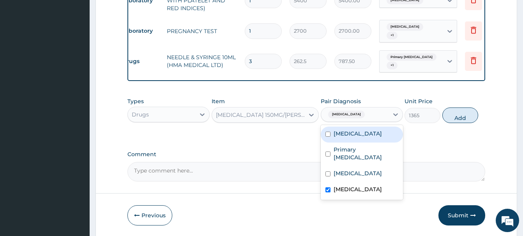
click at [345, 130] on label "Leiomyoma" at bounding box center [357, 134] width 48 height 8
checkbox input "true"
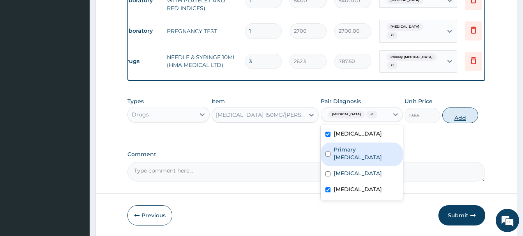
click at [457, 108] on button "Add" at bounding box center [460, 116] width 36 height 16
type input "0"
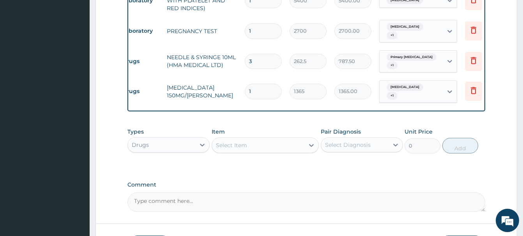
drag, startPoint x: 256, startPoint y: 65, endPoint x: 231, endPoint y: 67, distance: 25.1
click at [245, 84] on input "1" at bounding box center [263, 91] width 37 height 15
type input "4"
type input "5460.00"
type input "4"
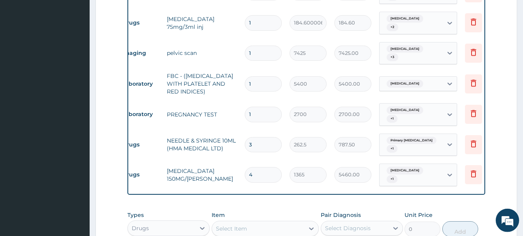
scroll to position [575, 0]
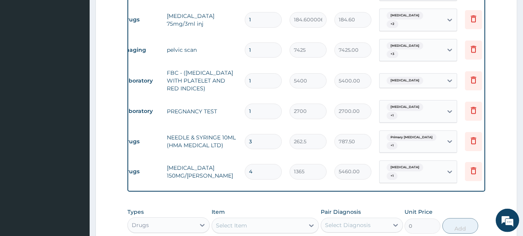
drag, startPoint x: 255, startPoint y: 115, endPoint x: 243, endPoint y: 117, distance: 12.6
click at [245, 134] on input "3" at bounding box center [263, 141] width 37 height 15
type input "6"
type input "1575.00"
type input "6"
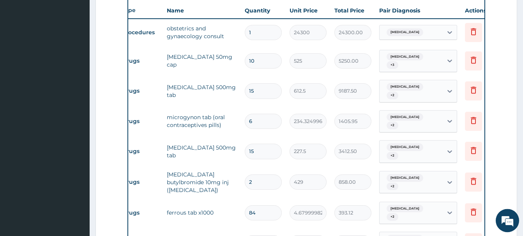
scroll to position [287, 0]
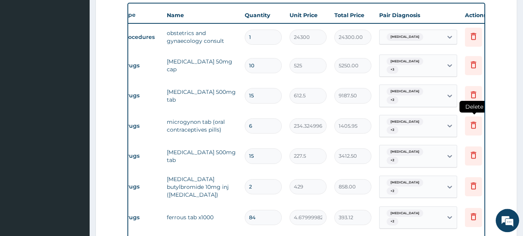
click at [472, 120] on icon at bounding box center [473, 124] width 9 height 9
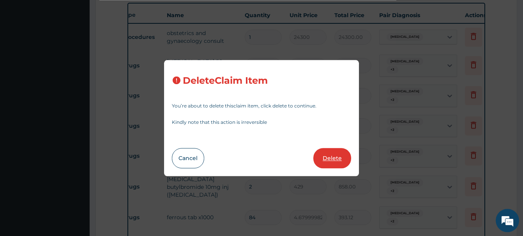
click at [338, 160] on button "Delete" at bounding box center [332, 158] width 38 height 20
type input "15"
type input "227.5"
type input "3412.50"
type input "2"
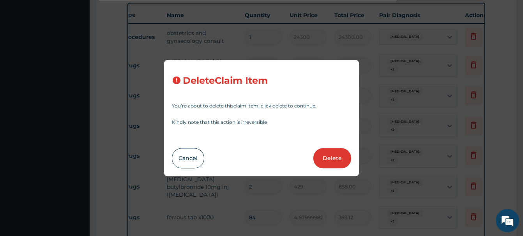
type input "429"
type input "858.00"
type input "84"
type input "4.679999828338623"
type input "393.12"
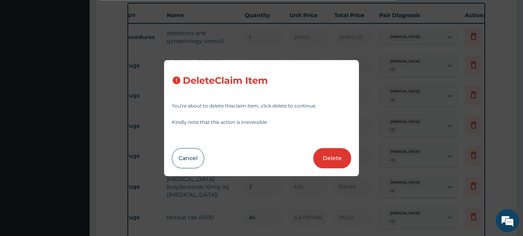
type input "2"
type input "1820"
type input "3640.00"
type input "84"
type input "5.820000171661377"
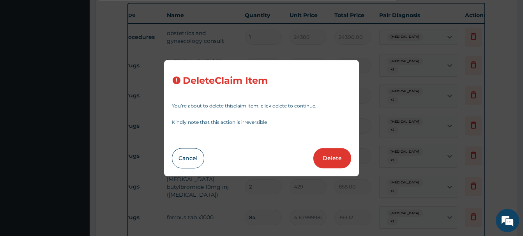
type input "488.88"
type input "1"
type input "184.6000061035156"
type input "184.60"
type input "7425"
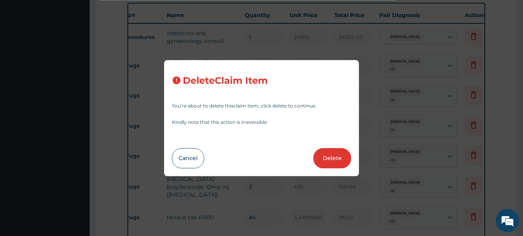
type input "7425.00"
type input "5400"
type input "5400.00"
type input "2700"
type input "2700.00"
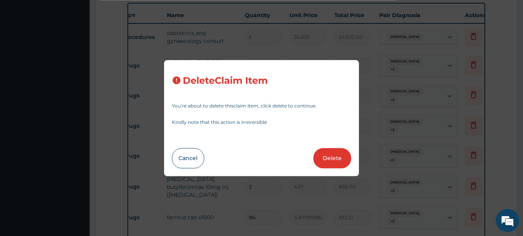
type input "6"
type input "262.5"
type input "1575.00"
type input "4"
type input "1365"
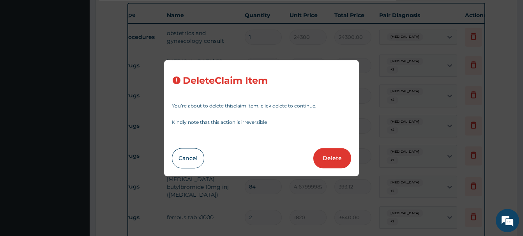
type input "5460.00"
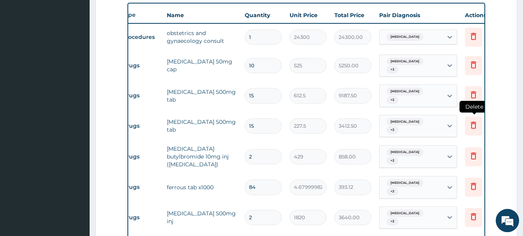
click at [471, 122] on icon at bounding box center [473, 125] width 5 height 7
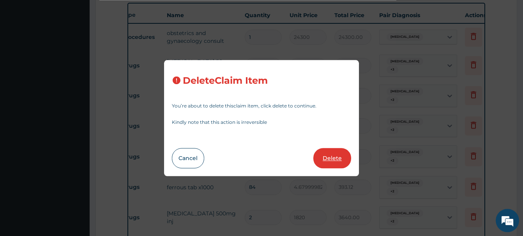
click at [342, 159] on button "Delete" at bounding box center [332, 158] width 38 height 20
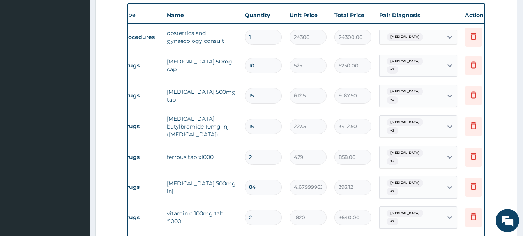
type input "2"
type input "429"
type input "858.00"
type input "84"
type input "4.679999828338623"
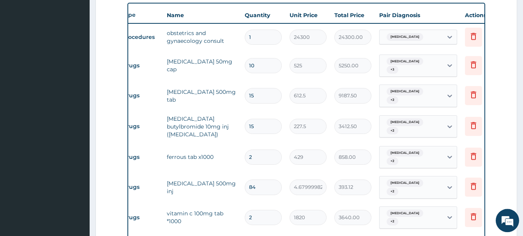
type input "393.12"
type input "2"
type input "1820"
type input "3640.00"
type input "84"
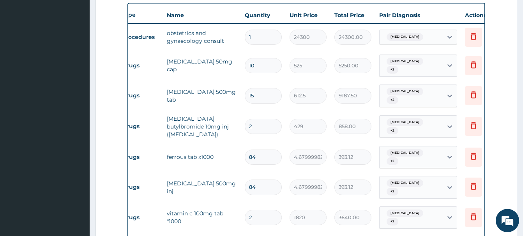
type input "5.820000171661377"
type input "488.88"
type input "1"
type input "184.6000061035156"
type input "184.60"
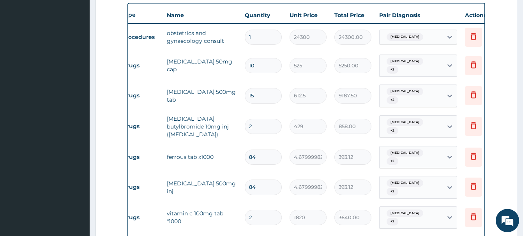
type input "7425"
type input "7425.00"
type input "5400"
type input "5400.00"
type input "2700"
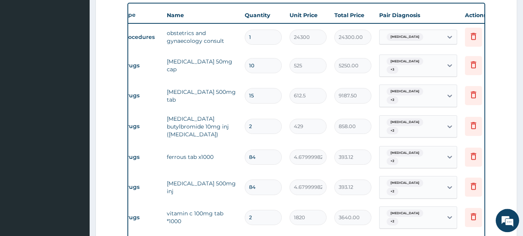
type input "2700.00"
type input "6"
type input "262.5"
type input "1575.00"
type input "4"
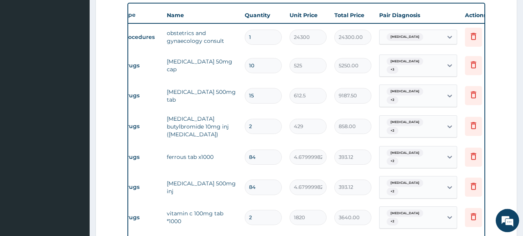
type input "1365"
type input "5460.00"
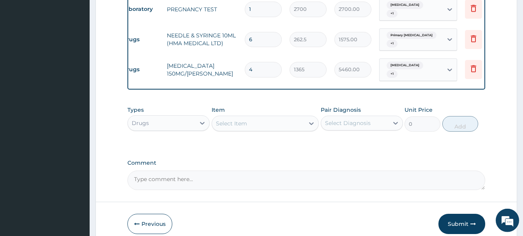
scroll to position [629, 0]
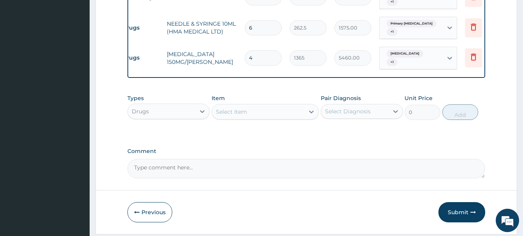
click at [226, 106] on div "Select Item" at bounding box center [258, 112] width 92 height 12
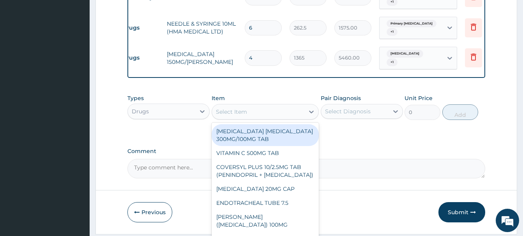
paste input "VITAMIN C 100MG TAB"
type input "VITAMIN C 100MG TAB"
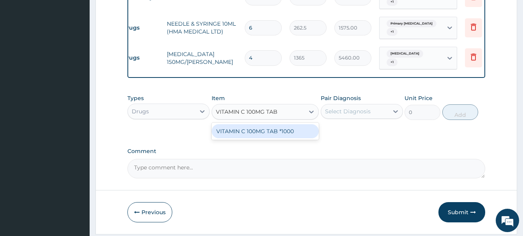
click at [256, 124] on div "VITAMIN C 100MG TAB *1000" at bounding box center [265, 131] width 107 height 14
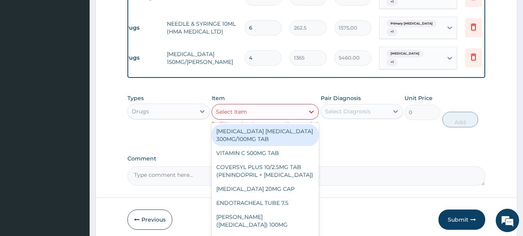
click at [231, 106] on div "Select Item" at bounding box center [258, 112] width 92 height 12
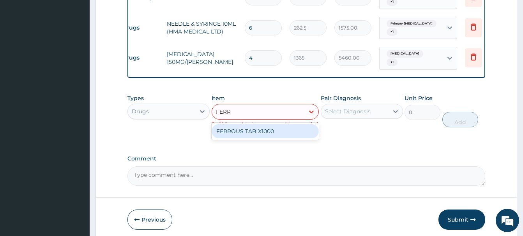
type input "FERRO"
click at [257, 124] on div "FERROUS TAB X1000" at bounding box center [265, 131] width 107 height 14
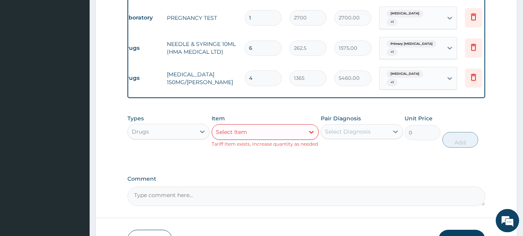
scroll to position [626, 0]
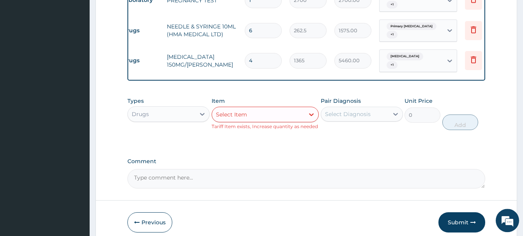
click at [221, 111] on div "Select Item" at bounding box center [231, 115] width 31 height 8
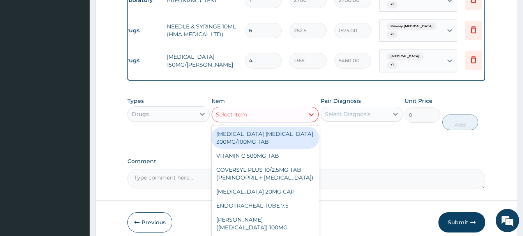
paste input "BUSCOPAN"
type input "BUSCOPAN"
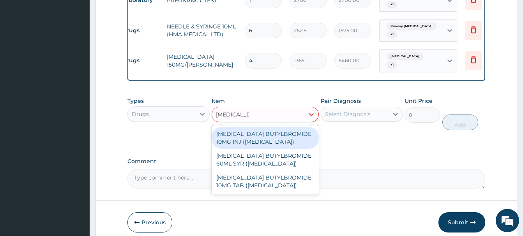
click at [242, 127] on div "HYOSCINE BUTYLBROMIDE 10MG INJ (BUSCOPAN)" at bounding box center [265, 138] width 107 height 22
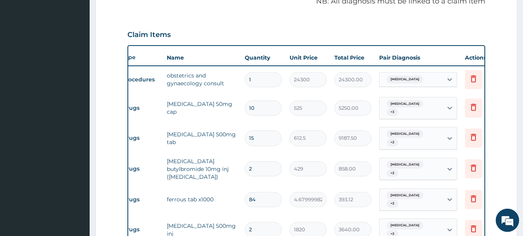
scroll to position [243, 0]
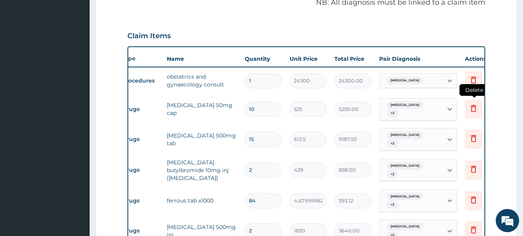
click at [474, 105] on icon at bounding box center [473, 108] width 5 height 7
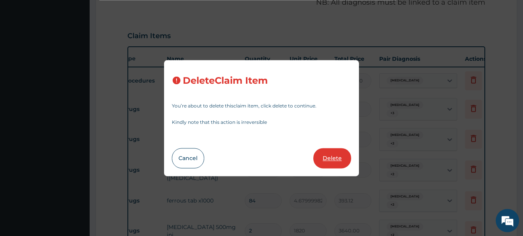
click at [332, 162] on button "Delete" at bounding box center [332, 158] width 38 height 20
type input "15"
type input "612.5"
type input "9187.50"
type input "2"
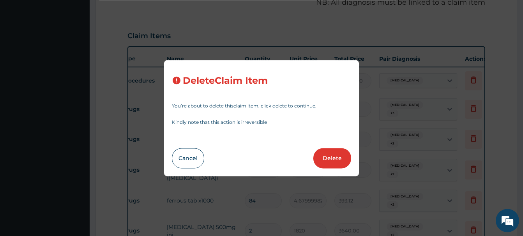
type input "429"
type input "858.00"
type input "84"
type input "4.679999828338623"
type input "393.12"
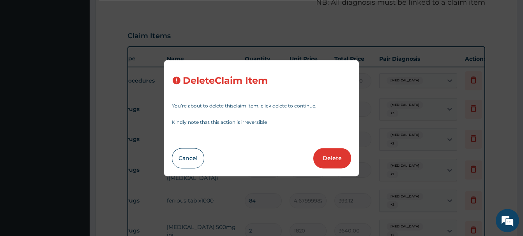
type input "2"
type input "1820"
type input "3640.00"
type input "84"
type input "5.820000171661377"
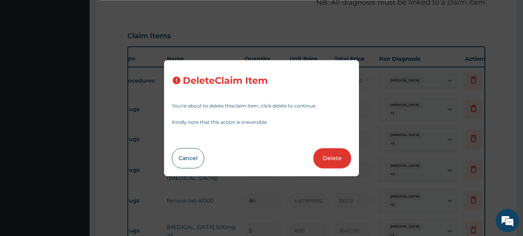
type input "488.88"
type input "1"
type input "184.6000061035156"
type input "184.60"
type input "7425"
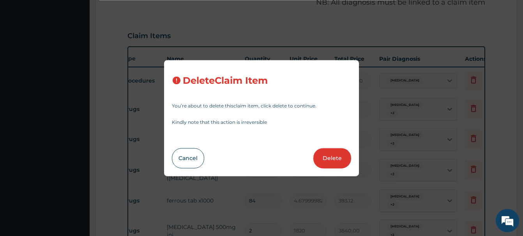
type input "7425.00"
type input "5400"
type input "5400.00"
type input "2700"
type input "2700.00"
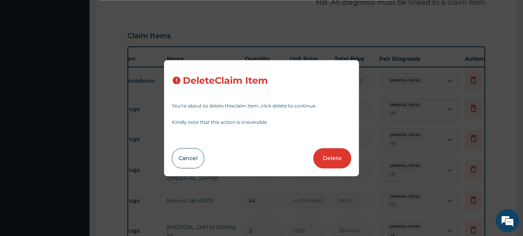
type input "6"
type input "262.5"
type input "1575.00"
type input "4"
type input "1365"
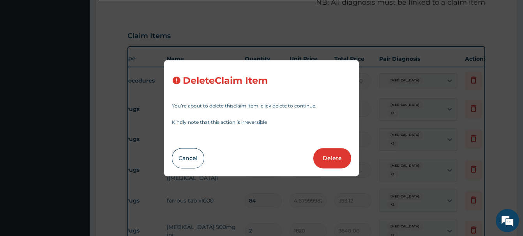
type input "5460.00"
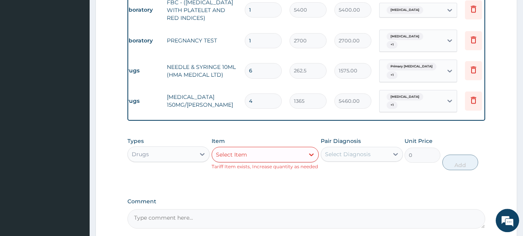
scroll to position [609, 0]
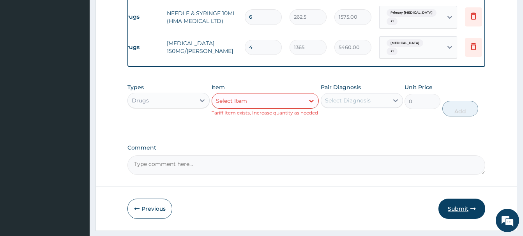
click at [465, 199] on button "Submit" at bounding box center [461, 209] width 47 height 20
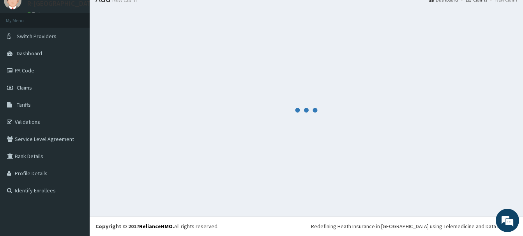
scroll to position [32, 0]
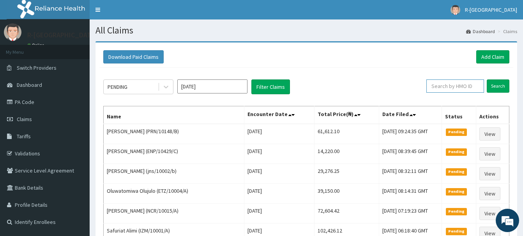
click at [439, 88] on input "text" at bounding box center [455, 85] width 58 height 13
paste input "HEU/10001/A"
type input "HEU/10001/A"
click at [494, 87] on input "Search" at bounding box center [497, 85] width 23 height 13
